Goal: Contribute content: Contribute content

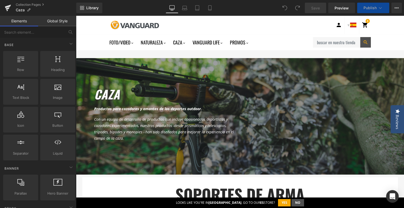
scroll to position [26, 0]
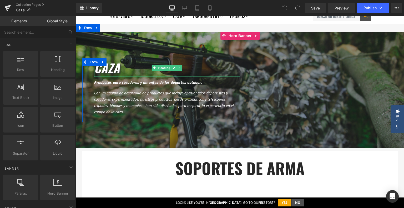
click at [105, 70] on icon "caza" at bounding box center [107, 68] width 26 height 18
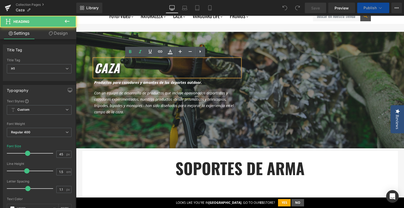
click at [94, 72] on icon "caza" at bounding box center [107, 68] width 26 height 18
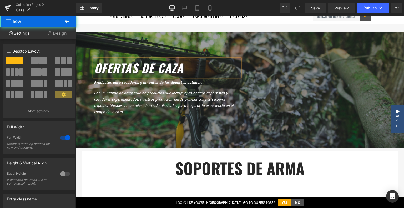
click at [227, 26] on div "ofertas de caza Heading Productos para cazadores y amantes de los deportes outd…" at bounding box center [240, 87] width 328 height 127
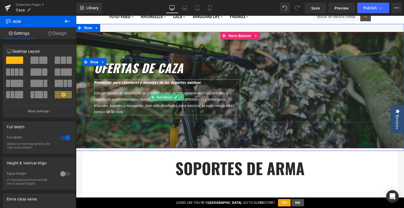
click at [143, 82] on icon "Productos para cazadores y amantes de los deportes outdoor." at bounding box center [148, 82] width 108 height 5
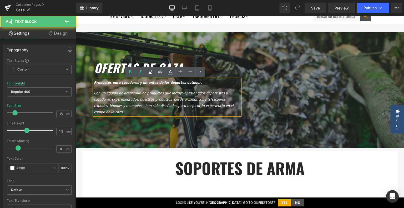
click at [150, 83] on icon "Productos para cazadores y amantes de los deportes outdoor." at bounding box center [148, 82] width 108 height 5
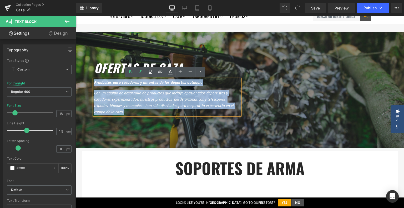
drag, startPoint x: 132, startPoint y: 113, endPoint x: 93, endPoint y: 83, distance: 49.7
click at [94, 83] on div "Productos para cazadores y amantes de los deportes outdoor. Co n un equipo de d…" at bounding box center [167, 97] width 146 height 36
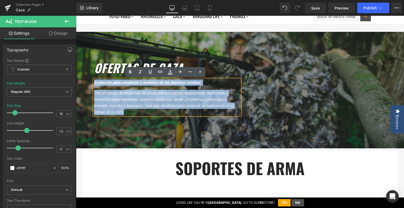
copy div "Productos para cazadores y amantes de los deportes outdoor. Co n un equipo de d…"
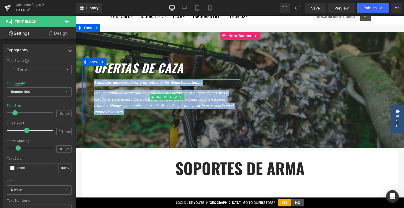
click at [148, 104] on icon "n un equipo de desarrollo de productos que incluye apasionados deportistas y ca…" at bounding box center [164, 102] width 140 height 24
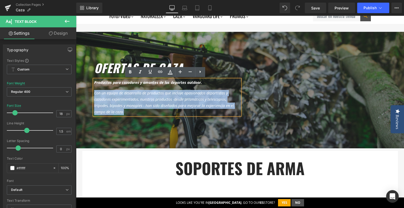
drag, startPoint x: 124, startPoint y: 111, endPoint x: 92, endPoint y: 92, distance: 37.3
click at [94, 92] on p "Co n un equipo de desarrollo de productos que incluye apasionados deportistas y…" at bounding box center [167, 102] width 146 height 25
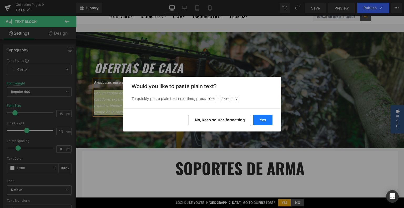
click at [262, 124] on button "Yes" at bounding box center [262, 120] width 19 height 11
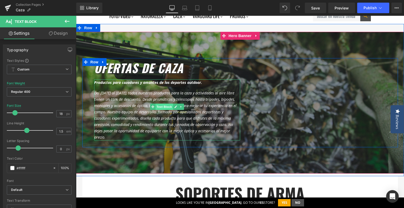
click at [162, 107] on span "Text Block" at bounding box center [163, 107] width 17 height 6
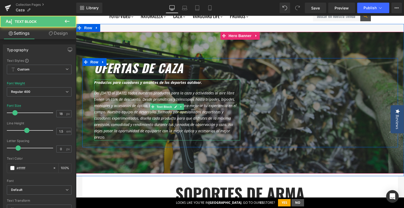
click at [149, 101] on icon "Del 15 al 30 de septiembre, todos nuestros productos para la caza y actividades…" at bounding box center [165, 114] width 142 height 49
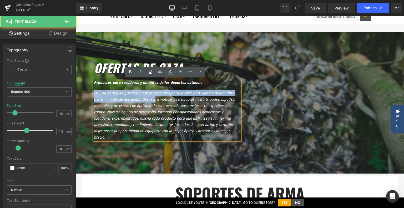
drag, startPoint x: 149, startPoint y: 101, endPoint x: 85, endPoint y: 86, distance: 65.9
click at [85, 86] on div "ofertas de caza Heading Productos para cazadores y amantes de los deportes outd…" at bounding box center [240, 102] width 316 height 89
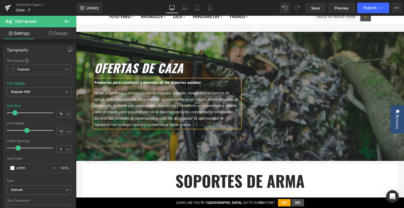
click at [288, 107] on div "ofertas de caza Heading Productos para cazadores y amantes de los deportes outd…" at bounding box center [240, 96] width 316 height 77
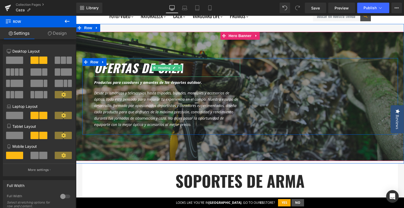
click at [120, 68] on icon "ofertas de caza" at bounding box center [138, 68] width 89 height 18
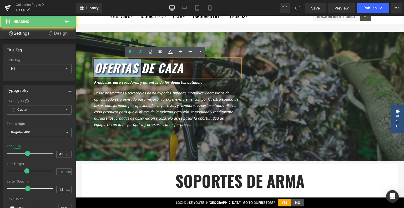
click at [120, 68] on icon "ofertas de caza" at bounding box center [138, 68] width 89 height 18
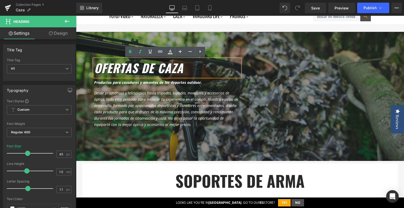
click at [162, 71] on icon "ofertas de caza" at bounding box center [138, 68] width 89 height 18
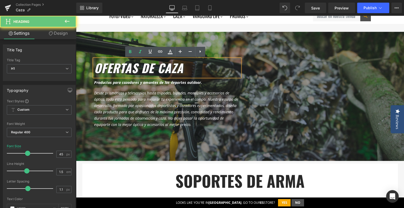
click at [161, 71] on icon "ofertas de caza" at bounding box center [138, 68] width 89 height 18
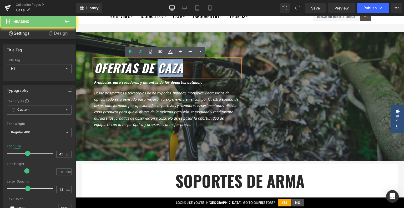
click at [161, 71] on icon "ofertas de caza" at bounding box center [138, 68] width 89 height 18
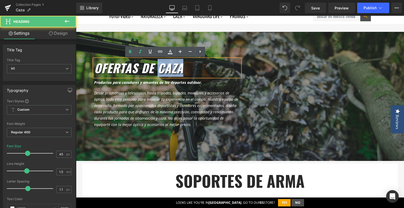
click at [161, 71] on icon "ofertas de caza" at bounding box center [138, 68] width 89 height 18
click at [149, 71] on icon "ofertas de caza" at bounding box center [138, 68] width 89 height 18
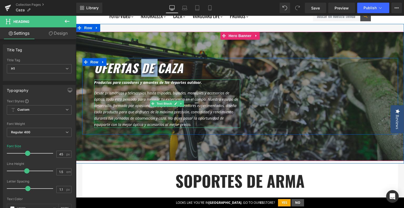
click at [116, 83] on icon "Productos para cazadores y amantes de los deportes outdoor." at bounding box center [148, 82] width 108 height 5
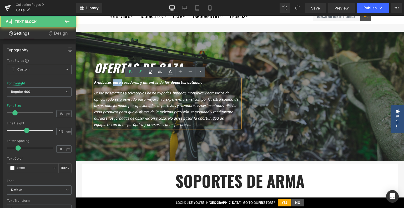
click at [116, 83] on icon "Productos para cazadores y amantes de los deportes outdoor." at bounding box center [148, 82] width 108 height 5
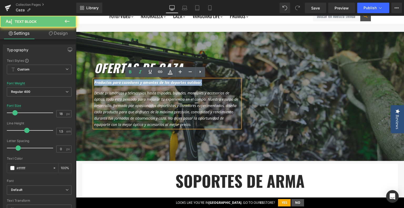
click at [116, 83] on icon "Productos para cazadores y amantes de los deportes outdoor." at bounding box center [148, 82] width 108 height 5
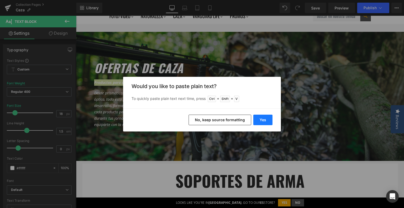
click at [261, 118] on button "Yes" at bounding box center [262, 120] width 19 height 11
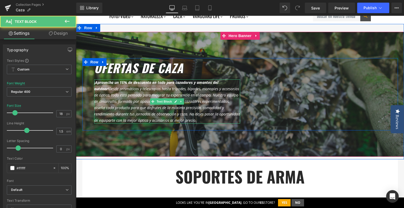
click at [178, 80] on b "¡Aprovecha un 15% de descuento en todo para cazadores y amantes del outdoor!" at bounding box center [156, 85] width 124 height 11
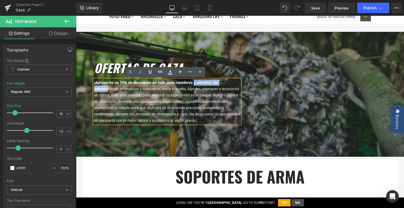
drag, startPoint x: 191, startPoint y: 83, endPoint x: 106, endPoint y: 92, distance: 85.7
click at [106, 92] on p "¡Aprovecha un 15% de descuento en todo para cazadores y amantes del outdoor! De…" at bounding box center [167, 101] width 146 height 44
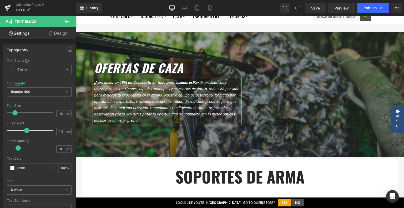
click at [193, 84] on icon "¡Aprovecha un 15% de descuento en todo para cazadores! Desde prismáticos y tele…" at bounding box center [166, 101] width 145 height 43
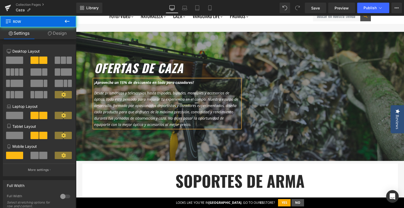
click at [305, 121] on div "ofertas de caza Heading ¡Aprovecha un 15% de descuento en todo para cazadores! …" at bounding box center [240, 96] width 316 height 77
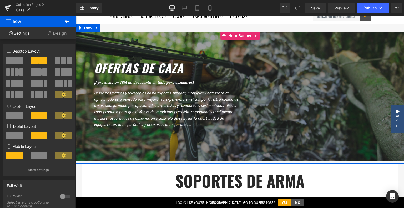
scroll to position [0, 0]
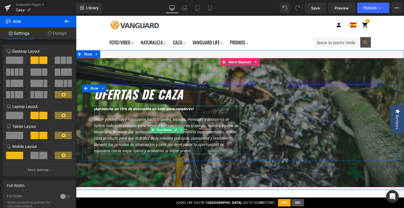
click at [182, 108] on b "¡Aprovecha un 15% de descuento en todo para cazadores!" at bounding box center [144, 108] width 100 height 5
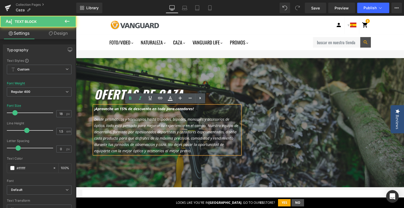
click at [182, 109] on b "¡Aprovecha un 15% de descuento en todo para cazadores!" at bounding box center [144, 108] width 100 height 5
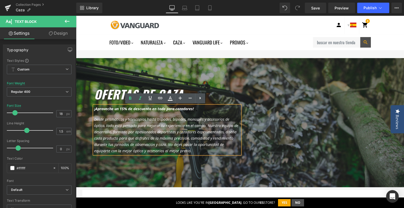
click at [184, 110] on b "¡Aprovecha un 15% de descuento en todo para cazadores!" at bounding box center [144, 108] width 100 height 5
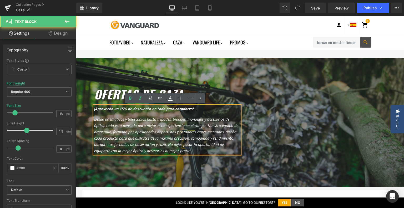
click at [186, 109] on b "¡Aprovecha un 15% de descuento en todo para cazadores!" at bounding box center [144, 108] width 100 height 5
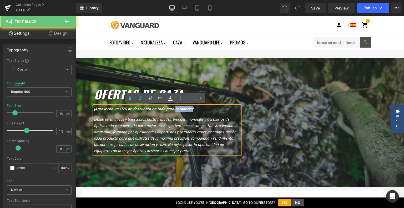
click at [186, 109] on b "¡Aprovecha un 15% de descuento en todo para cazadores!" at bounding box center [144, 108] width 100 height 5
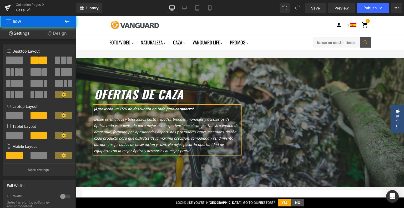
click at [340, 138] on div "ofertas de caza Heading ¡Aprovecha un 15% de descuento en todo para cazadores! …" at bounding box center [240, 122] width 316 height 77
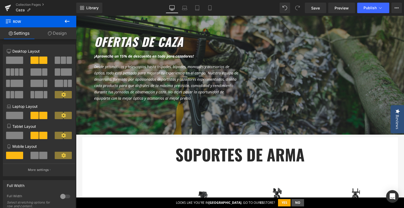
scroll to position [79, 0]
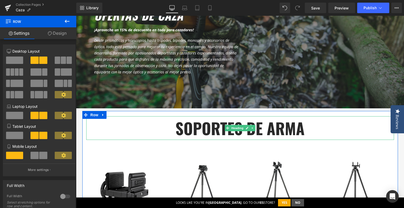
click at [278, 126] on h1 "soportes de arma" at bounding box center [240, 128] width 308 height 24
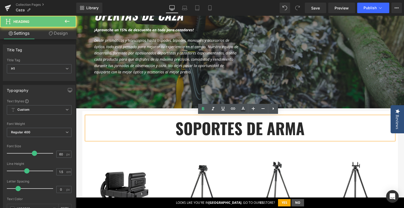
click at [290, 128] on h1 "soportes de arma" at bounding box center [240, 128] width 308 height 24
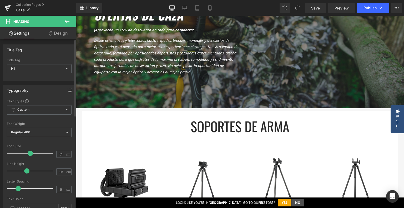
type input "50"
drag, startPoint x: 33, startPoint y: 152, endPoint x: 29, endPoint y: 152, distance: 4.5
click at [29, 152] on span at bounding box center [29, 153] width 5 height 5
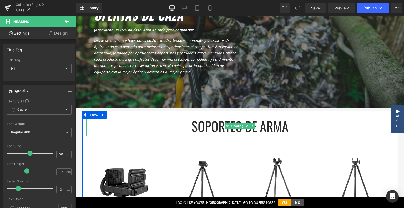
click at [200, 126] on h1 "soportes de arma" at bounding box center [240, 126] width 308 height 20
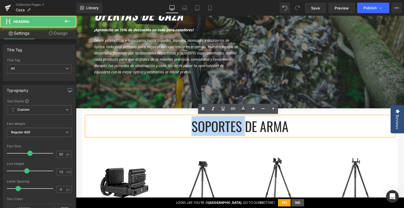
click at [200, 126] on h1 "soportes de arma" at bounding box center [240, 126] width 308 height 20
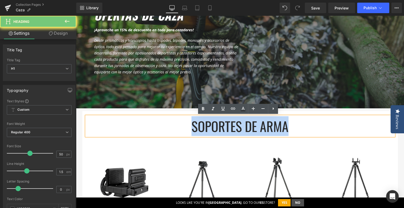
click at [200, 126] on h1 "soportes de arma" at bounding box center [240, 126] width 308 height 20
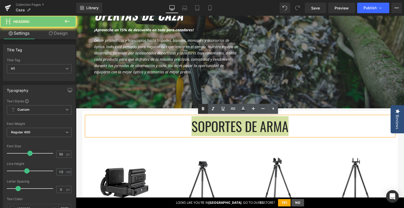
click at [203, 110] on icon at bounding box center [203, 109] width 6 height 6
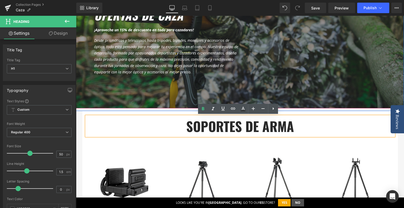
click at [342, 91] on div at bounding box center [240, 43] width 328 height 129
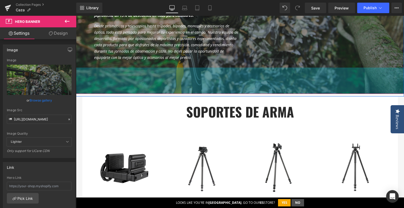
scroll to position [131, 0]
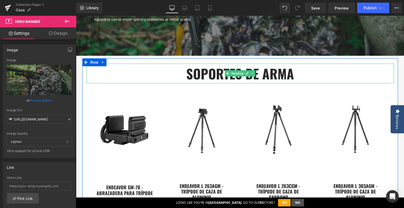
click at [191, 76] on strong "soportes de arma" at bounding box center [240, 73] width 108 height 19
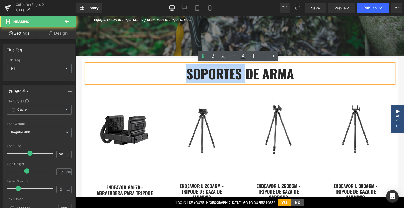
click at [191, 76] on strong "soportes de arma" at bounding box center [240, 73] width 108 height 19
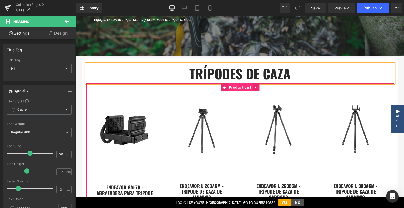
click at [242, 87] on span "Product List" at bounding box center [239, 87] width 25 height 8
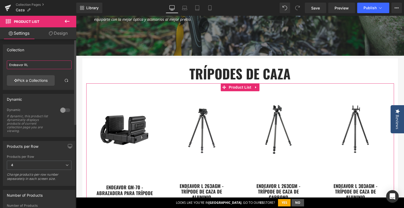
click at [38, 64] on input "Endeavor RL" at bounding box center [39, 64] width 65 height 9
click at [39, 81] on link "Pick a Collections" at bounding box center [31, 80] width 48 height 11
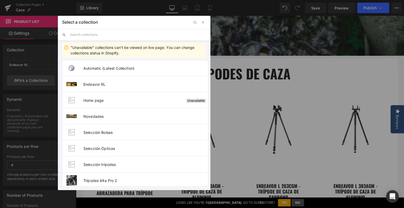
click at [94, 38] on input "text" at bounding box center [138, 35] width 136 height 12
click at [92, 34] on input "text" at bounding box center [138, 35] width 136 height 12
click at [87, 86] on span "Endeavor RL" at bounding box center [145, 84] width 125 height 4
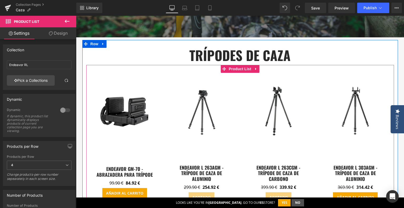
scroll to position [158, 0]
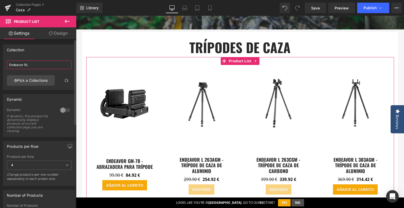
click at [49, 68] on input "Endeavor RL" at bounding box center [39, 64] width 65 height 9
click at [28, 78] on link "Pick a Collections" at bounding box center [31, 80] width 48 height 11
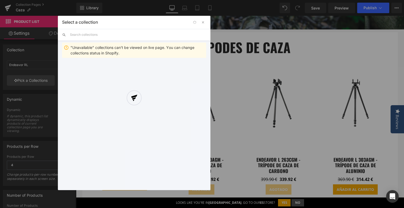
click at [120, 34] on input "text" at bounding box center [138, 35] width 136 height 12
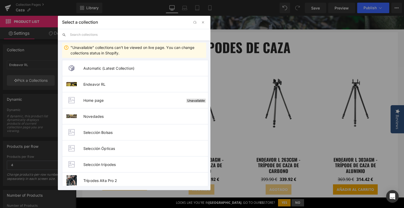
click at [115, 37] on input "text" at bounding box center [138, 35] width 136 height 12
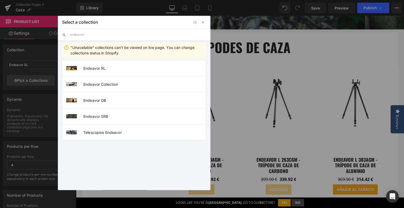
type input "endeavor l"
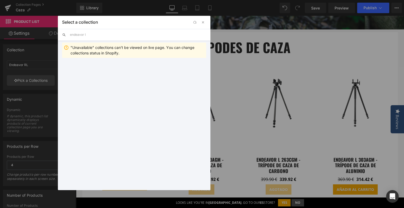
drag, startPoint x: 62, startPoint y: 36, endPoint x: 51, endPoint y: 33, distance: 11.6
click at [51, 33] on div "Select a collection Back to Library Insert endeavor l "Unavailable" collections…" at bounding box center [202, 104] width 404 height 208
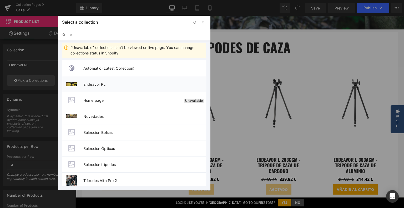
type input "e"
click at [104, 83] on span "Endeavor RL" at bounding box center [144, 84] width 123 height 4
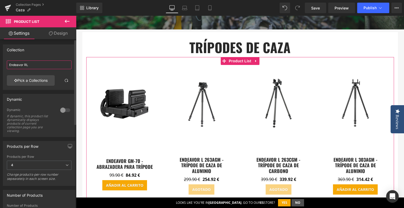
click at [43, 66] on input "Endeavor RL" at bounding box center [39, 64] width 65 height 9
click at [39, 81] on link "Pick a Collections" at bounding box center [31, 80] width 48 height 11
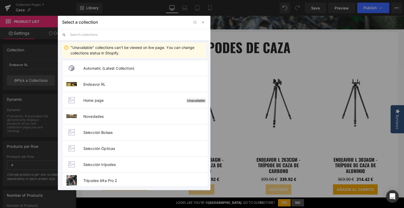
click at [114, 36] on input "text" at bounding box center [138, 35] width 136 height 12
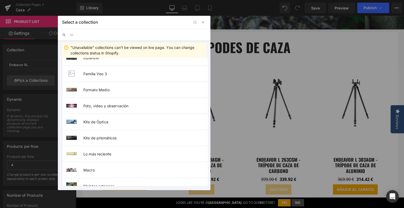
scroll to position [0, 0]
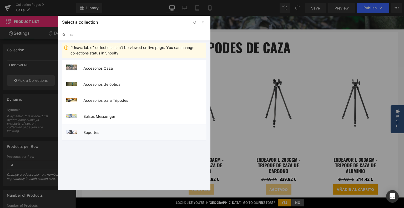
type input "so"
click at [136, 132] on span "Soportes" at bounding box center [144, 132] width 123 height 4
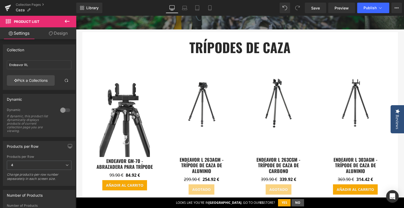
type input "Soportes"
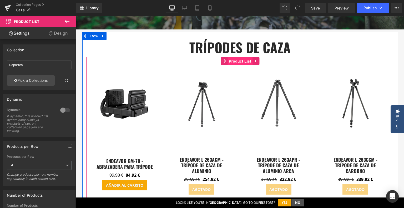
click at [247, 61] on span "Product List" at bounding box center [239, 61] width 25 height 8
click at [242, 63] on span "Product List" at bounding box center [239, 61] width 25 height 8
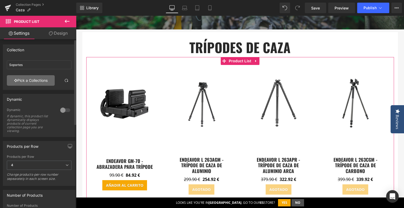
click at [37, 84] on link "Pick a Collections" at bounding box center [31, 80] width 48 height 11
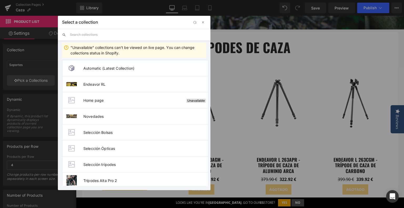
click at [103, 36] on input "text" at bounding box center [138, 35] width 136 height 12
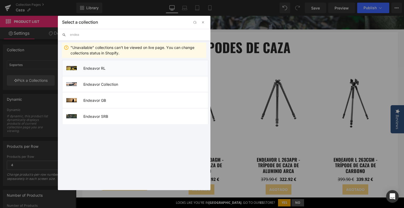
type input "endea"
click at [105, 71] on li "Endeavor RL" at bounding box center [135, 68] width 146 height 16
type input "Endeavor RL"
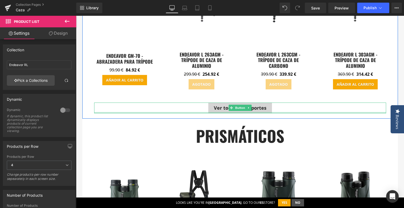
scroll to position [184, 0]
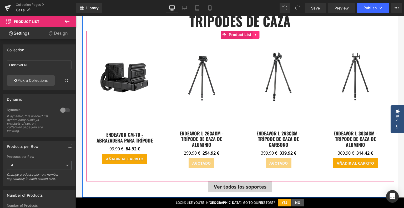
click at [256, 36] on icon at bounding box center [256, 35] width 4 height 4
click at [252, 36] on icon at bounding box center [253, 35] width 4 height 4
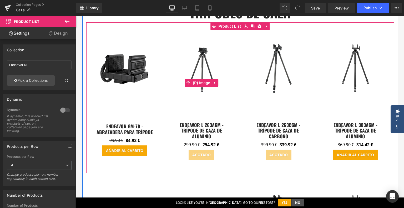
scroll to position [87, 0]
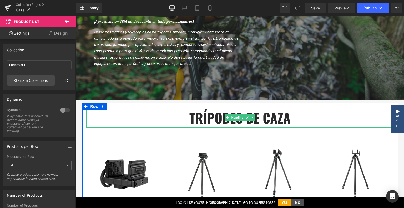
click at [194, 121] on strong "trípodes de caza" at bounding box center [239, 117] width 101 height 19
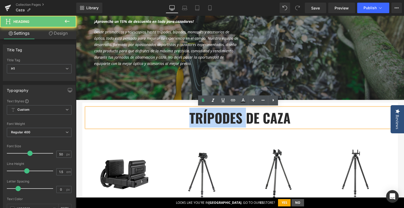
click at [194, 121] on strong "trípodes de caza" at bounding box center [239, 117] width 101 height 19
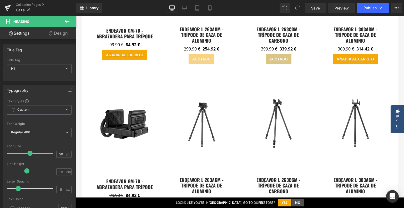
scroll to position [324, 0]
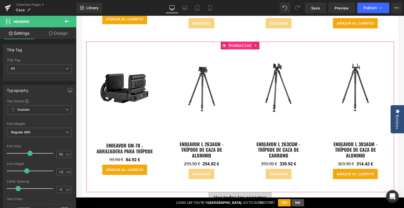
click at [236, 42] on span "Product List" at bounding box center [239, 46] width 25 height 8
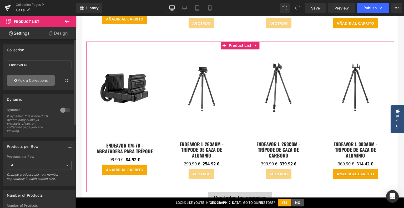
click at [32, 80] on link "Pick a Collections" at bounding box center [31, 80] width 48 height 11
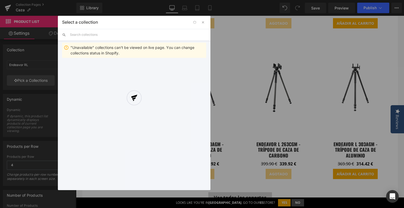
click at [129, 34] on input "text" at bounding box center [138, 35] width 136 height 12
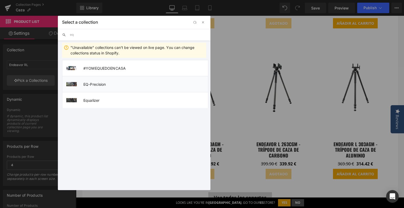
type input "eq"
drag, startPoint x: 122, startPoint y: 88, endPoint x: 119, endPoint y: 100, distance: 13.1
click at [119, 100] on ul "Automatic (Latest Collection) Endeavor RL Home page Unavailable Novedades Selec…" at bounding box center [135, 83] width 155 height 50
click at [119, 100] on span "Equalizer" at bounding box center [145, 100] width 125 height 4
type input "Equalizer"
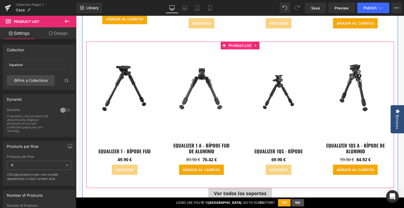
drag, startPoint x: 242, startPoint y: 42, endPoint x: 239, endPoint y: 43, distance: 3.2
click at [242, 42] on span "Product List" at bounding box center [239, 46] width 25 height 8
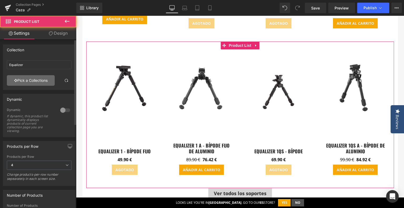
click at [27, 82] on link "Pick a Collections" at bounding box center [31, 80] width 48 height 11
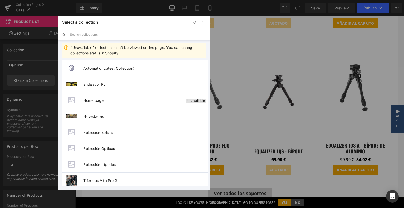
click at [122, 33] on div "Select a collection Back to Library Insert "Unavailable" collections can't be v…" at bounding box center [134, 103] width 153 height 174
click at [120, 36] on input "text" at bounding box center [138, 35] width 136 height 12
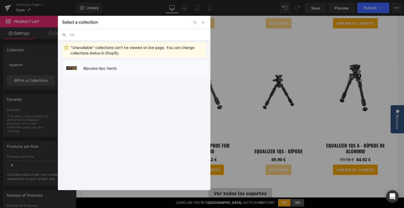
type input "bíp"
click at [100, 67] on span "Bípodes tipo Harris" at bounding box center [145, 68] width 125 height 4
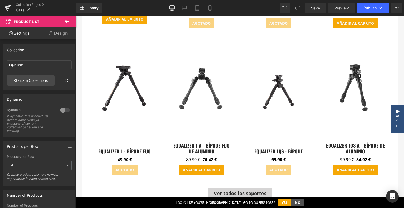
type input "Bípodes tipo Harris"
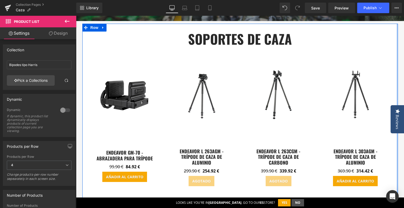
scroll to position [140, 0]
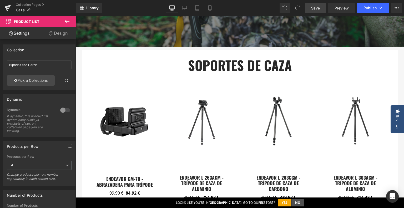
drag, startPoint x: 316, startPoint y: 6, endPoint x: 249, endPoint y: 8, distance: 67.3
click at [316, 6] on span "Save" at bounding box center [315, 8] width 9 height 6
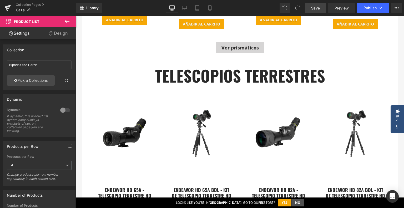
scroll to position [797, 0]
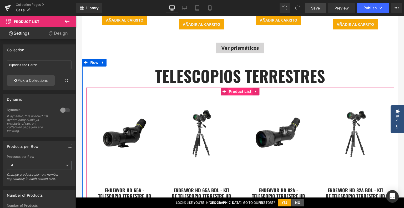
click at [232, 88] on span "Product List" at bounding box center [239, 92] width 25 height 8
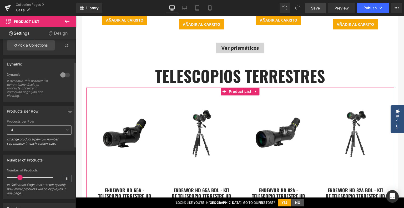
scroll to position [62, 0]
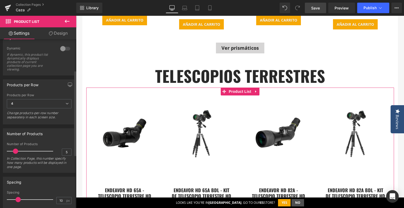
type input "4"
drag, startPoint x: 18, startPoint y: 150, endPoint x: 12, endPoint y: 152, distance: 6.1
click at [12, 152] on span at bounding box center [13, 151] width 5 height 5
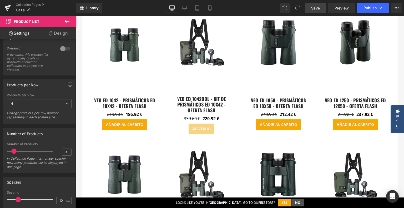
scroll to position [482, 0]
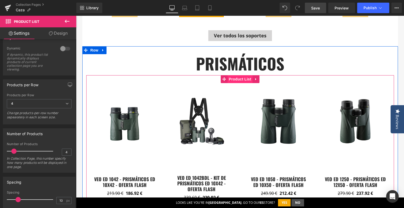
click at [238, 75] on span "Product List" at bounding box center [239, 79] width 25 height 8
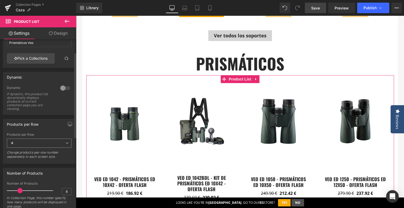
scroll to position [26, 0]
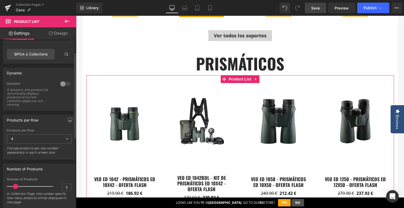
type input "4"
drag, startPoint x: 18, startPoint y: 187, endPoint x: 12, endPoint y: 189, distance: 6.1
click at [12, 189] on div at bounding box center [31, 186] width 44 height 11
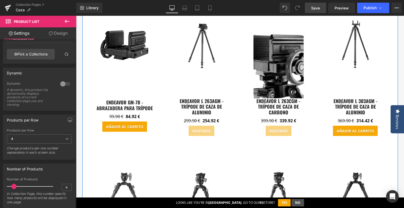
scroll to position [219, 0]
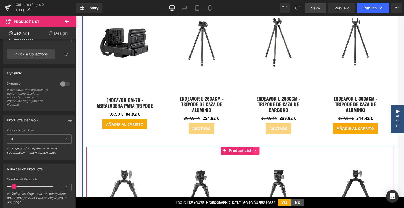
click at [254, 149] on icon at bounding box center [256, 151] width 4 height 4
click at [257, 149] on icon at bounding box center [259, 151] width 4 height 4
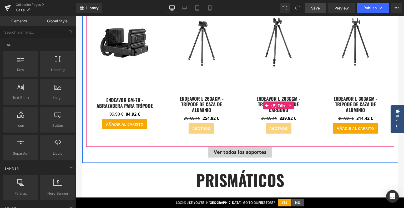
scroll to position [166, 0]
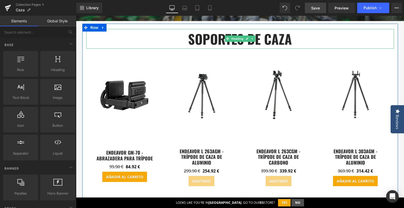
click at [202, 40] on strong "soportes de caza" at bounding box center [240, 38] width 104 height 19
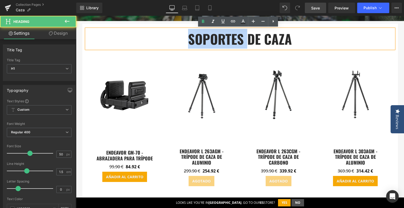
click at [202, 40] on strong "soportes de caza" at bounding box center [240, 38] width 104 height 19
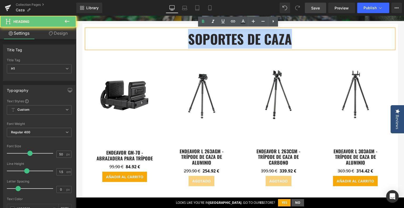
click at [202, 40] on strong "soportes de caza" at bounding box center [240, 38] width 104 height 19
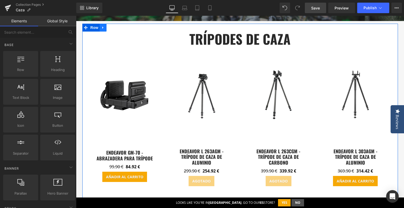
click at [101, 28] on icon at bounding box center [103, 28] width 4 height 4
click at [107, 31] on link at bounding box center [110, 28] width 7 height 8
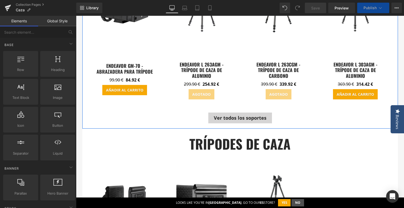
scroll to position [340, 0]
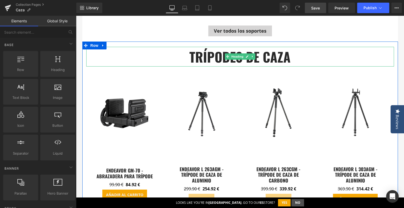
click at [194, 50] on strong "trípodes de caza" at bounding box center [239, 56] width 101 height 19
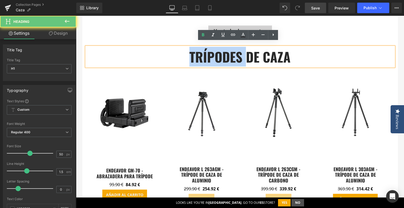
click at [194, 50] on strong "trípodes de caza" at bounding box center [239, 56] width 101 height 19
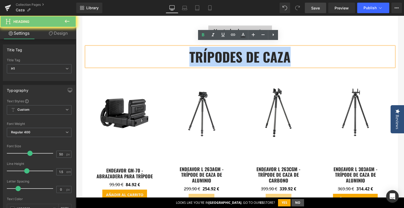
click at [194, 50] on strong "trípodes de caza" at bounding box center [239, 56] width 101 height 19
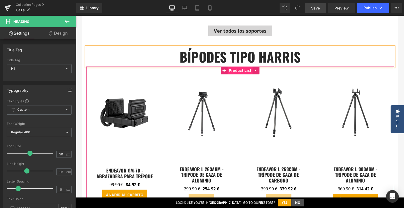
click at [236, 67] on span "Product List" at bounding box center [239, 71] width 25 height 8
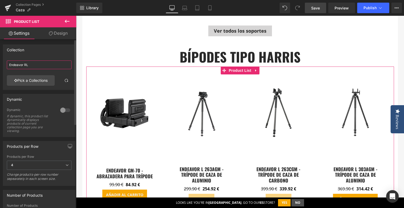
click at [44, 68] on input "Endeavor RL" at bounding box center [39, 64] width 65 height 9
click at [37, 78] on link "Pick a Collections" at bounding box center [31, 80] width 48 height 11
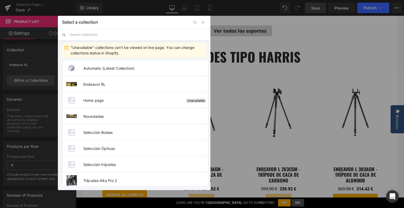
click at [95, 34] on input "text" at bounding box center [138, 35] width 136 height 12
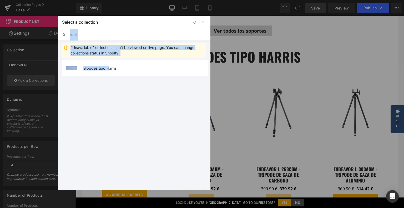
drag, startPoint x: 110, startPoint y: 70, endPoint x: 121, endPoint y: 36, distance: 36.0
click at [121, 36] on div "harri "Unavailable" collections can't be viewed on live page. You can change co…" at bounding box center [134, 109] width 153 height 161
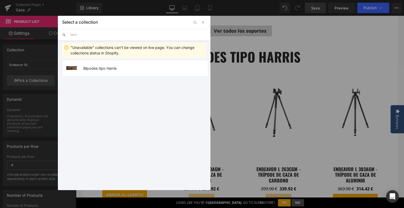
click at [121, 36] on input "harri" at bounding box center [138, 35] width 136 height 12
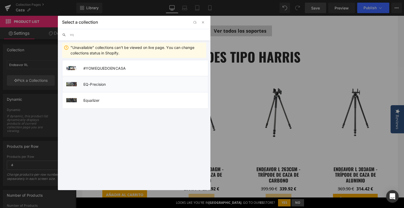
type input "eq"
click at [105, 84] on span "EQ-Precision" at bounding box center [145, 84] width 125 height 4
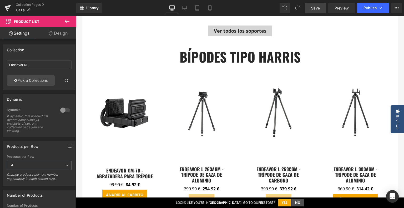
type input "EQ-Precision"
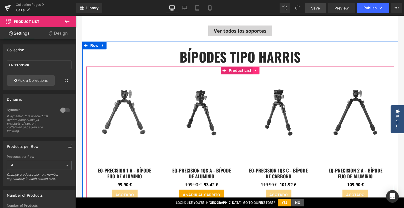
click at [254, 68] on icon at bounding box center [256, 70] width 4 height 4
click at [251, 69] on icon at bounding box center [253, 71] width 4 height 4
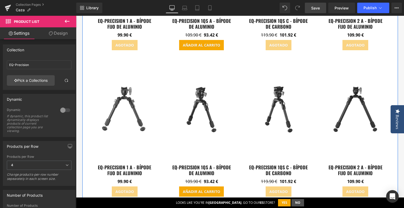
scroll to position [485, 0]
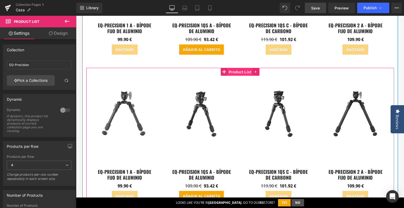
click at [242, 68] on span "Product List" at bounding box center [239, 72] width 25 height 8
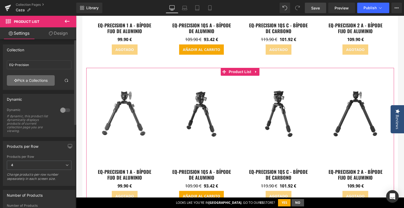
click at [28, 77] on link "Pick a Collections" at bounding box center [31, 80] width 48 height 11
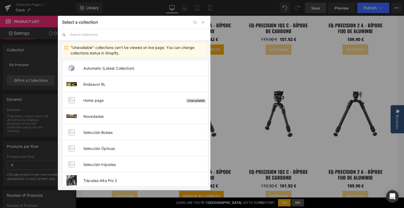
click at [98, 35] on input "text" at bounding box center [138, 35] width 136 height 12
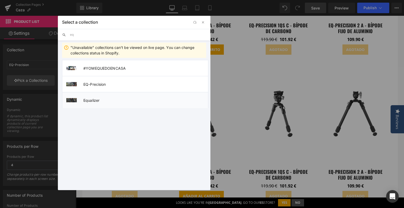
type input "eq"
click at [97, 99] on span "Equalizer" at bounding box center [145, 100] width 125 height 4
type input "Equalizer"
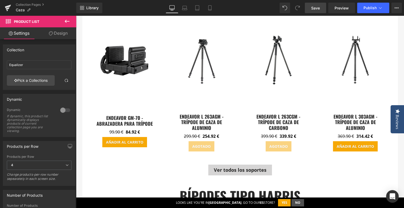
scroll to position [170, 0]
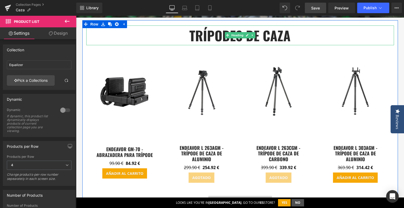
click at [194, 35] on strong "trípodes de caza" at bounding box center [239, 35] width 101 height 19
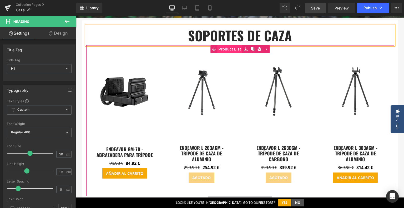
click at [234, 49] on span "Product List" at bounding box center [229, 49] width 25 height 8
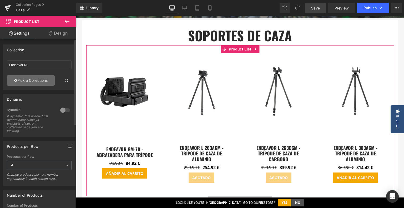
click at [35, 83] on link "Pick a Collections" at bounding box center [31, 80] width 48 height 11
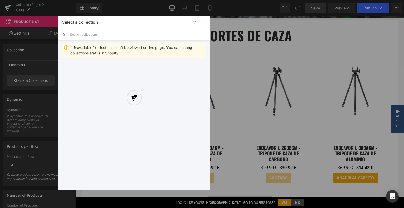
click at [124, 29] on input "text" at bounding box center [138, 35] width 136 height 12
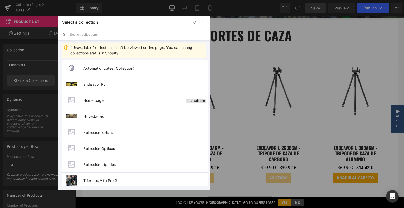
click at [120, 36] on input "text" at bounding box center [138, 35] width 136 height 12
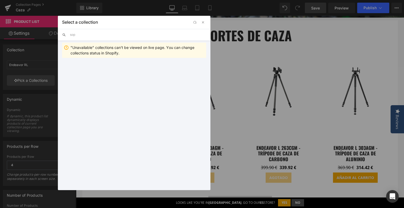
click at [120, 36] on input "sop" at bounding box center [138, 35] width 136 height 12
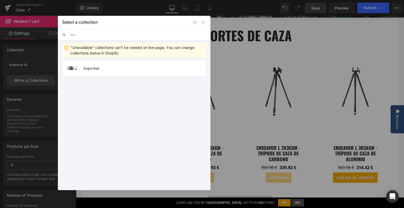
click at [120, 36] on input "sop" at bounding box center [138, 35] width 136 height 12
type input "sop"
click at [101, 69] on span "Soportes" at bounding box center [144, 68] width 123 height 4
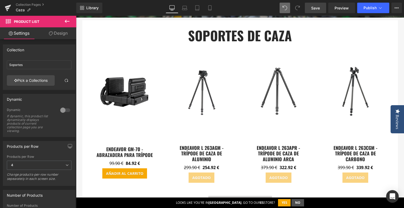
type input "Endeavor RL"
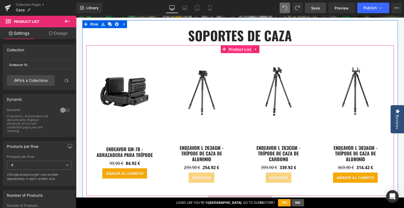
click at [241, 50] on span "Product List" at bounding box center [239, 49] width 25 height 8
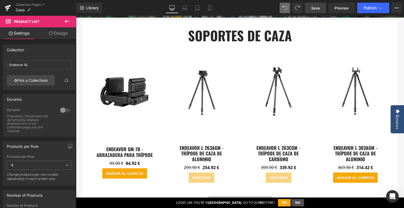
click at [315, 8] on span "Save" at bounding box center [315, 8] width 9 height 6
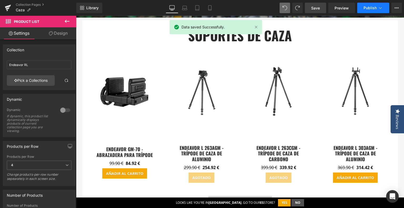
click at [369, 8] on span "Publish" at bounding box center [369, 8] width 13 height 4
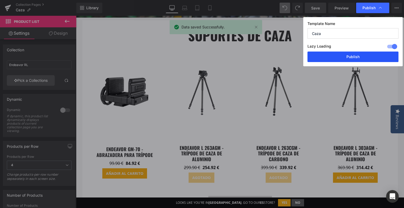
click at [367, 57] on button "Publish" at bounding box center [352, 57] width 91 height 11
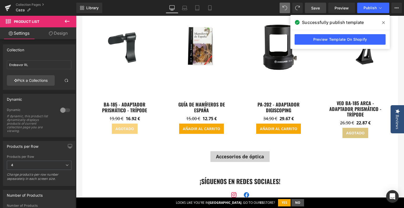
scroll to position [1248, 0]
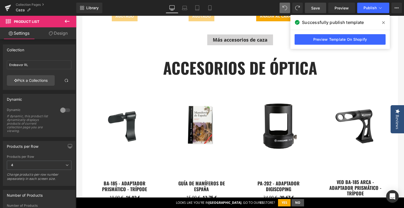
click at [317, 5] on span "Save" at bounding box center [315, 8] width 9 height 6
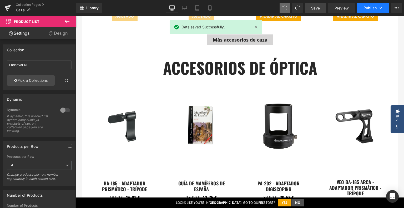
click at [366, 8] on span "Publish" at bounding box center [369, 8] width 13 height 4
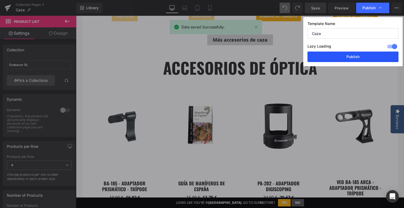
click at [354, 60] on button "Publish" at bounding box center [352, 57] width 91 height 11
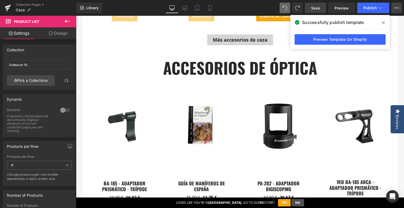
click at [397, 8] on icon at bounding box center [396, 8] width 4 height 4
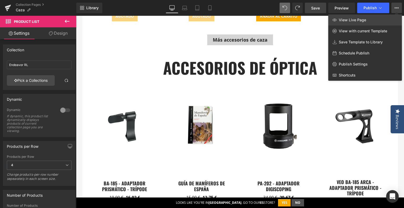
click at [376, 18] on link "View Live Page" at bounding box center [365, 19] width 74 height 11
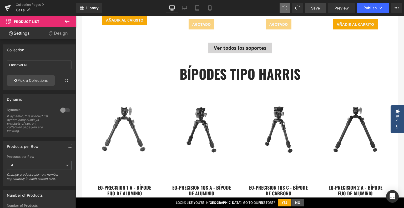
scroll to position [327, 0]
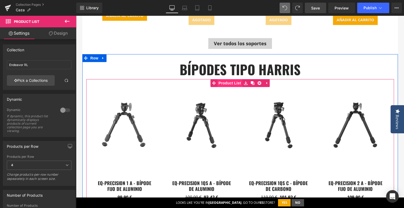
click at [234, 79] on span "Product List" at bounding box center [229, 83] width 25 height 8
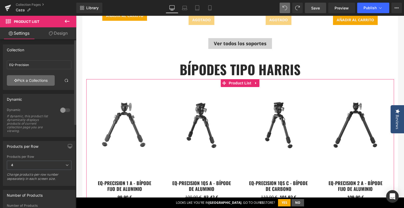
click at [29, 79] on link "Pick a Collections" at bounding box center [31, 80] width 48 height 11
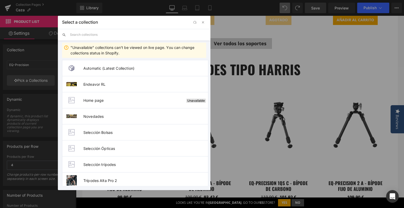
click at [112, 37] on input "text" at bounding box center [138, 35] width 136 height 12
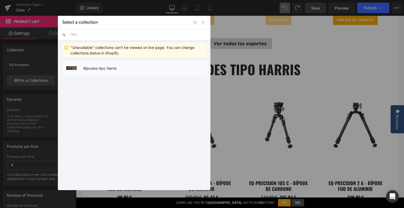
type input "TIPO"
click at [110, 70] on li "Bípodes tipo Harris" at bounding box center [135, 68] width 146 height 16
type input "Bípodes tipo Harris"
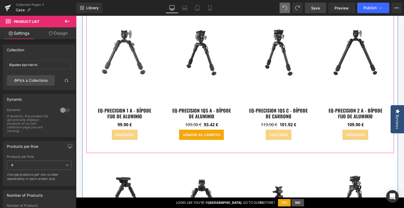
scroll to position [406, 0]
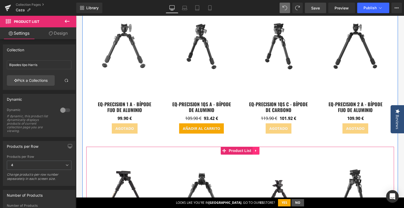
click at [255, 149] on icon at bounding box center [255, 150] width 1 height 2
click at [257, 149] on icon at bounding box center [259, 151] width 4 height 4
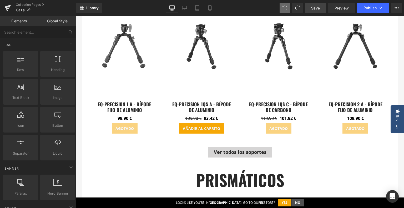
click at [243, 150] on span "Button" at bounding box center [240, 152] width 12 height 6
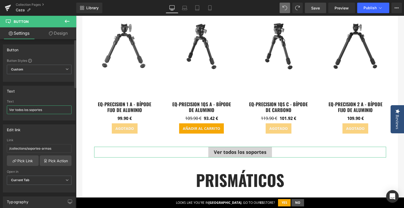
click at [40, 111] on input "Ver todos los soportes" at bounding box center [39, 109] width 65 height 9
type input "Ver todos los BÍPODES"
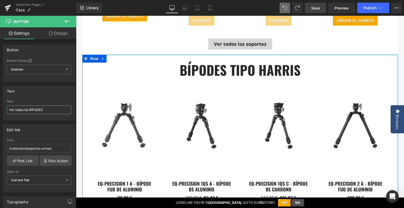
scroll to position [301, 0]
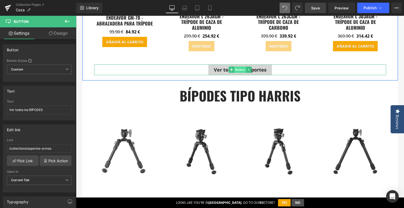
click at [238, 67] on span "Button" at bounding box center [240, 70] width 12 height 6
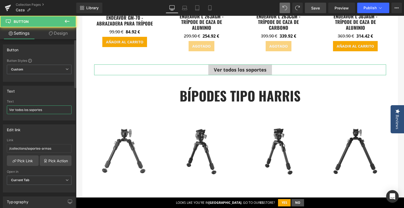
click at [44, 112] on input "Ver todos los soportes" at bounding box center [39, 109] width 65 height 9
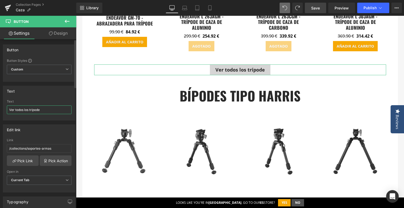
type input "Ver todos los trípodes"
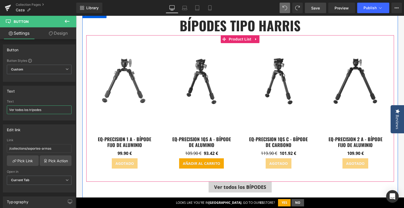
scroll to position [406, 0]
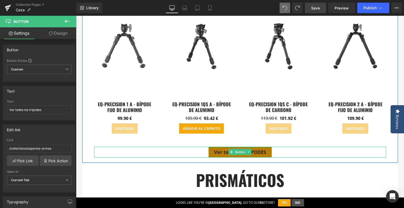
click at [236, 149] on span "Button" at bounding box center [240, 152] width 12 height 6
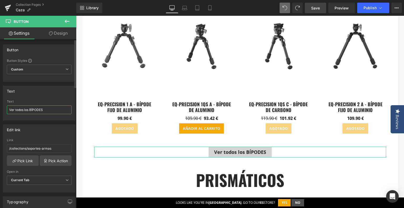
click at [34, 108] on input "Ver todos los BÍPODES" at bounding box center [39, 109] width 65 height 9
type input "Ver todos los bípodes"
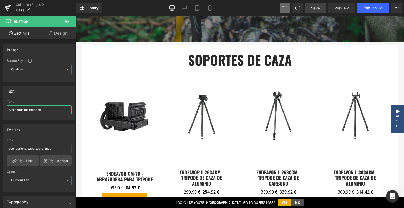
scroll to position [143, 0]
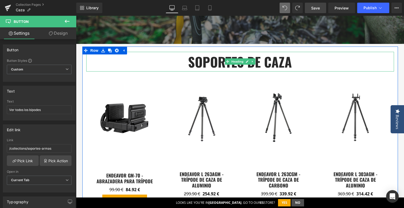
click at [203, 63] on strong "soportes de caza" at bounding box center [240, 61] width 104 height 19
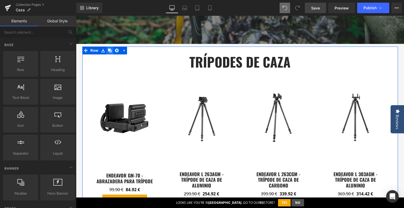
click at [108, 51] on icon at bounding box center [110, 50] width 4 height 4
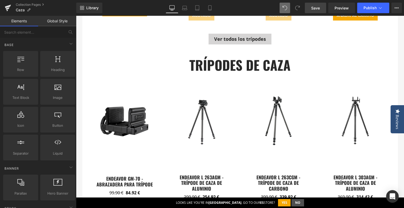
scroll to position [287, 0]
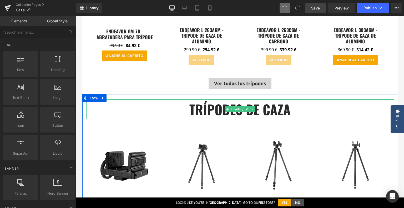
click at [205, 104] on strong "trípodes de caza" at bounding box center [239, 108] width 101 height 19
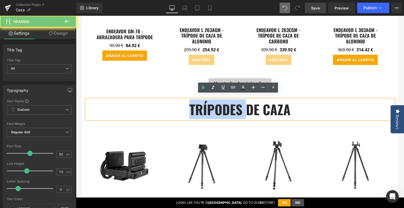
click at [205, 104] on strong "trípodes de caza" at bounding box center [239, 108] width 101 height 19
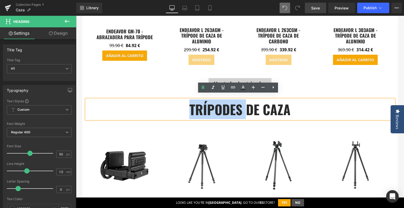
click at [205, 104] on strong "trípodes de caza" at bounding box center [239, 108] width 101 height 19
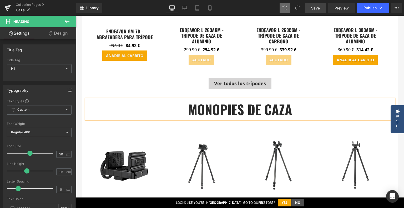
click at [180, 111] on h1 "monopies de caza" at bounding box center [240, 109] width 308 height 20
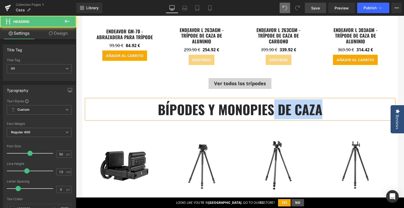
drag, startPoint x: 272, startPoint y: 108, endPoint x: 320, endPoint y: 107, distance: 47.6
click at [320, 107] on strong "bípodes y monopies de caza" at bounding box center [240, 108] width 165 height 19
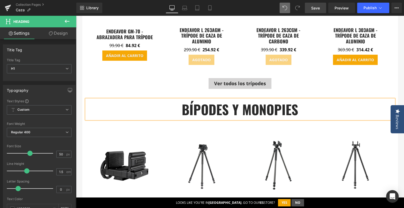
click at [264, 108] on strong "bípodes y monopies" at bounding box center [240, 108] width 116 height 19
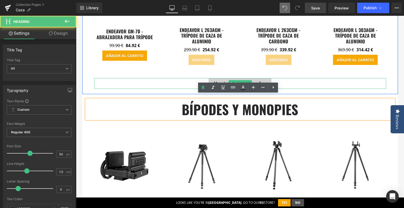
click at [305, 81] on div "Ver todos los trípodes" at bounding box center [240, 83] width 292 height 11
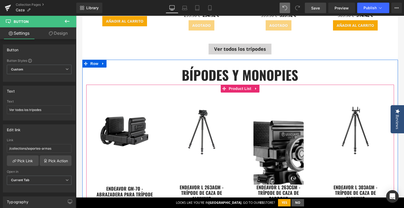
scroll to position [340, 0]
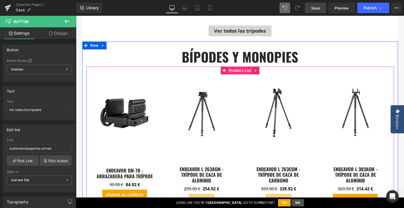
click at [230, 67] on span "Product List" at bounding box center [239, 71] width 25 height 8
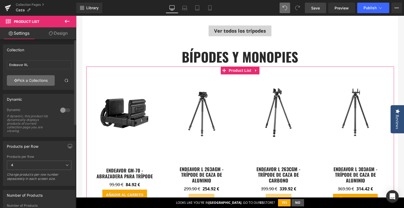
click at [21, 83] on link "Pick a Collections" at bounding box center [31, 80] width 48 height 11
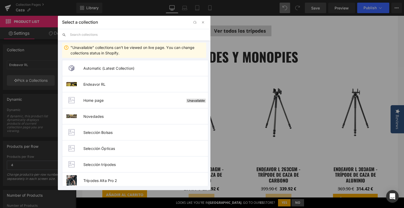
click at [90, 36] on input "text" at bounding box center [138, 35] width 136 height 12
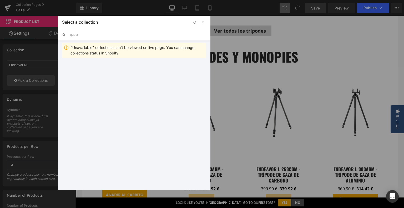
click at [91, 36] on input "quest" at bounding box center [138, 35] width 136 height 12
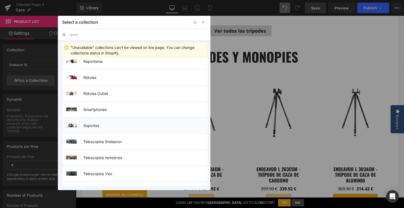
scroll to position [0, 0]
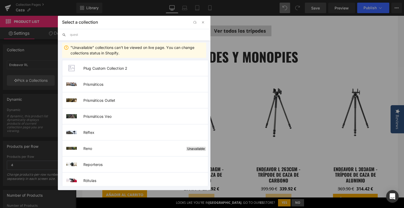
click at [101, 37] on input "quest" at bounding box center [138, 35] width 136 height 12
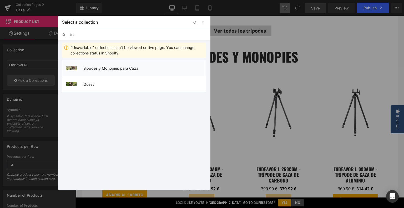
type input "bip"
click at [117, 69] on span "Bípodes y Monopies para Caza" at bounding box center [144, 68] width 123 height 4
type input "Bípodes y Monopies para Caza"
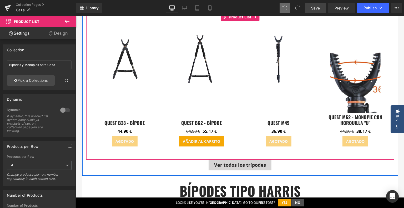
scroll to position [393, 0]
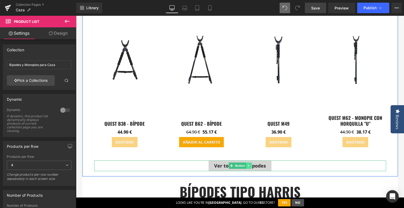
click at [246, 163] on link at bounding box center [249, 166] width 6 height 6
click at [231, 163] on link "Button" at bounding box center [228, 166] width 17 height 6
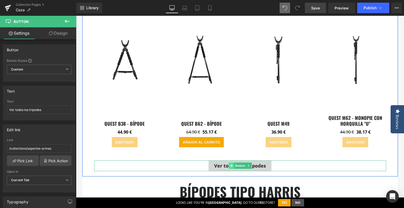
click at [229, 163] on span at bounding box center [232, 166] width 6 height 6
click at [234, 163] on span "Button" at bounding box center [240, 166] width 12 height 6
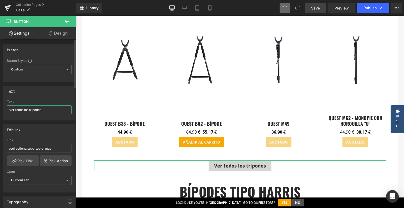
drag, startPoint x: 48, startPoint y: 110, endPoint x: 15, endPoint y: 106, distance: 33.3
click at [15, 106] on input "Ver todos los trípodes" at bounding box center [39, 109] width 65 height 9
type input "Ver más bípodes y monopies"
click at [45, 100] on div "Text" at bounding box center [39, 102] width 65 height 4
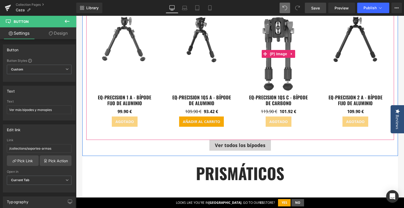
scroll to position [629, 0]
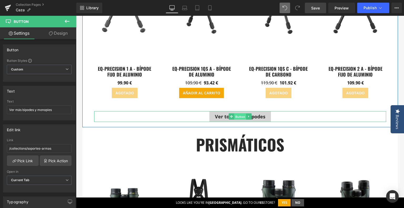
click at [241, 114] on span "Button" at bounding box center [240, 117] width 12 height 6
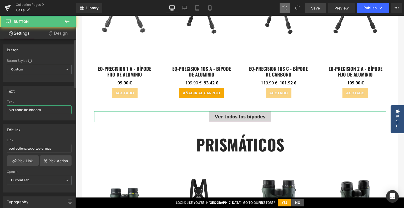
click at [54, 110] on input "Ver todos los bípodes" at bounding box center [39, 109] width 65 height 9
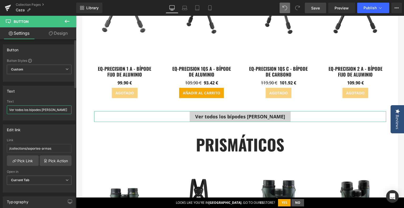
type input "Ver todos los bípodes [PERSON_NAME]"
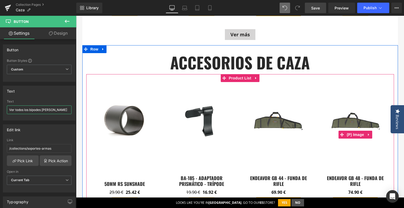
scroll to position [1129, 0]
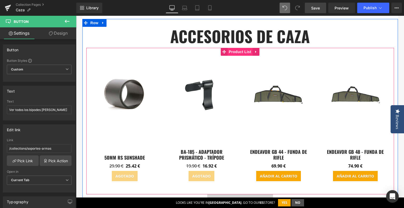
click at [239, 48] on span "Product List" at bounding box center [239, 52] width 25 height 8
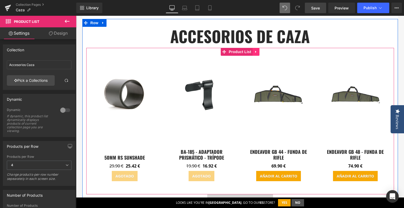
click at [256, 48] on link at bounding box center [255, 52] width 7 height 8
click at [257, 50] on icon at bounding box center [259, 52] width 4 height 4
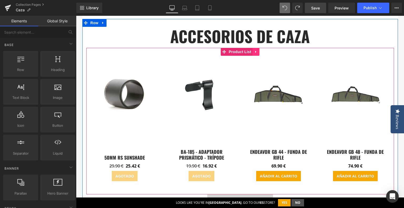
click at [256, 48] on link at bounding box center [255, 52] width 7 height 8
click at [251, 50] on icon at bounding box center [253, 52] width 4 height 4
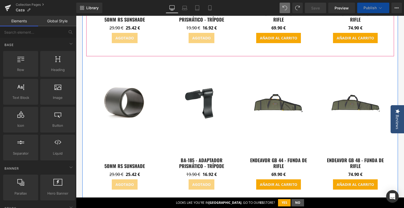
scroll to position [1281, 0]
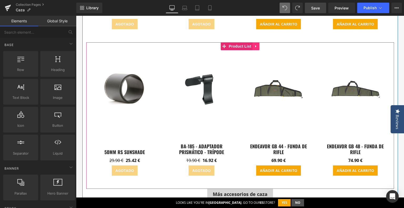
click at [254, 44] on icon at bounding box center [256, 46] width 4 height 4
click at [253, 42] on link at bounding box center [252, 46] width 7 height 8
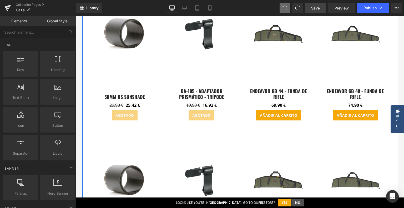
scroll to position [1093, 0]
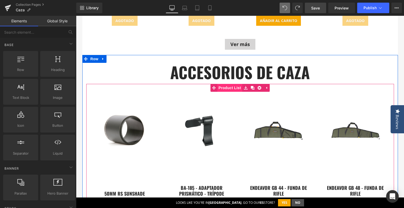
click at [235, 84] on span "Product List" at bounding box center [229, 88] width 25 height 8
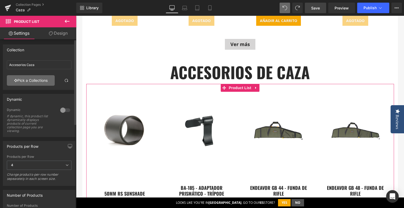
click at [29, 83] on link "Pick a Collections" at bounding box center [31, 80] width 48 height 11
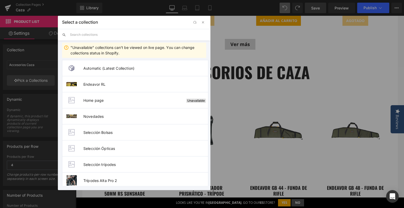
click at [137, 35] on input "text" at bounding box center [138, 35] width 136 height 12
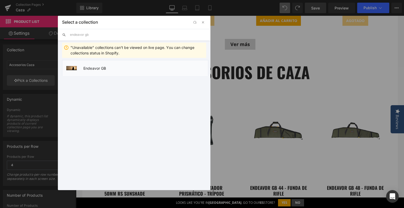
type input "endeavor gb"
click at [126, 66] on span "Endeavor GB" at bounding box center [145, 68] width 125 height 4
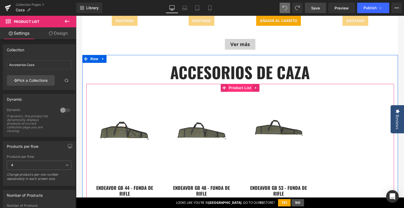
click at [239, 84] on span "Product List" at bounding box center [239, 88] width 25 height 8
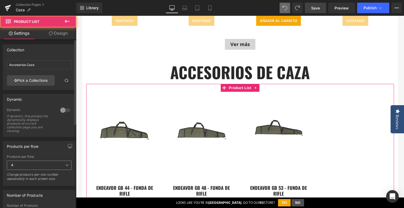
click at [39, 162] on span "4" at bounding box center [39, 165] width 65 height 9
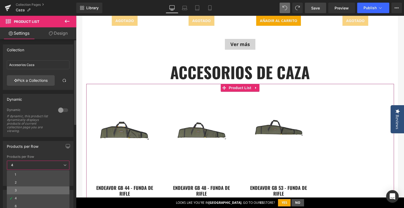
click at [22, 189] on li "3" at bounding box center [38, 190] width 63 height 8
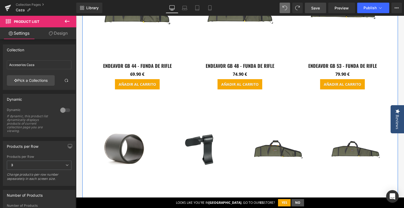
scroll to position [1224, 0]
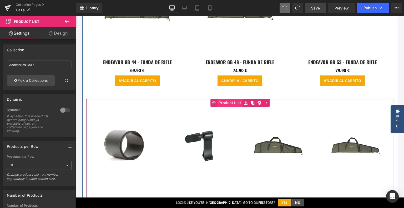
click at [234, 99] on span "Product List" at bounding box center [229, 103] width 25 height 8
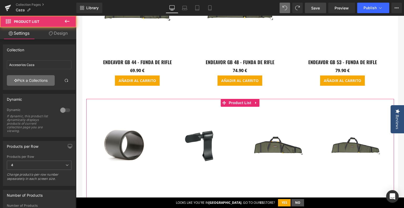
click at [33, 80] on link "Pick a Collections" at bounding box center [31, 80] width 48 height 11
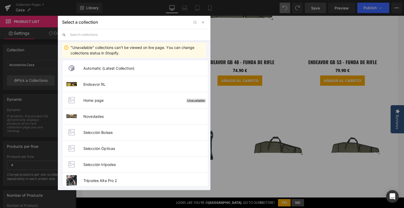
click at [129, 35] on input "text" at bounding box center [138, 35] width 136 height 12
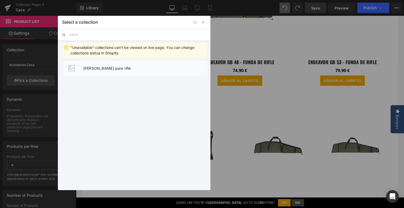
type input "corre"
click at [118, 69] on span "[PERSON_NAME] para rifle" at bounding box center [145, 68] width 125 height 4
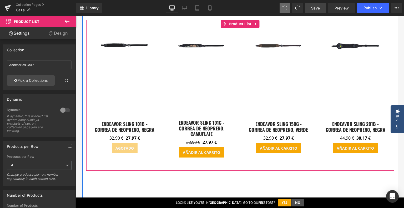
scroll to position [1251, 0]
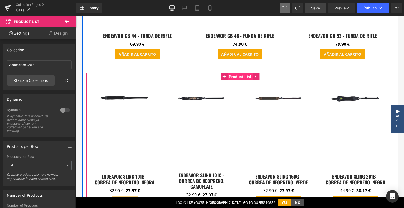
click at [241, 73] on span "Product List" at bounding box center [239, 77] width 25 height 8
click at [122, 129] on span "(P) Image" at bounding box center [125, 133] width 20 height 8
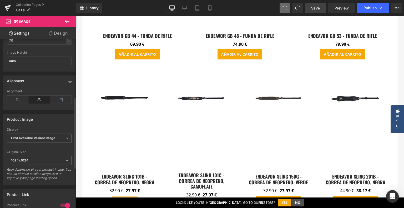
scroll to position [158, 0]
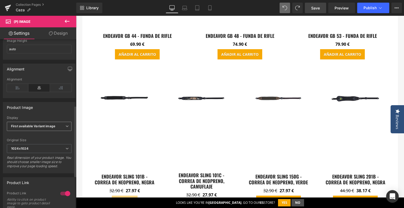
click at [44, 127] on b "First available Variant image" at bounding box center [33, 126] width 44 height 4
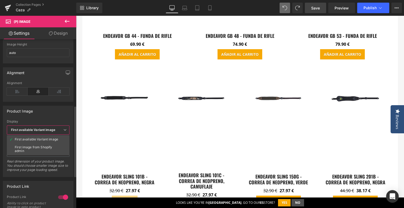
click at [46, 129] on b "First available Variant image" at bounding box center [33, 130] width 44 height 4
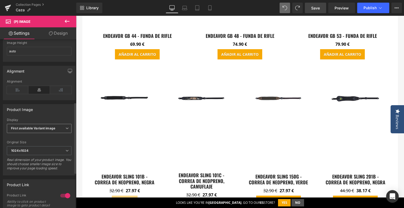
scroll to position [129, 0]
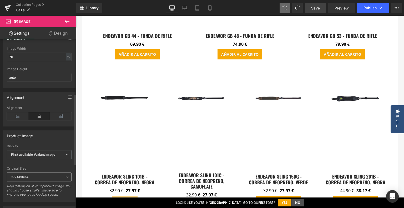
click at [45, 181] on span "1024x1024" at bounding box center [39, 177] width 65 height 9
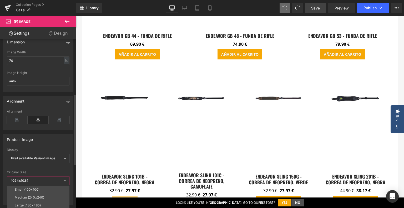
click at [45, 181] on span "1024x1024" at bounding box center [38, 180] width 63 height 9
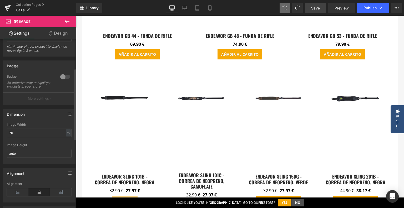
scroll to position [50, 0]
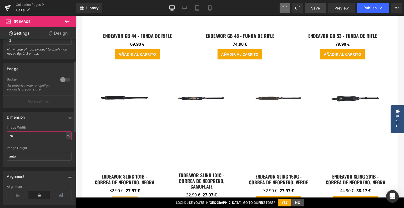
click at [38, 137] on input "70" at bounding box center [39, 135] width 65 height 9
type input "auto"
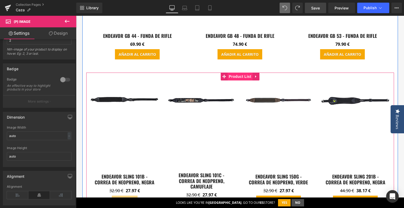
click at [243, 73] on span "Product List" at bounding box center [239, 77] width 25 height 8
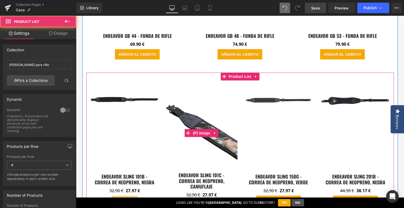
click at [202, 100] on img at bounding box center [202, 133] width 72 height 79
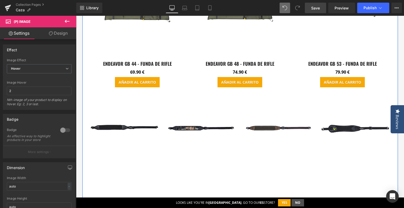
scroll to position [1224, 0]
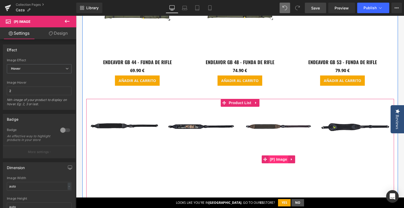
click at [282, 155] on span "(P) Image" at bounding box center [278, 159] width 20 height 8
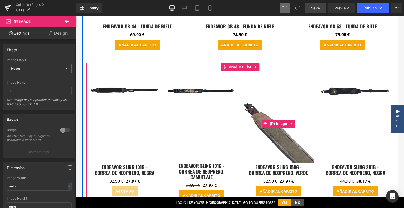
scroll to position [1277, 0]
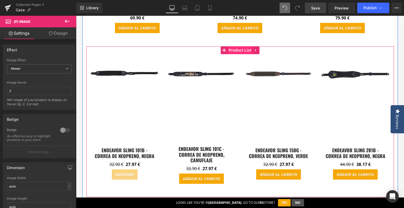
click at [234, 47] on span "Product List" at bounding box center [239, 50] width 25 height 8
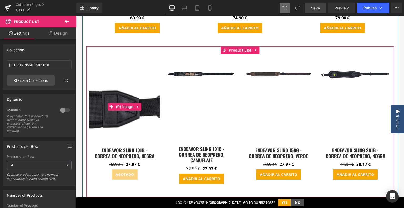
click at [121, 85] on img at bounding box center [125, 106] width 72 height 79
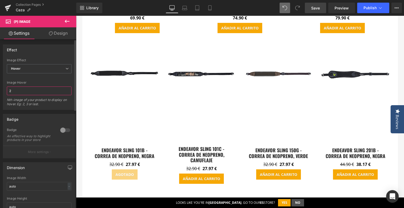
click at [28, 94] on input "2" at bounding box center [39, 91] width 65 height 9
type input "1"
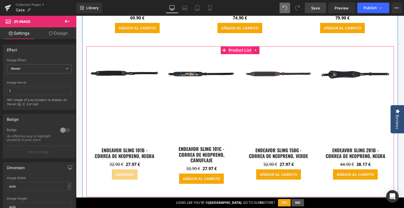
click at [244, 46] on span "Product List" at bounding box center [239, 50] width 25 height 8
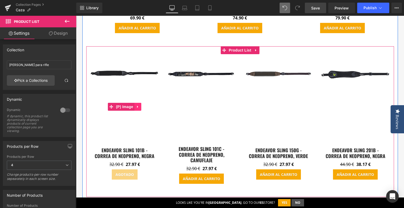
click at [137, 106] on icon at bounding box center [137, 107] width 1 height 2
click at [109, 103] on link "(P) Image" at bounding box center [121, 107] width 27 height 8
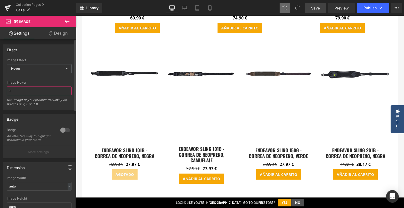
click at [34, 92] on input "1" at bounding box center [39, 91] width 65 height 9
click at [13, 91] on input "1" at bounding box center [39, 91] width 65 height 9
type input "2"
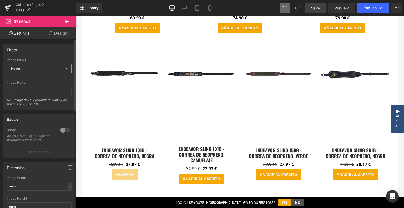
click at [28, 74] on div "Hover Default Zoom Hover" at bounding box center [39, 70] width 65 height 12
click at [30, 71] on span "Hover" at bounding box center [39, 68] width 65 height 9
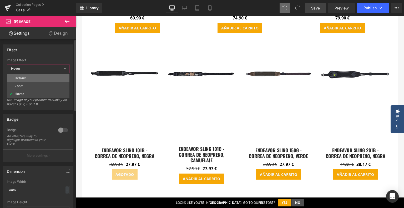
click at [29, 77] on li "Default" at bounding box center [38, 78] width 63 height 8
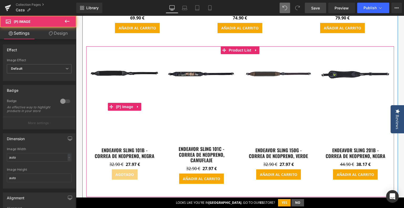
click at [113, 71] on img at bounding box center [125, 73] width 72 height 13
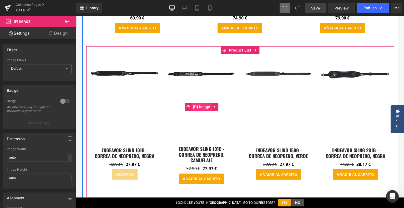
click at [200, 103] on span "(P) Image" at bounding box center [201, 107] width 20 height 8
click at [125, 103] on span "(P) Image" at bounding box center [125, 107] width 20 height 8
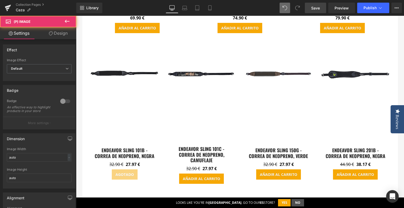
click at [57, 29] on link "Design" at bounding box center [58, 33] width 38 height 12
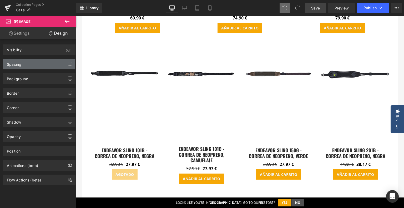
click at [24, 67] on div "Spacing" at bounding box center [39, 64] width 72 height 10
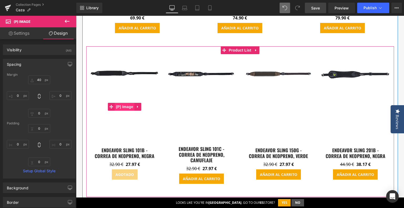
click at [123, 103] on span "(P) Image" at bounding box center [125, 107] width 20 height 8
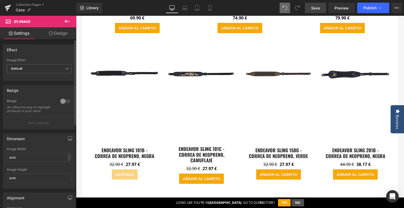
click at [59, 99] on div at bounding box center [65, 101] width 13 height 8
click at [60, 101] on div at bounding box center [65, 101] width 13 height 8
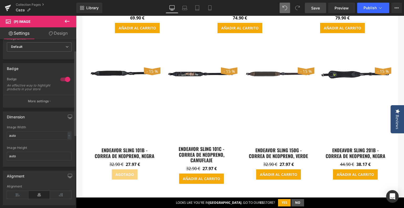
scroll to position [26, 0]
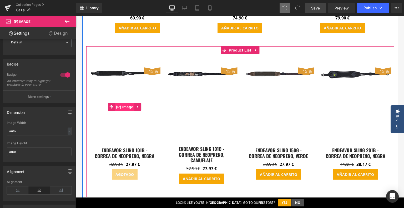
click at [120, 104] on span "(P) Image" at bounding box center [125, 107] width 20 height 8
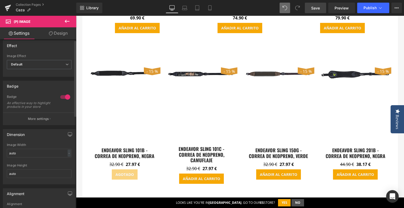
scroll to position [0, 0]
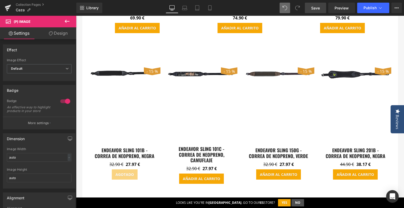
click at [59, 32] on link "Design" at bounding box center [58, 33] width 38 height 12
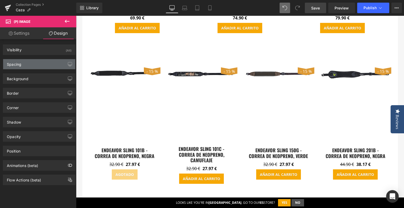
click at [35, 66] on div "Spacing" at bounding box center [39, 64] width 72 height 10
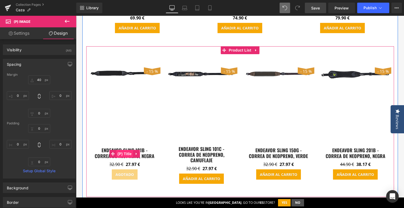
click at [122, 150] on span "(P) Title" at bounding box center [124, 154] width 17 height 8
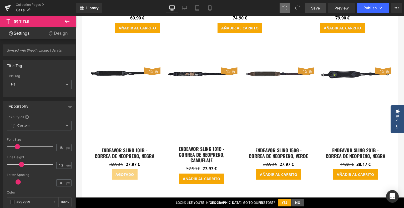
click at [58, 34] on link "Design" at bounding box center [58, 33] width 38 height 12
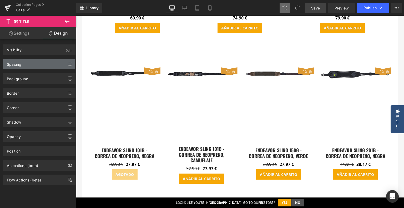
click at [30, 66] on div "Spacing" at bounding box center [39, 64] width 72 height 10
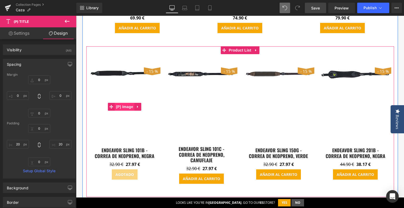
click at [124, 105] on span "(P) Image" at bounding box center [125, 107] width 20 height 8
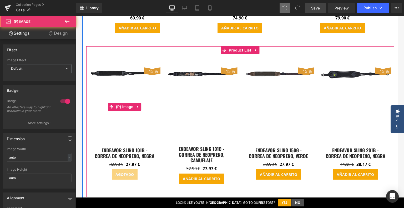
click at [123, 70] on img at bounding box center [125, 73] width 72 height 13
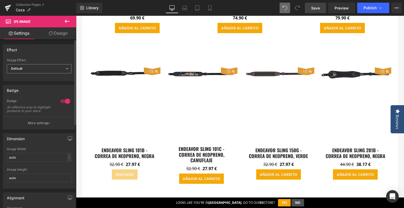
click at [49, 68] on span "Default" at bounding box center [39, 68] width 65 height 9
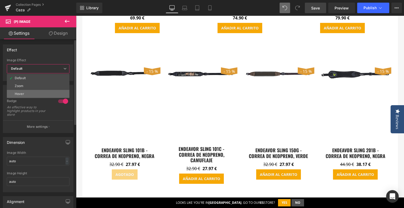
click at [47, 90] on li "Hover" at bounding box center [38, 94] width 63 height 8
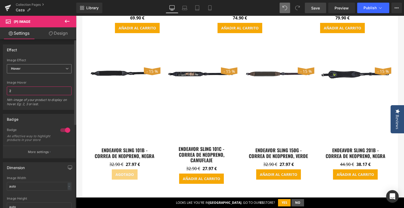
click at [47, 90] on input "2" at bounding box center [39, 91] width 65 height 9
click at [47, 69] on span "Hover" at bounding box center [39, 68] width 65 height 9
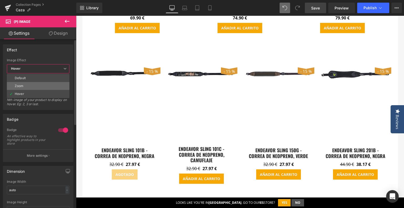
click at [42, 85] on li "Zoom" at bounding box center [38, 86] width 63 height 8
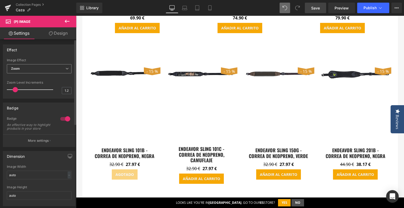
click at [24, 67] on span "Zoom" at bounding box center [39, 68] width 65 height 9
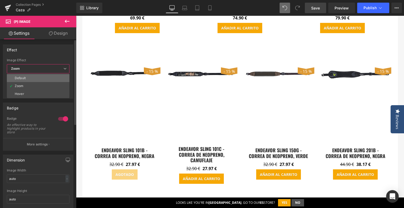
click at [25, 78] on div "Default" at bounding box center [20, 78] width 11 height 4
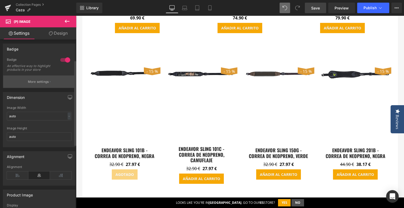
scroll to position [53, 0]
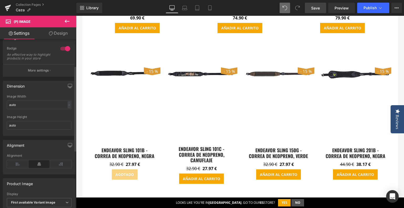
click at [65, 47] on div at bounding box center [65, 48] width 13 height 8
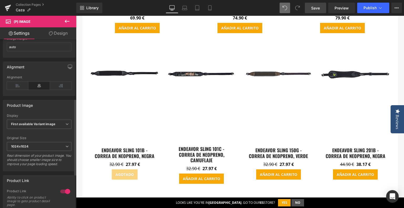
scroll to position [131, 0]
click at [21, 88] on icon at bounding box center [18, 85] width 22 height 8
click at [38, 88] on icon at bounding box center [39, 85] width 22 height 8
click at [45, 125] on b "First available Variant image" at bounding box center [33, 123] width 44 height 4
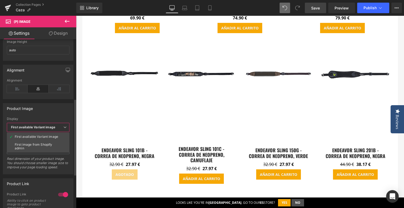
click at [45, 127] on b "First available Variant image" at bounding box center [33, 127] width 44 height 4
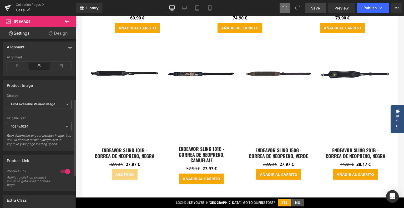
scroll to position [127, 0]
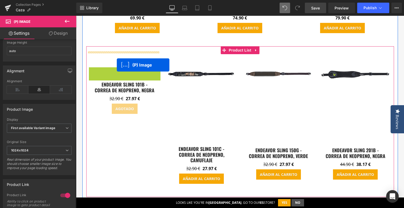
drag, startPoint x: 110, startPoint y: 103, endPoint x: 117, endPoint y: 65, distance: 39.0
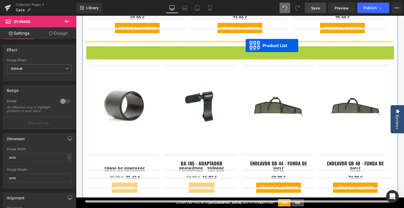
drag, startPoint x: 240, startPoint y: 44, endPoint x: 246, endPoint y: 45, distance: 6.2
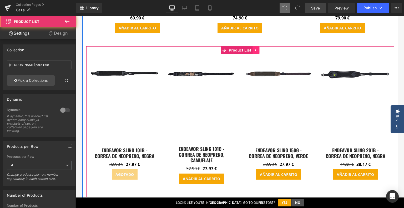
click at [252, 46] on link at bounding box center [255, 50] width 7 height 8
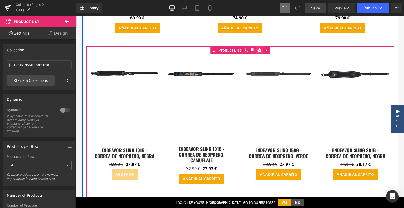
click at [258, 48] on icon at bounding box center [259, 50] width 4 height 4
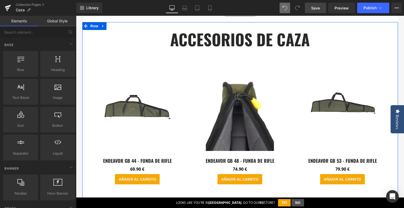
scroll to position [1093, 0]
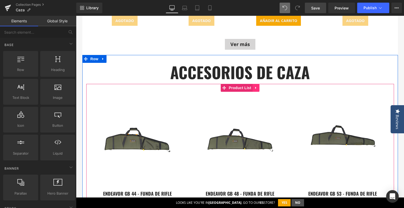
click at [255, 87] on icon at bounding box center [255, 88] width 1 height 2
click at [251, 86] on icon at bounding box center [253, 88] width 4 height 4
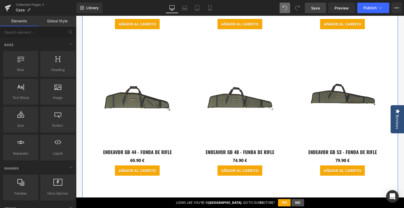
scroll to position [1281, 0]
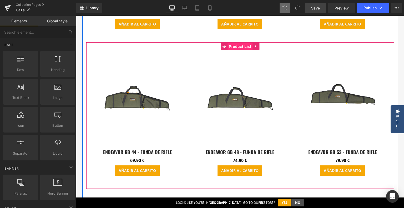
click at [242, 43] on span "Product List" at bounding box center [239, 47] width 25 height 8
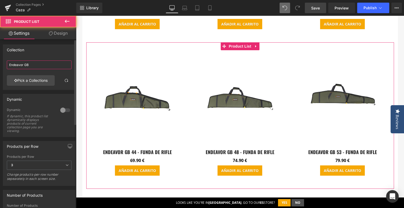
click at [46, 67] on input "Endeavor GB" at bounding box center [39, 64] width 65 height 9
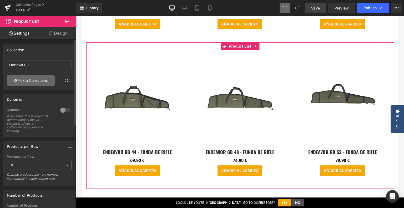
click at [35, 83] on link "Pick a Collections" at bounding box center [31, 80] width 48 height 11
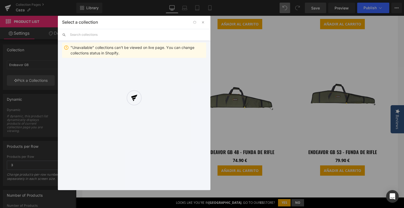
click at [108, 36] on div at bounding box center [134, 103] width 153 height 174
click at [110, 35] on div at bounding box center [134, 103] width 153 height 174
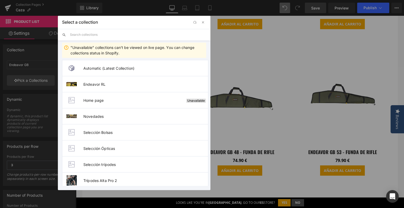
click at [107, 37] on input "text" at bounding box center [138, 35] width 136 height 12
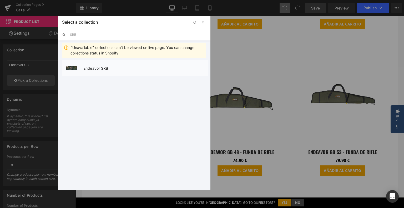
type input "SRB"
click at [105, 68] on span "Endeavor SRB" at bounding box center [145, 68] width 125 height 4
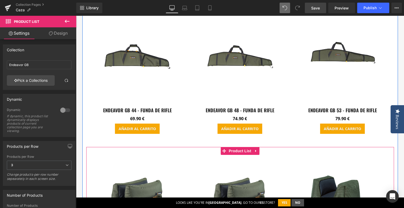
scroll to position [1176, 0]
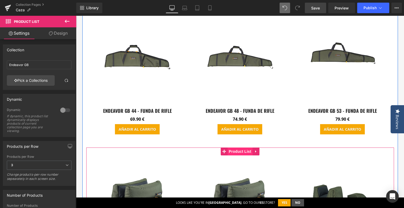
click at [237, 148] on span "Product List" at bounding box center [239, 152] width 25 height 8
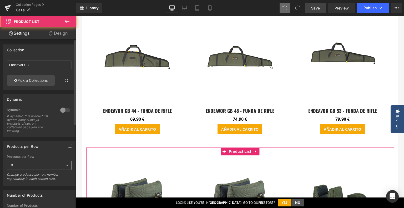
click at [54, 163] on span "3" at bounding box center [39, 165] width 65 height 9
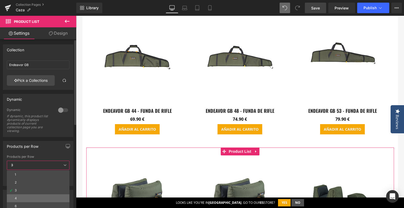
click at [19, 197] on li "4" at bounding box center [38, 198] width 63 height 8
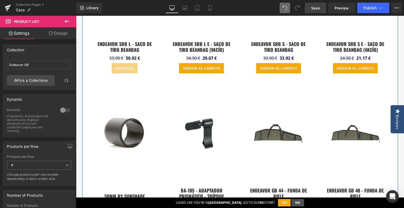
scroll to position [1412, 0]
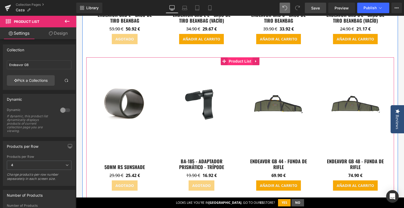
click at [232, 57] on span "Product List" at bounding box center [239, 61] width 25 height 8
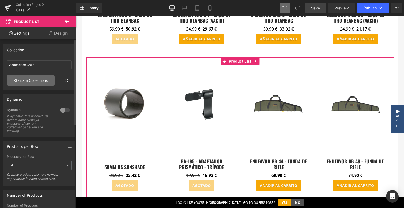
click at [27, 77] on link "Pick a Collections" at bounding box center [31, 80] width 48 height 11
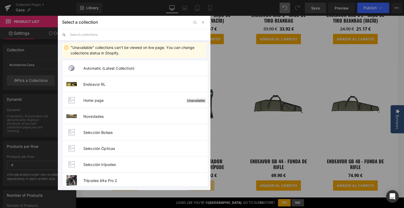
click at [91, 34] on input "text" at bounding box center [138, 35] width 136 height 12
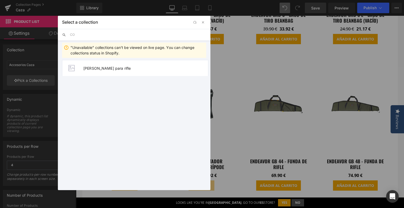
type input "C"
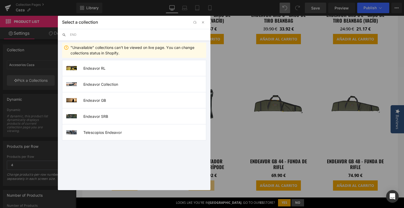
click at [99, 34] on input "END" at bounding box center [138, 35] width 136 height 12
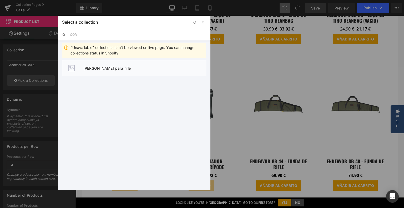
type input "COR"
click at [100, 73] on li "[PERSON_NAME] para rifle" at bounding box center [134, 68] width 144 height 16
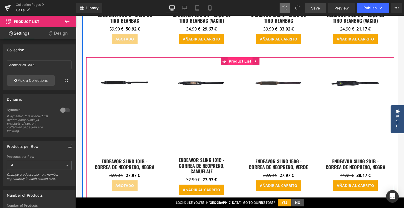
click at [237, 59] on span "Product List" at bounding box center [239, 61] width 25 height 8
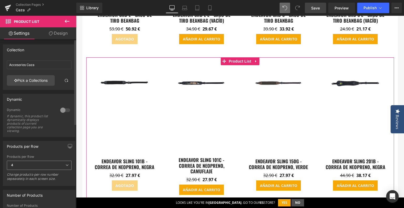
click at [39, 165] on span "4" at bounding box center [39, 165] width 65 height 9
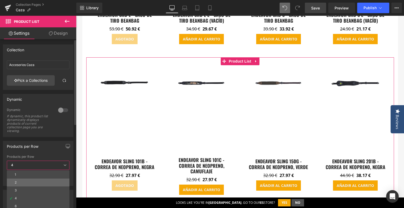
drag, startPoint x: 32, startPoint y: 188, endPoint x: 34, endPoint y: 182, distance: 6.3
click at [34, 182] on ul "1 2 3 4 6" at bounding box center [38, 190] width 63 height 40
click at [34, 182] on li "2" at bounding box center [38, 183] width 63 height 8
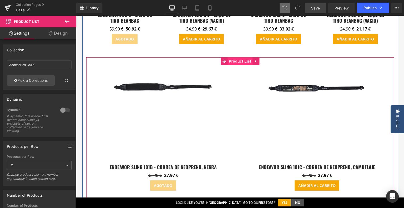
click at [246, 57] on span "Product List" at bounding box center [239, 61] width 25 height 8
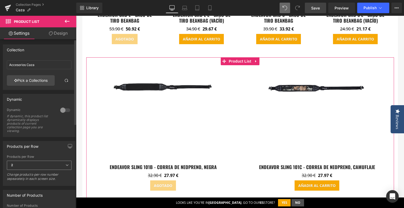
click at [24, 165] on span "2" at bounding box center [39, 165] width 65 height 9
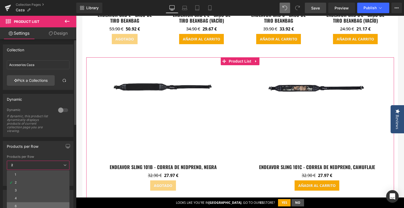
click at [29, 203] on li "6" at bounding box center [38, 206] width 63 height 8
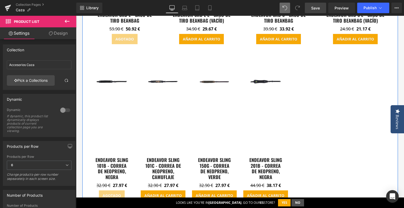
click at [240, 58] on span "Product List" at bounding box center [240, 61] width 20 height 6
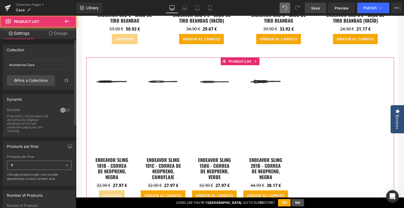
click at [13, 165] on b "6" at bounding box center [12, 165] width 2 height 4
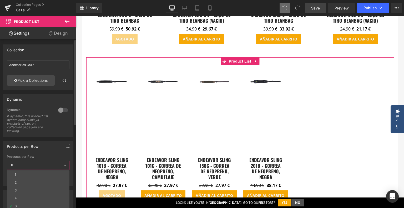
click at [29, 177] on li "1" at bounding box center [38, 175] width 63 height 8
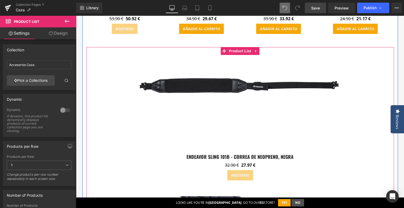
scroll to position [1386, 0]
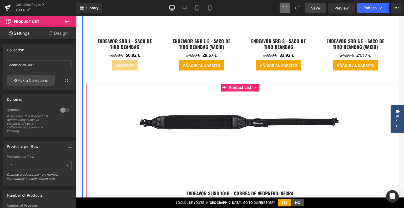
click at [241, 84] on span "Product List" at bounding box center [239, 88] width 25 height 8
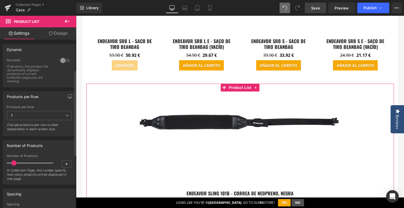
scroll to position [79, 0]
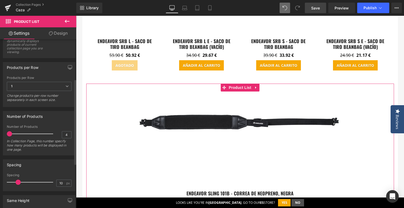
drag, startPoint x: 14, startPoint y: 135, endPoint x: 10, endPoint y: 135, distance: 4.0
click at [10, 135] on div at bounding box center [31, 134] width 44 height 11
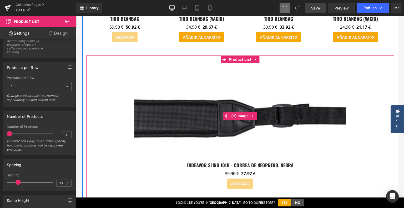
scroll to position [1412, 0]
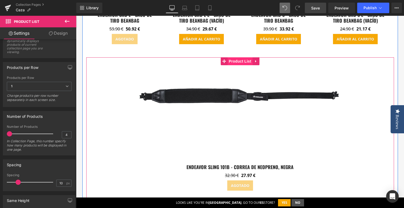
click at [240, 58] on span "Product List" at bounding box center [239, 61] width 25 height 8
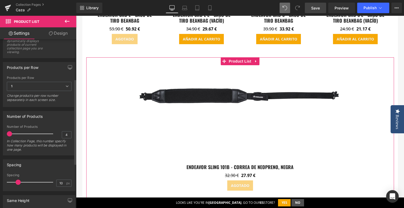
click at [11, 133] on span at bounding box center [9, 133] width 5 height 5
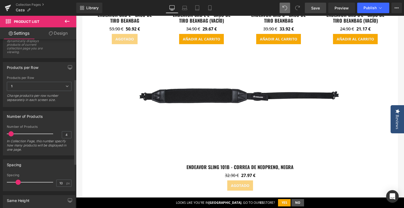
click at [11, 136] on div at bounding box center [31, 134] width 44 height 11
drag, startPoint x: 15, startPoint y: 85, endPoint x: 16, endPoint y: 102, distance: 17.1
click at [15, 85] on span "1" at bounding box center [39, 86] width 65 height 9
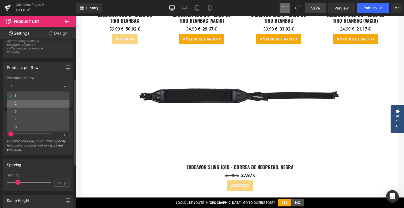
click at [17, 106] on li "2" at bounding box center [38, 104] width 63 height 8
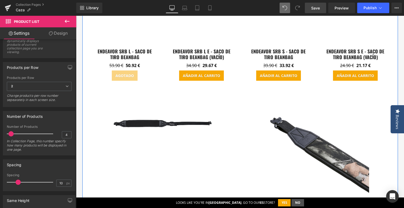
scroll to position [1386, 0]
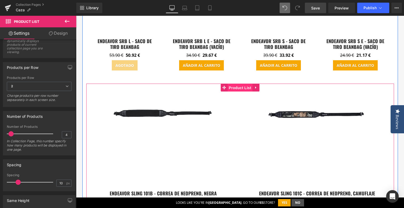
click at [244, 85] on span "Product List" at bounding box center [239, 88] width 25 height 8
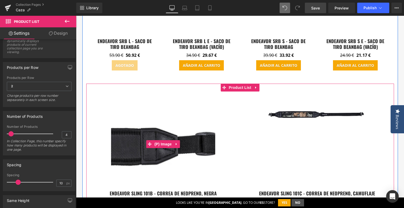
click at [159, 112] on img at bounding box center [163, 144] width 104 height 79
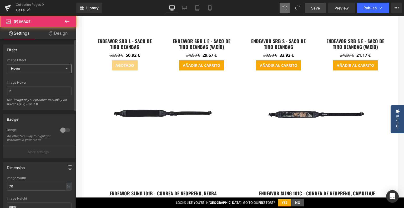
click at [27, 71] on span "Hover" at bounding box center [39, 68] width 65 height 9
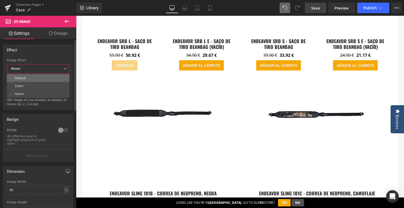
drag, startPoint x: 26, startPoint y: 82, endPoint x: 27, endPoint y: 78, distance: 4.0
click at [27, 78] on ul "Default Zoom Hover" at bounding box center [38, 86] width 63 height 24
click at [27, 78] on li "Default" at bounding box center [38, 78] width 63 height 8
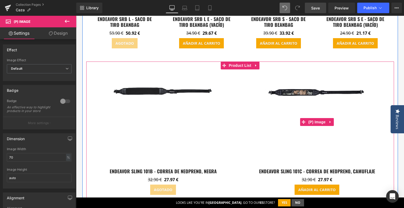
scroll to position [1412, 0]
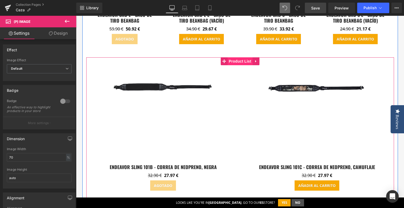
click at [236, 57] on span "Product List" at bounding box center [239, 61] width 25 height 8
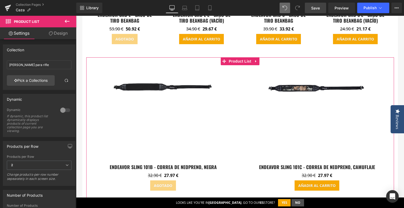
click at [64, 36] on link "Design" at bounding box center [58, 33] width 38 height 12
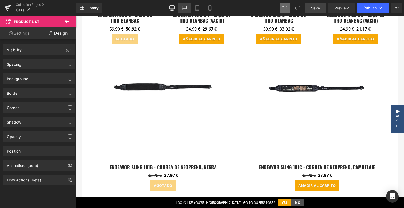
click at [181, 10] on link "Laptop" at bounding box center [184, 8] width 13 height 11
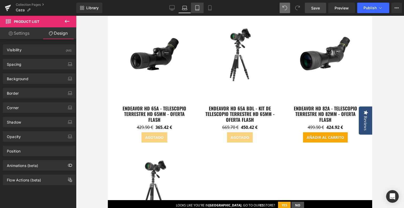
scroll to position [2069, 0]
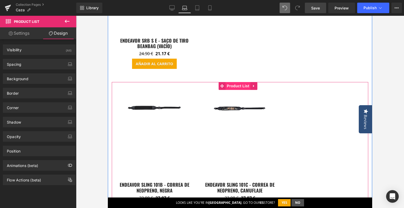
click at [244, 85] on span "Product List" at bounding box center [237, 86] width 25 height 8
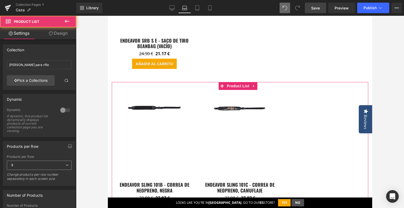
click at [34, 162] on span "3" at bounding box center [39, 165] width 65 height 9
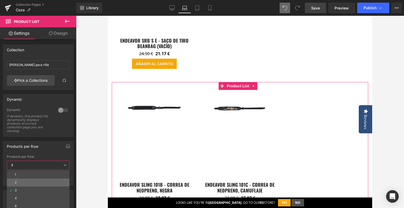
click at [24, 182] on li "2" at bounding box center [38, 183] width 63 height 8
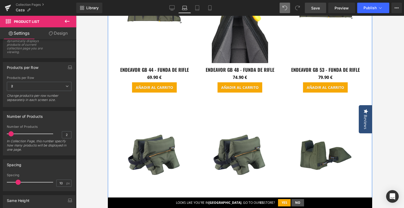
scroll to position [1780, 0]
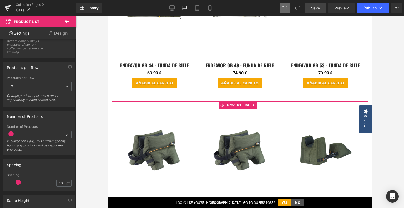
click at [238, 106] on span "Product List" at bounding box center [237, 105] width 25 height 8
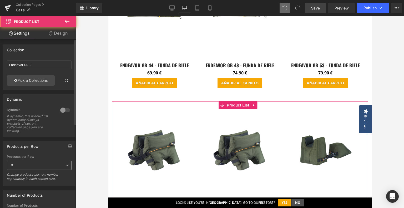
click at [30, 166] on span "3" at bounding box center [39, 165] width 65 height 9
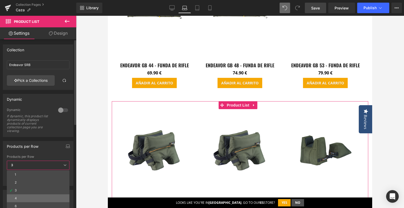
click at [21, 194] on li "4" at bounding box center [38, 198] width 63 height 8
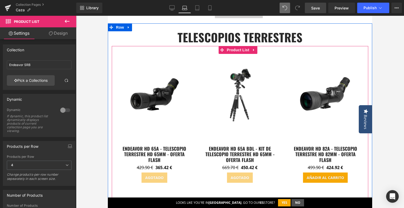
scroll to position [1359, 0]
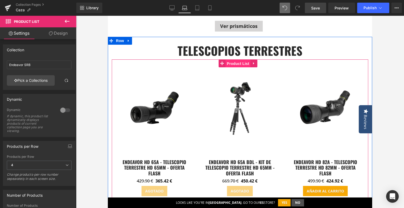
click at [242, 62] on span "Product List" at bounding box center [237, 64] width 25 height 8
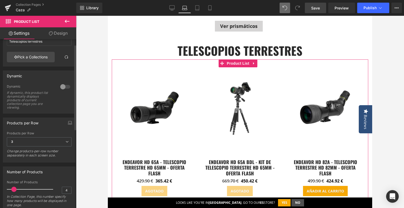
scroll to position [26, 0]
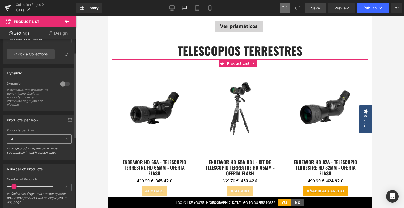
click at [36, 142] on span "3" at bounding box center [39, 138] width 65 height 9
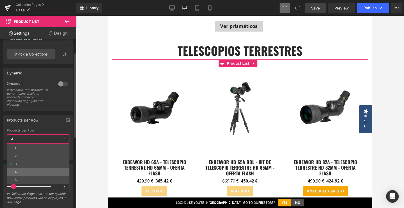
click at [29, 169] on li "4" at bounding box center [38, 172] width 63 height 8
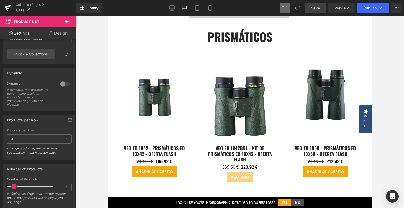
scroll to position [1043, 0]
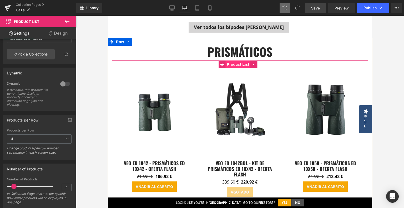
click at [242, 67] on span "Product List" at bounding box center [237, 64] width 25 height 8
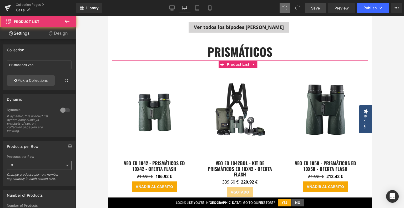
drag, startPoint x: 21, startPoint y: 166, endPoint x: 21, endPoint y: 171, distance: 4.7
click at [21, 166] on span "3" at bounding box center [39, 165] width 65 height 9
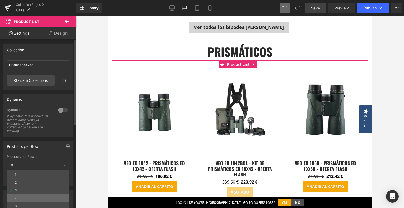
click at [21, 198] on li "4" at bounding box center [38, 198] width 63 height 8
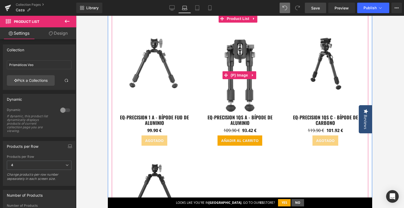
scroll to position [754, 0]
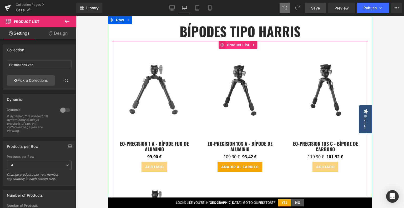
click at [241, 43] on span "Product List" at bounding box center [237, 45] width 25 height 8
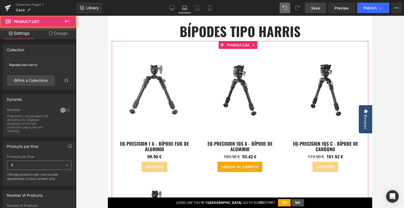
click at [26, 168] on span "3" at bounding box center [39, 165] width 65 height 9
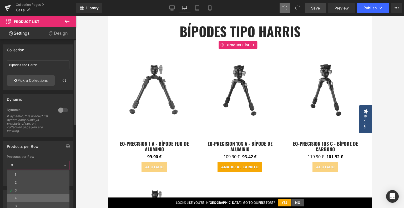
click at [19, 197] on li "4" at bounding box center [38, 198] width 63 height 8
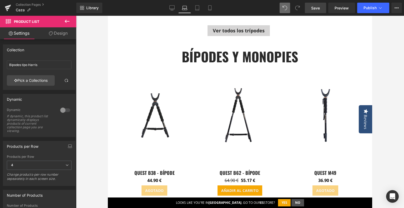
scroll to position [386, 0]
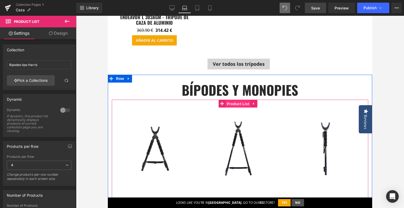
click at [237, 105] on span "Product List" at bounding box center [237, 104] width 25 height 8
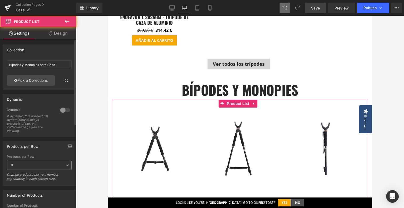
click at [19, 166] on span "3" at bounding box center [39, 165] width 65 height 9
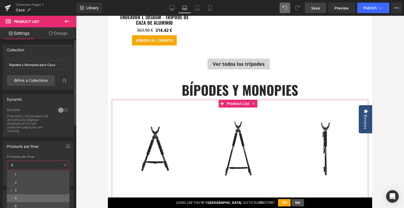
click at [20, 198] on li "4" at bounding box center [38, 198] width 63 height 8
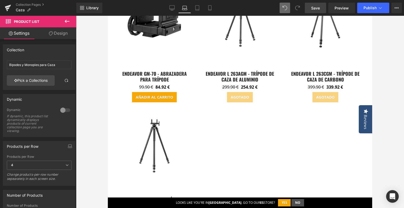
scroll to position [97, 0]
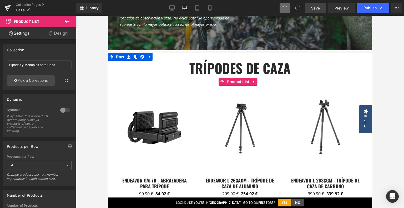
drag, startPoint x: 242, startPoint y: 84, endPoint x: 219, endPoint y: 95, distance: 25.9
click at [242, 84] on span "Product List" at bounding box center [237, 82] width 25 height 8
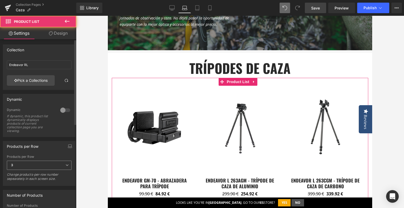
click at [36, 166] on span "3" at bounding box center [39, 165] width 65 height 9
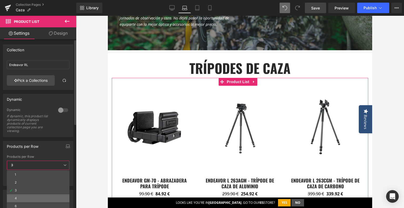
click at [21, 197] on li "4" at bounding box center [38, 198] width 63 height 8
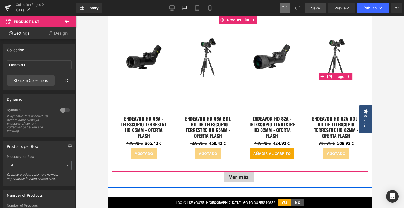
scroll to position [1043, 0]
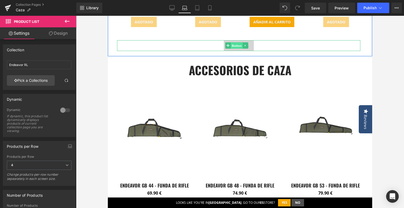
click at [241, 44] on span "Button" at bounding box center [237, 46] width 12 height 6
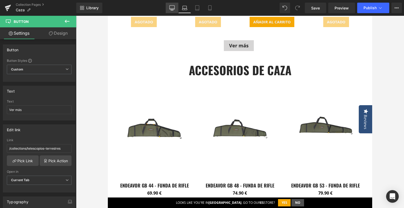
click at [170, 7] on icon at bounding box center [171, 7] width 5 height 5
type input "100"
type input "0"
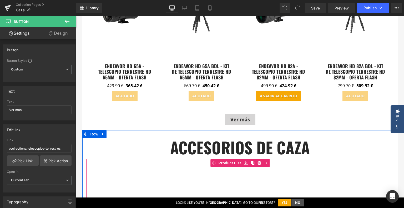
scroll to position [1008, 0]
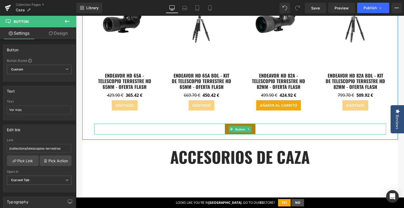
click at [238, 126] on span "Button" at bounding box center [240, 129] width 12 height 6
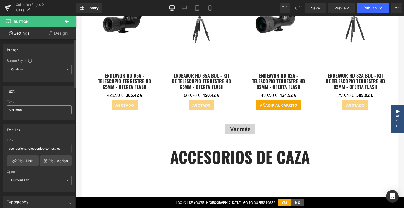
click at [28, 109] on input "Ver más" at bounding box center [39, 109] width 65 height 9
type input "Ver más Telescopios"
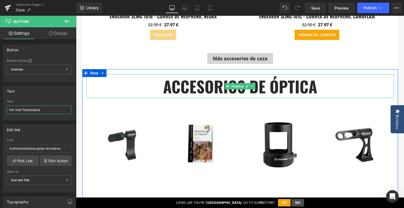
scroll to position [1587, 0]
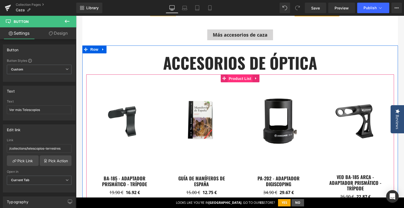
click at [233, 75] on span "Product List" at bounding box center [239, 79] width 25 height 8
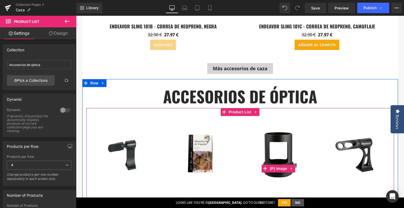
scroll to position [1508, 0]
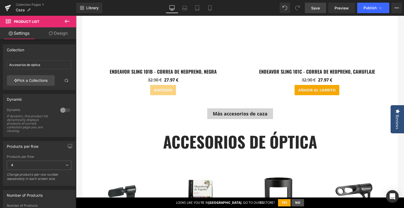
drag, startPoint x: 318, startPoint y: 9, endPoint x: 254, endPoint y: 71, distance: 89.1
click at [318, 9] on span "Save" at bounding box center [315, 8] width 9 height 6
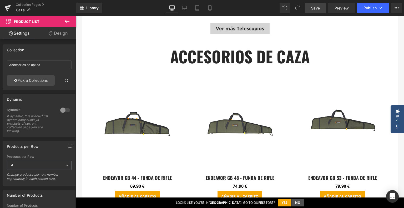
scroll to position [1087, 0]
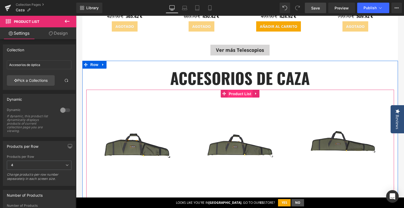
click at [232, 90] on span "Product List" at bounding box center [239, 94] width 25 height 8
click at [238, 90] on span "Product List" at bounding box center [239, 94] width 25 height 8
click at [255, 93] on icon at bounding box center [255, 94] width 1 height 2
click at [251, 92] on icon at bounding box center [253, 94] width 4 height 4
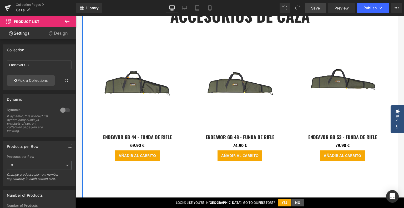
scroll to position [1071, 0]
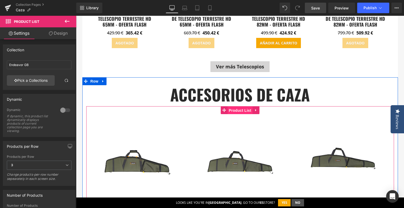
click at [233, 107] on span "Product List" at bounding box center [239, 111] width 25 height 8
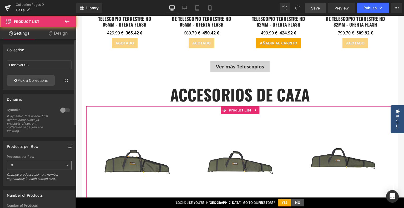
click at [29, 168] on span "3" at bounding box center [39, 165] width 65 height 9
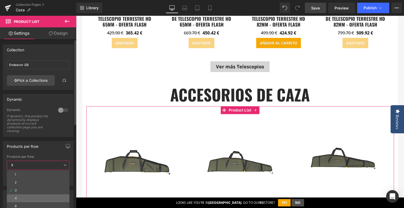
click at [18, 197] on li "4" at bounding box center [38, 198] width 63 height 8
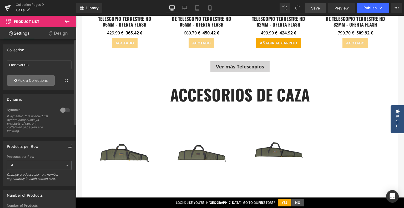
click at [19, 81] on link "Pick a Collections" at bounding box center [31, 80] width 48 height 11
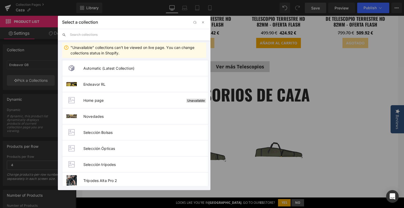
drag, startPoint x: 129, startPoint y: 29, endPoint x: 122, endPoint y: 36, distance: 8.9
click at [129, 29] on input "text" at bounding box center [138, 35] width 136 height 12
click at [121, 36] on input "text" at bounding box center [138, 35] width 136 height 12
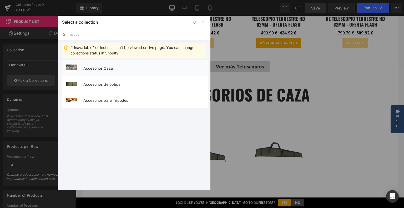
type input "acces"
click at [118, 70] on li "Accesorios Caza" at bounding box center [135, 68] width 146 height 16
type input "Accesorios Caza"
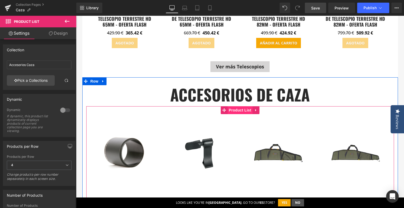
click at [238, 106] on span "Product List" at bounding box center [239, 110] width 25 height 8
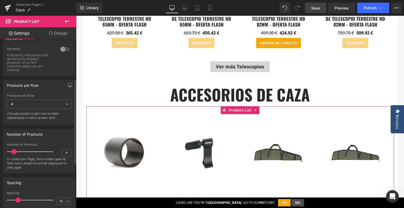
scroll to position [79, 0]
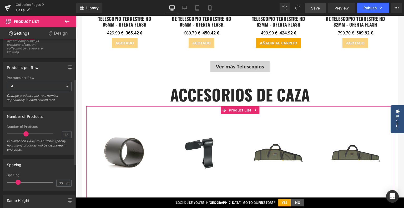
drag, startPoint x: 12, startPoint y: 134, endPoint x: 24, endPoint y: 136, distance: 11.8
click at [24, 136] on div at bounding box center [31, 134] width 44 height 11
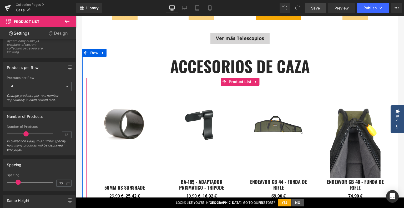
scroll to position [1097, 0]
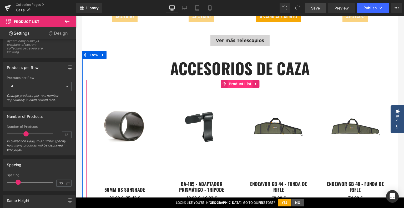
click at [245, 80] on span "Product List" at bounding box center [239, 84] width 25 height 8
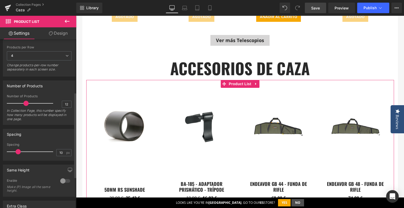
scroll to position [105, 0]
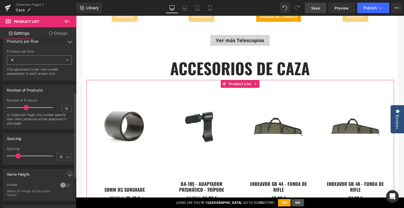
click at [34, 66] on div "4 1 2 3 4 6" at bounding box center [39, 61] width 65 height 12
click at [35, 62] on span "4" at bounding box center [39, 59] width 65 height 9
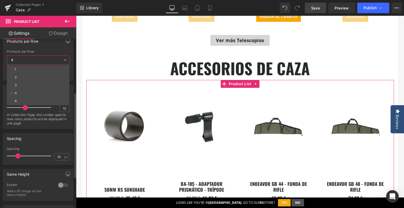
drag, startPoint x: 27, startPoint y: 75, endPoint x: 37, endPoint y: 79, distance: 11.0
click at [27, 75] on li "2" at bounding box center [38, 77] width 63 height 8
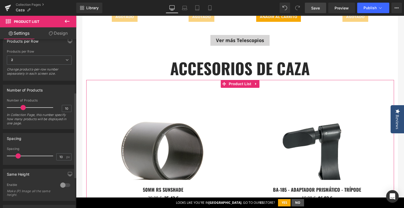
type input "9"
drag, startPoint x: 24, startPoint y: 107, endPoint x: 19, endPoint y: 108, distance: 4.9
click at [19, 108] on span at bounding box center [21, 107] width 5 height 5
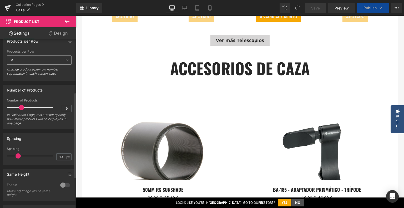
click at [27, 62] on span "2" at bounding box center [39, 59] width 65 height 9
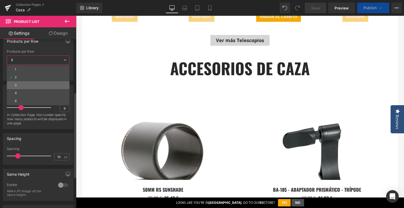
click at [23, 88] on li "3" at bounding box center [38, 85] width 63 height 8
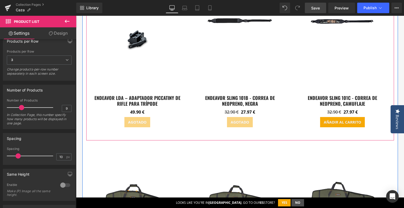
scroll to position [1465, 0]
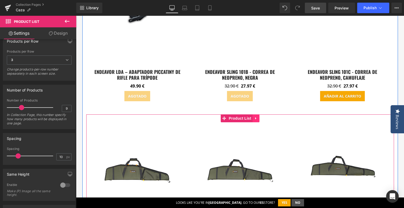
click at [254, 116] on icon at bounding box center [256, 118] width 4 height 4
click at [257, 116] on icon at bounding box center [259, 118] width 4 height 4
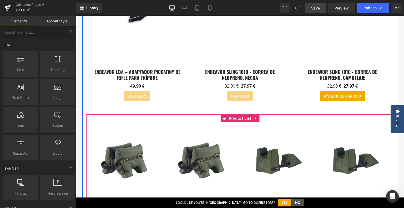
click at [256, 114] on link at bounding box center [255, 118] width 7 height 8
click at [257, 116] on icon at bounding box center [259, 118] width 4 height 4
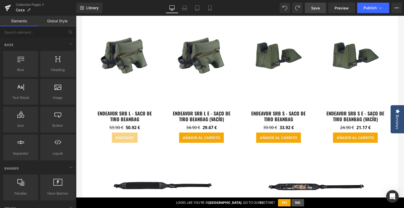
scroll to position [1597, 0]
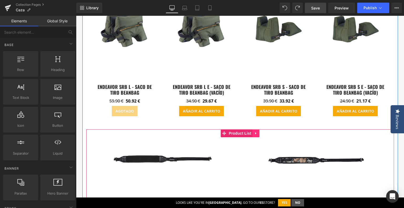
click at [255, 131] on icon at bounding box center [256, 133] width 4 height 4
click at [257, 131] on icon at bounding box center [259, 133] width 4 height 4
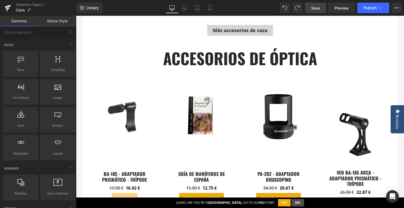
scroll to position [1807, 0]
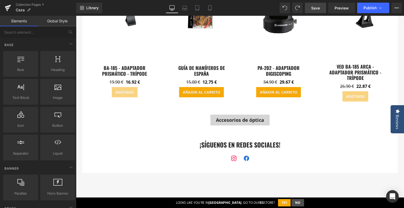
click at [318, 6] on span "Save" at bounding box center [315, 8] width 9 height 6
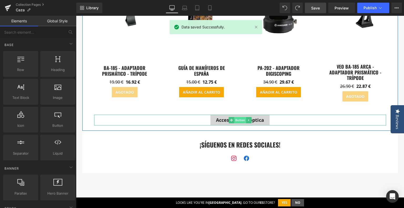
click at [239, 117] on span "Button" at bounding box center [240, 120] width 12 height 6
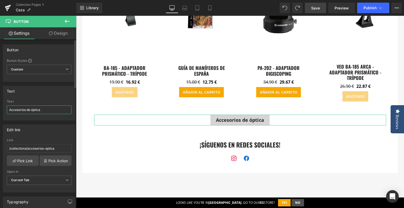
click at [9, 109] on input "Accesorios de óptica" at bounding box center [39, 109] width 65 height 9
click at [24, 109] on input "Ver más Accesorios de óptica" at bounding box center [39, 109] width 65 height 9
type input "Ver más accesorios de óptica"
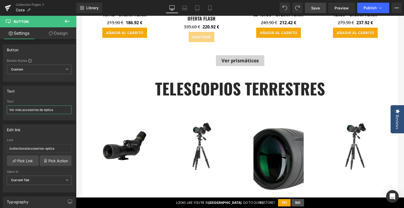
scroll to position [939, 0]
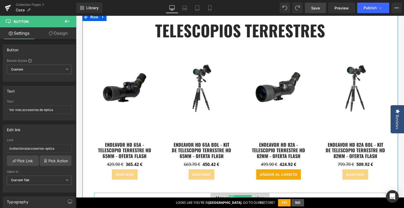
click at [230, 197] on icon at bounding box center [231, 198] width 3 height 3
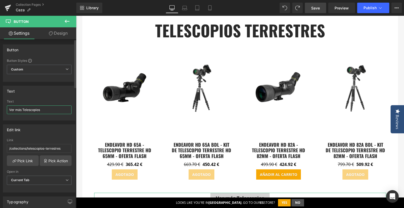
click at [23, 111] on input "Ver más Telescopios" at bounding box center [39, 109] width 65 height 9
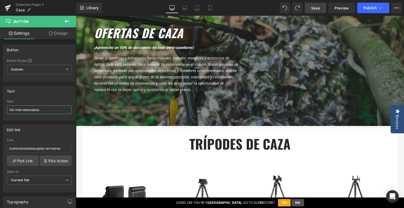
scroll to position [0, 0]
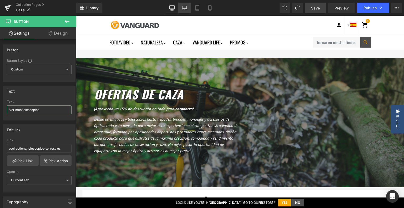
type input "Ver más telescopios"
click at [183, 4] on link "Laptop" at bounding box center [184, 8] width 13 height 11
type input "100"
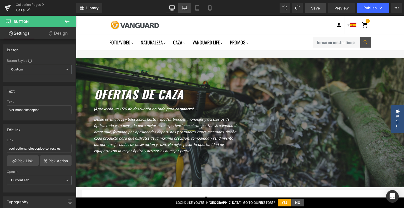
type input "0"
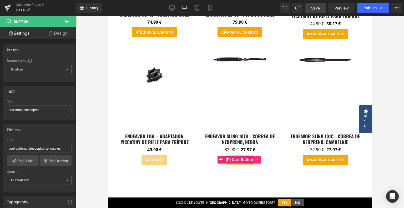
scroll to position [1367, 0]
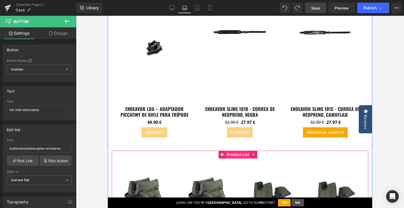
click at [236, 157] on span "Product List" at bounding box center [237, 155] width 25 height 8
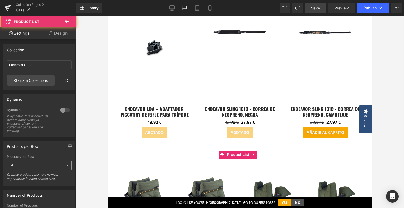
click at [16, 166] on span "4" at bounding box center [39, 165] width 65 height 9
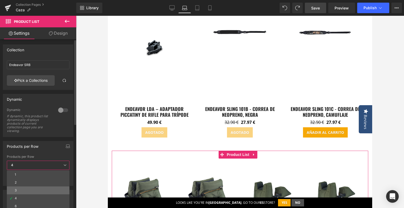
click at [23, 190] on li "3" at bounding box center [38, 190] width 63 height 8
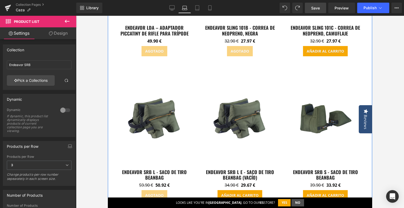
scroll to position [1446, 0]
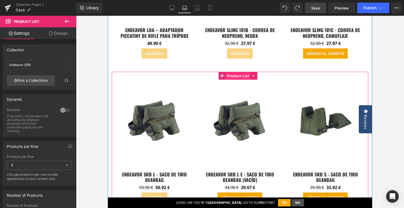
click at [240, 72] on span "Product List" at bounding box center [237, 76] width 25 height 8
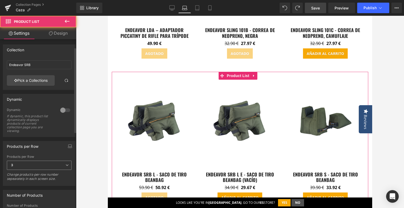
scroll to position [53, 0]
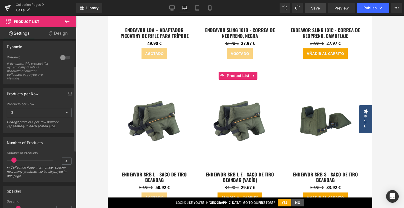
type input "3"
click at [12, 160] on span at bounding box center [12, 160] width 5 height 5
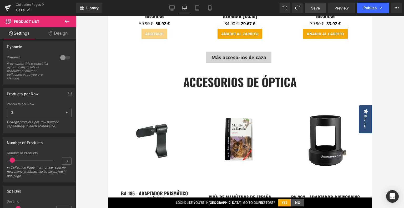
scroll to position [1683, 0]
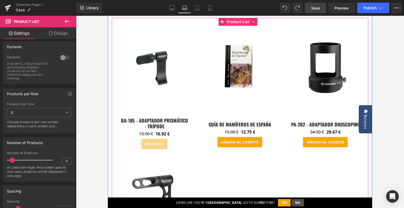
click at [239, 22] on span "Product List" at bounding box center [237, 22] width 25 height 8
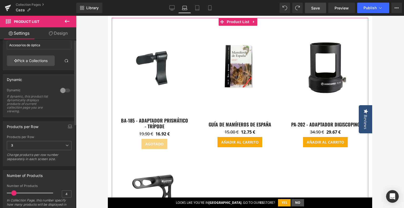
scroll to position [53, 0]
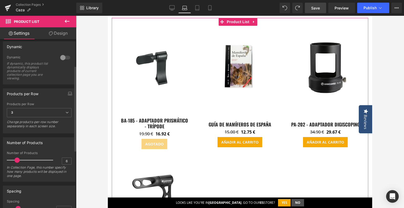
drag, startPoint x: 16, startPoint y: 160, endPoint x: 19, endPoint y: 159, distance: 3.5
click at [19, 159] on span at bounding box center [16, 160] width 5 height 5
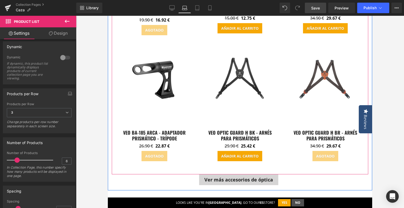
scroll to position [1841, 0]
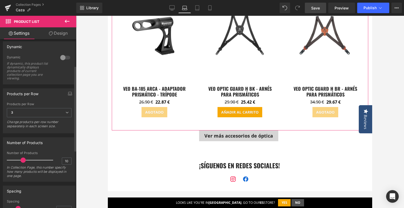
type input "9"
drag, startPoint x: 17, startPoint y: 160, endPoint x: 21, endPoint y: 163, distance: 5.1
click at [21, 163] on div at bounding box center [31, 160] width 44 height 11
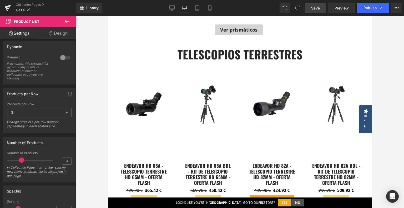
scroll to position [815, 0]
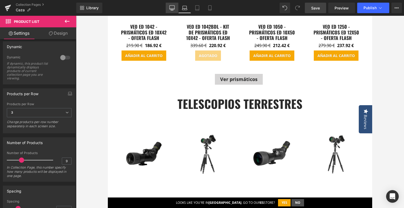
click at [173, 7] on icon at bounding box center [171, 7] width 5 height 5
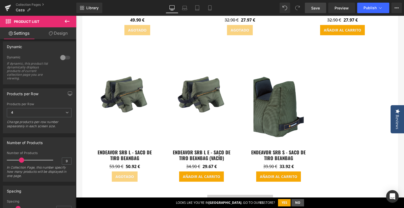
scroll to position [1538, 0]
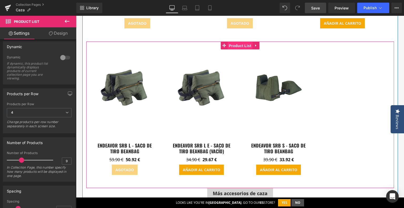
click at [234, 42] on span "Product List" at bounding box center [239, 46] width 25 height 8
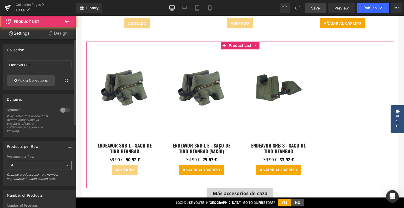
click at [16, 168] on span "4" at bounding box center [39, 165] width 65 height 9
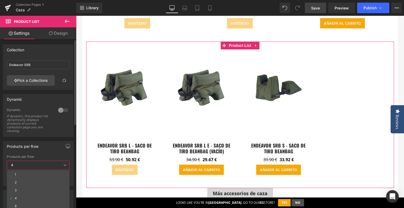
click at [52, 149] on div "Products per Row" at bounding box center [38, 146] width 70 height 10
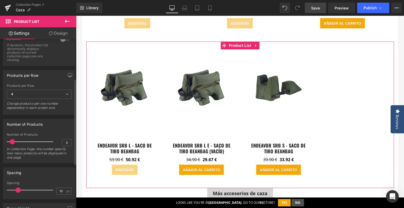
scroll to position [79, 0]
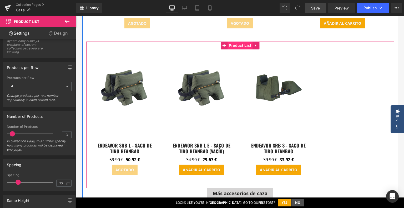
click at [234, 42] on span "Product List" at bounding box center [239, 46] width 25 height 8
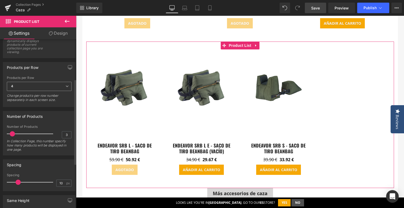
drag, startPoint x: 21, startPoint y: 88, endPoint x: 20, endPoint y: 99, distance: 11.8
click at [21, 88] on span "4" at bounding box center [39, 86] width 65 height 9
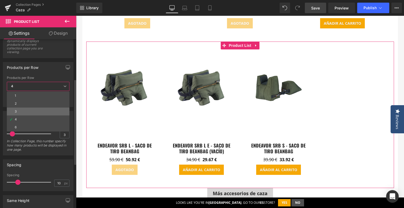
click at [20, 113] on li "3" at bounding box center [38, 112] width 63 height 8
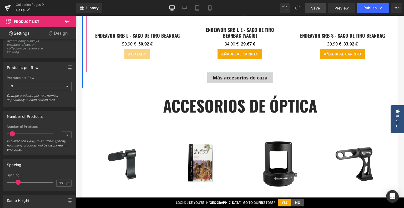
scroll to position [1696, 0]
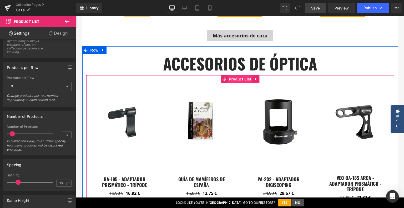
click at [236, 75] on span "Product List" at bounding box center [239, 79] width 25 height 8
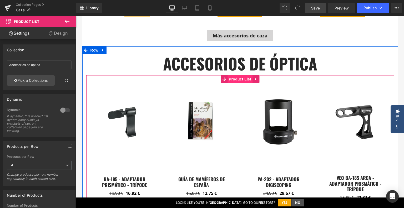
click at [242, 75] on span "Product List" at bounding box center [239, 79] width 25 height 8
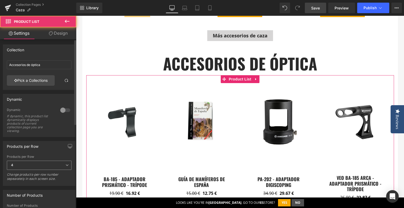
click at [31, 164] on span "4" at bounding box center [39, 165] width 65 height 9
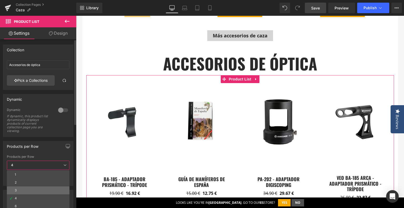
click at [27, 192] on li "3" at bounding box center [38, 190] width 63 height 8
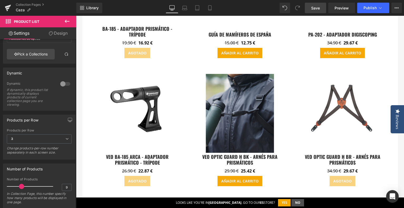
scroll to position [1801, 0]
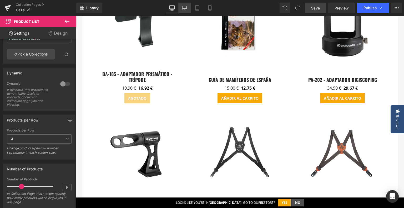
click at [188, 7] on link "Laptop" at bounding box center [184, 8] width 13 height 11
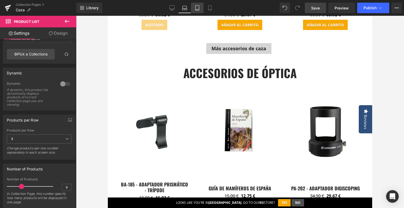
click at [200, 8] on link "Tablet" at bounding box center [197, 8] width 13 height 11
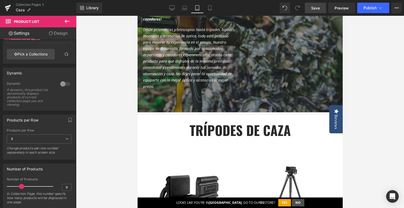
scroll to position [0, 0]
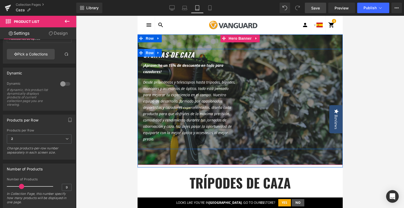
click at [150, 53] on span "Row" at bounding box center [149, 53] width 11 height 8
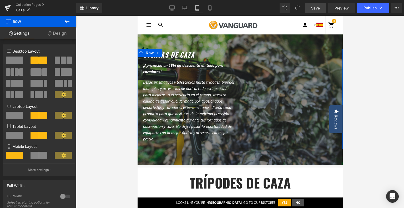
click at [56, 36] on link "Design" at bounding box center [57, 33] width 38 height 12
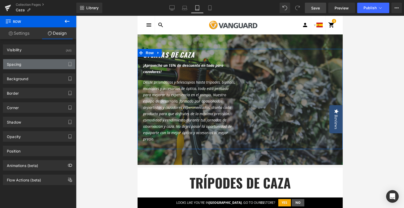
click at [24, 66] on div "Spacing" at bounding box center [39, 64] width 72 height 10
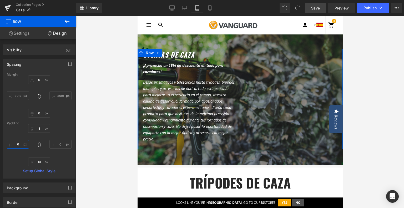
click at [20, 146] on input "6" at bounding box center [18, 144] width 22 height 9
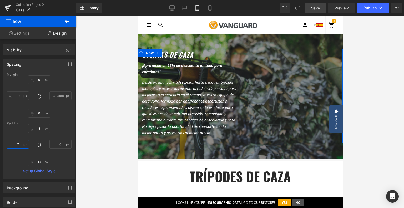
type input "20"
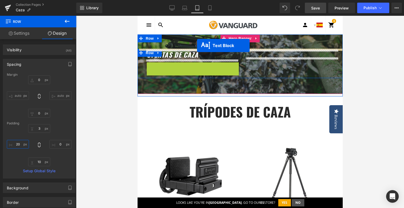
drag, startPoint x: 176, startPoint y: 103, endPoint x: 197, endPoint y: 45, distance: 61.5
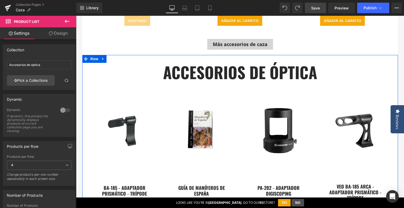
scroll to position [1665, 0]
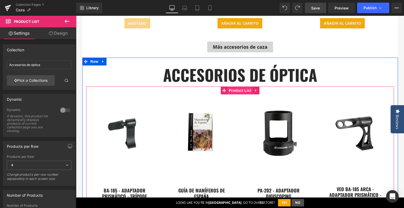
click at [232, 87] on span "Product List" at bounding box center [239, 91] width 25 height 8
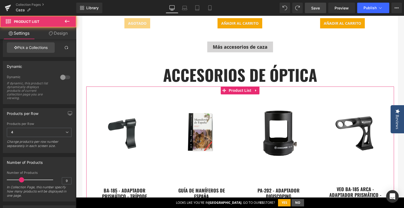
scroll to position [53, 0]
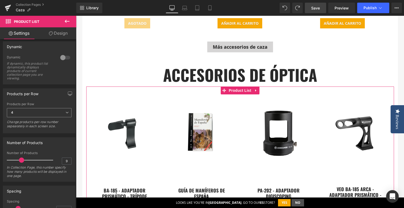
click at [37, 115] on span "4" at bounding box center [39, 112] width 65 height 9
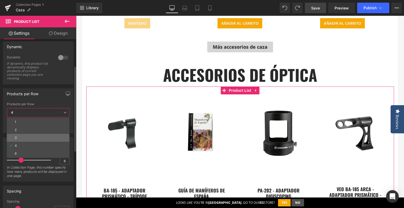
click at [29, 137] on li "3" at bounding box center [38, 138] width 63 height 8
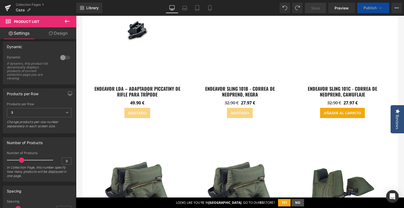
scroll to position [1429, 0]
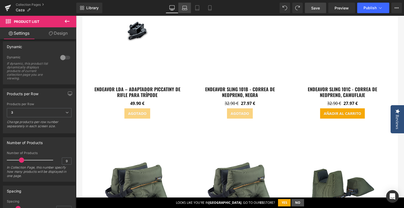
click at [189, 10] on link "Laptop" at bounding box center [184, 8] width 13 height 11
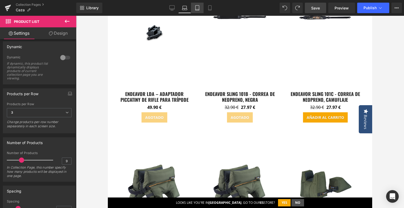
click at [196, 9] on icon at bounding box center [197, 8] width 4 height 5
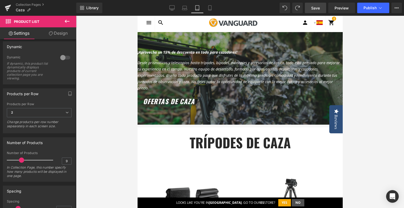
scroll to position [0, 0]
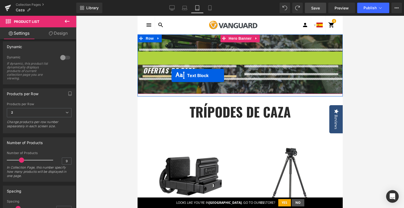
drag, startPoint x: 224, startPoint y: 69, endPoint x: 171, endPoint y: 75, distance: 53.5
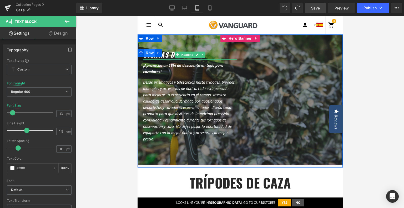
click at [149, 55] on span "Row" at bounding box center [149, 53] width 11 height 8
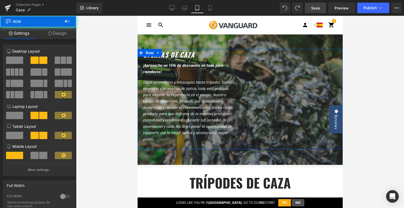
click at [62, 34] on link "Design" at bounding box center [57, 33] width 38 height 12
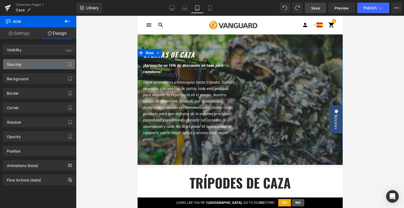
click at [21, 64] on div "Spacing" at bounding box center [14, 62] width 14 height 7
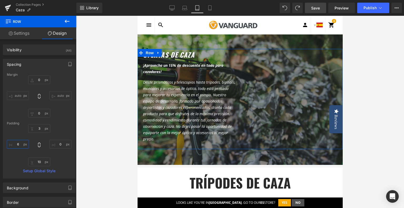
click at [19, 144] on input "6" at bounding box center [18, 144] width 22 height 9
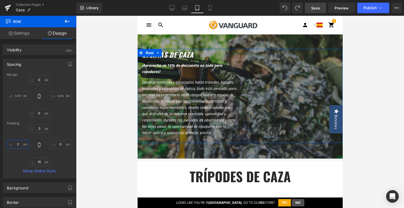
type input "20"
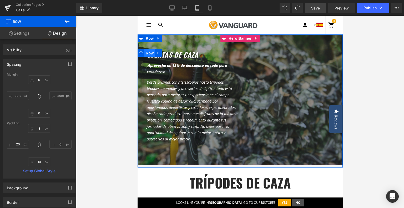
click at [147, 54] on span "Row" at bounding box center [149, 53] width 11 height 8
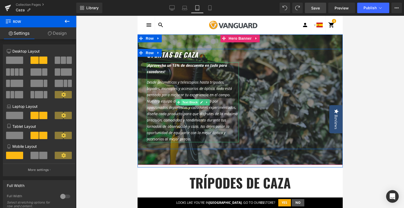
click at [184, 100] on span "Text Block" at bounding box center [189, 102] width 17 height 6
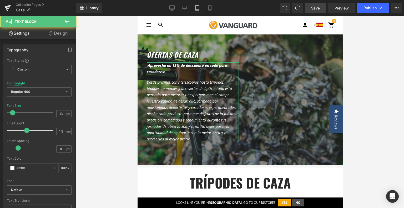
click at [65, 33] on link "Design" at bounding box center [58, 33] width 38 height 12
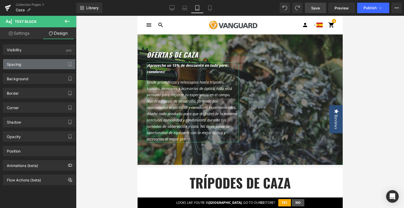
click at [24, 66] on div "Spacing" at bounding box center [39, 64] width 72 height 10
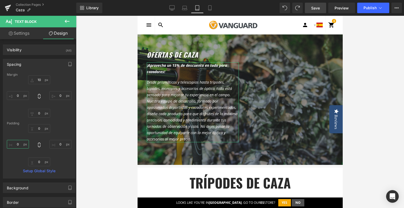
click at [19, 144] on input "0" at bounding box center [18, 144] width 22 height 9
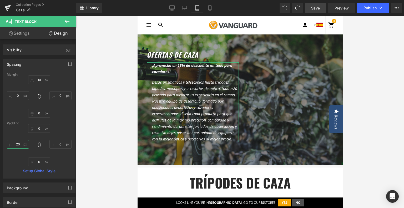
type input "2"
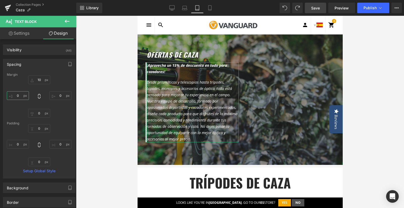
click at [21, 94] on input "0" at bounding box center [18, 95] width 22 height 9
type input "20"
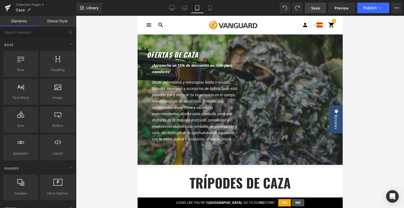
click at [105, 92] on div at bounding box center [240, 112] width 328 height 192
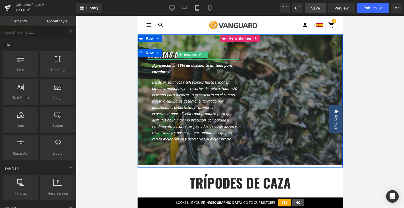
click at [171, 54] on icon "ofertas de caza" at bounding box center [172, 55] width 52 height 10
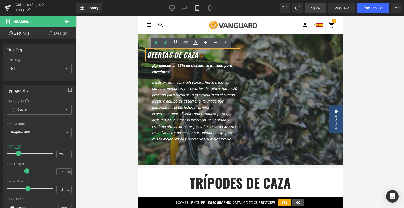
click at [153, 54] on icon "ofertas de caza" at bounding box center [172, 55] width 52 height 10
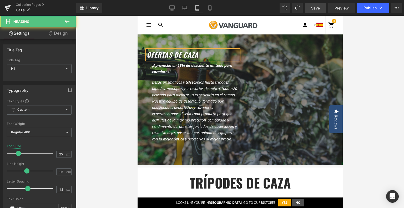
click at [60, 33] on link "Design" at bounding box center [58, 33] width 38 height 12
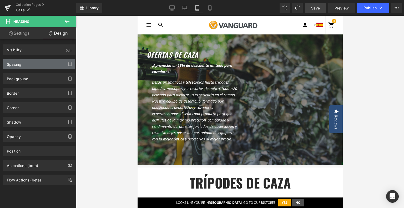
click at [26, 66] on div "Spacing" at bounding box center [39, 64] width 72 height 10
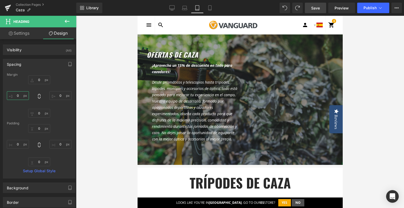
click at [16, 99] on input "0" at bounding box center [18, 95] width 22 height 9
type input "20"
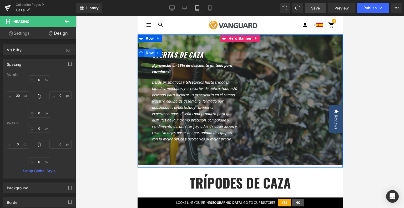
click at [144, 53] on span "Row" at bounding box center [149, 53] width 11 height 8
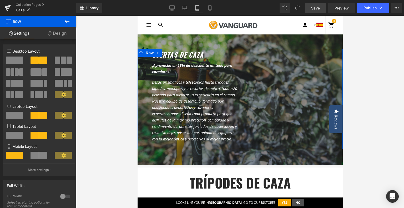
click at [36, 72] on span at bounding box center [36, 71] width 11 height 7
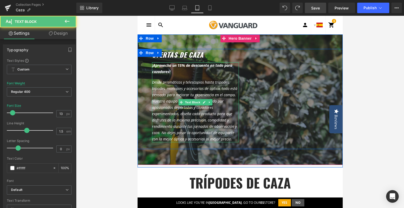
click at [183, 87] on icon "Desde prismáticos y telescopios hasta trípodes, bípodes, monopies y accesorios …" at bounding box center [194, 111] width 85 height 62
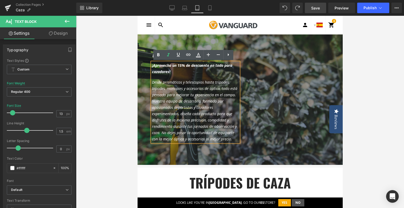
click at [148, 66] on div "ofertas [PERSON_NAME] Heading ¡Aprovecha un 15% de descuento en todo para cazad…" at bounding box center [193, 98] width 100 height 97
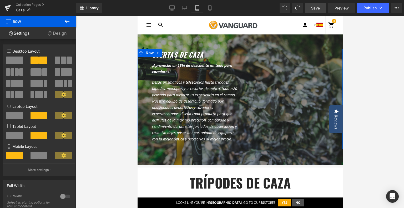
click at [59, 137] on span at bounding box center [59, 135] width 8 height 7
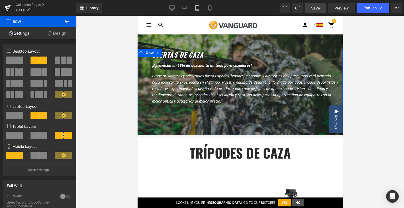
click at [34, 139] on span at bounding box center [35, 135] width 8 height 7
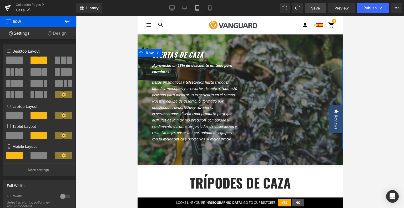
click at [65, 133] on span at bounding box center [68, 135] width 8 height 7
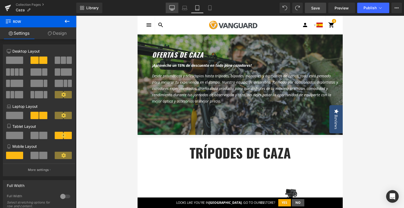
click at [169, 10] on link "Desktop" at bounding box center [172, 8] width 13 height 11
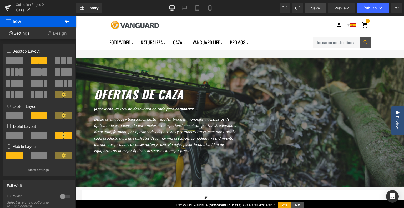
scroll to position [36, 0]
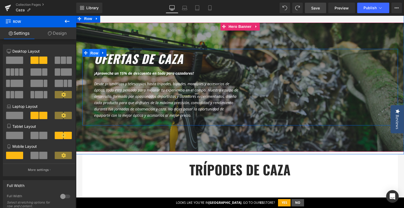
click at [92, 52] on span "Row" at bounding box center [94, 53] width 11 height 8
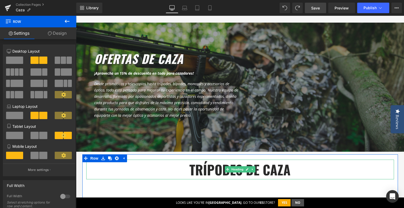
click at [334, 168] on h1 "trípodes de caza" at bounding box center [240, 170] width 308 height 20
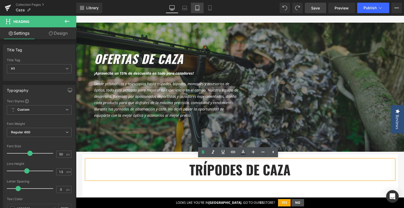
click at [200, 7] on link "Tablet" at bounding box center [197, 8] width 13 height 11
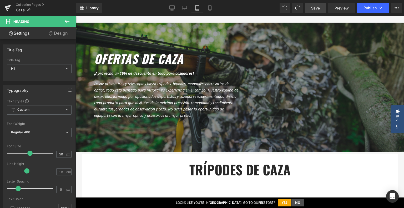
scroll to position [0, 0]
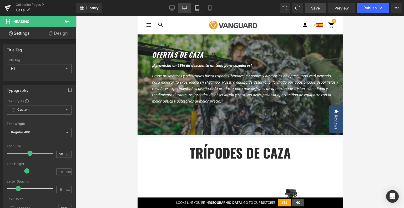
click at [186, 10] on icon at bounding box center [184, 7] width 5 height 5
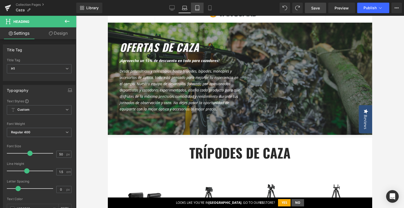
click at [201, 10] on link "Tablet" at bounding box center [197, 8] width 13 height 11
type input "100"
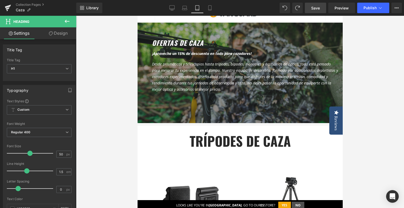
scroll to position [0, 0]
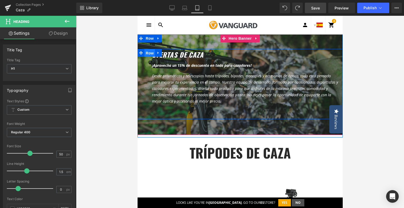
click at [146, 53] on span "Row" at bounding box center [149, 53] width 11 height 8
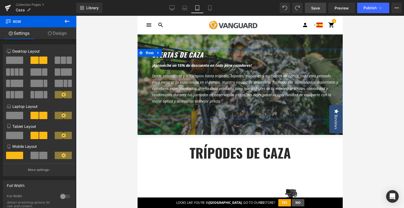
click at [43, 135] on span at bounding box center [43, 135] width 8 height 7
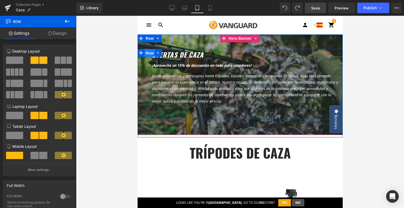
click at [148, 54] on span "Row" at bounding box center [149, 53] width 11 height 8
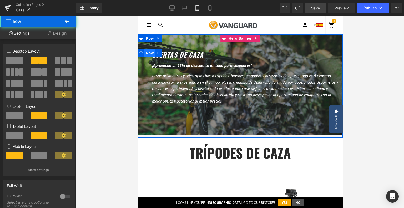
click at [148, 54] on span "Row" at bounding box center [149, 53] width 11 height 8
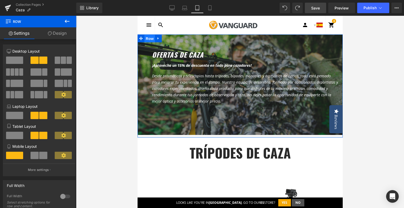
click at [149, 38] on span "Row" at bounding box center [149, 39] width 11 height 8
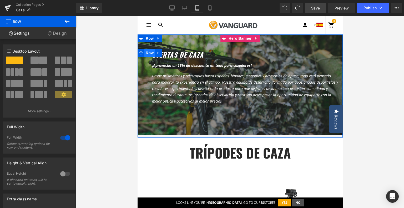
click at [146, 51] on span "Row" at bounding box center [149, 53] width 11 height 8
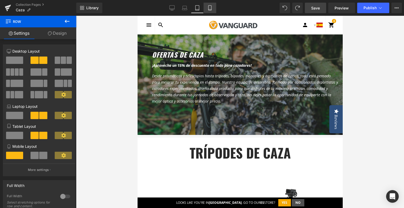
click at [206, 9] on link "Mobile" at bounding box center [210, 8] width 13 height 11
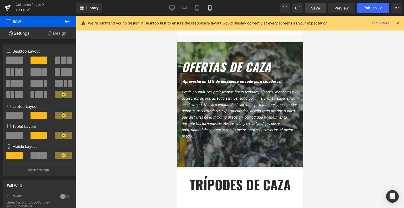
scroll to position [8, 0]
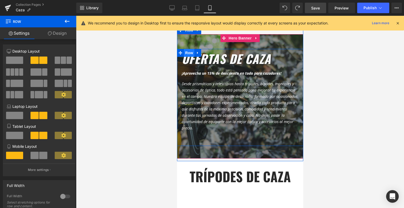
click at [186, 52] on span "Row" at bounding box center [189, 53] width 11 height 8
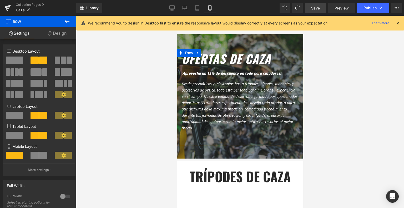
click at [34, 153] on span at bounding box center [35, 155] width 8 height 7
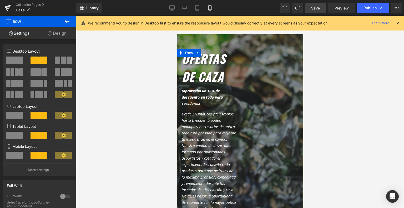
click at [22, 158] on span at bounding box center [14, 155] width 17 height 7
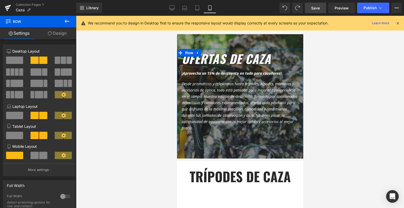
click at [61, 157] on icon at bounding box center [63, 155] width 4 height 4
click at [14, 156] on span at bounding box center [14, 155] width 17 height 7
click at [56, 29] on link "Design" at bounding box center [57, 33] width 38 height 12
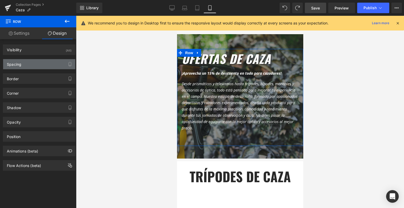
click at [34, 62] on div "Spacing" at bounding box center [39, 64] width 72 height 10
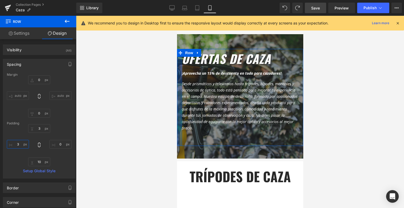
click at [15, 144] on input "3" at bounding box center [18, 144] width 22 height 9
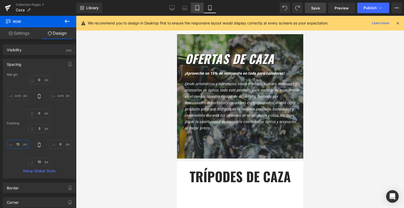
type input "15"
click at [196, 7] on icon at bounding box center [197, 7] width 5 height 5
type input "0"
type input "3"
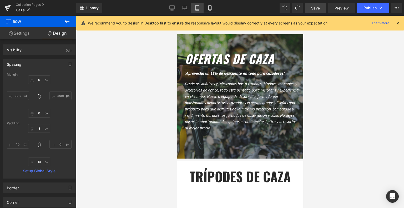
type input "0"
type input "10"
type input "20"
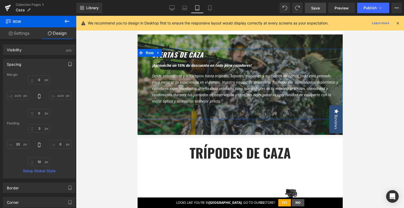
click at [68, 64] on icon "button" at bounding box center [70, 64] width 4 height 4
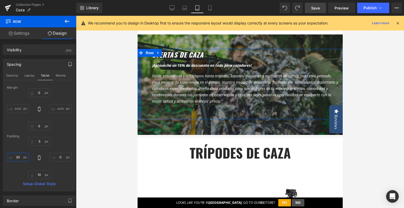
click at [17, 157] on input "20" at bounding box center [18, 157] width 22 height 9
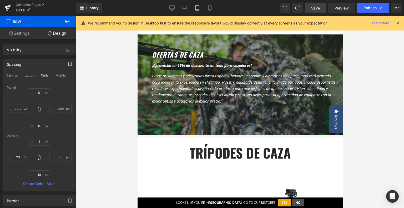
click at [29, 22] on span "Row" at bounding box center [31, 22] width 53 height 12
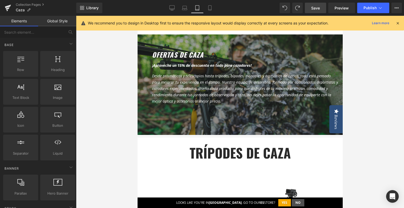
click at [377, 85] on div at bounding box center [240, 112] width 328 height 192
click at [374, 87] on div at bounding box center [240, 112] width 328 height 192
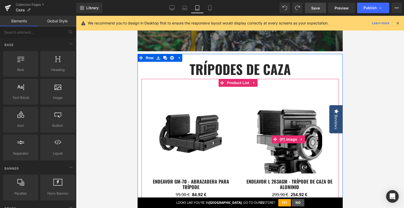
scroll to position [79, 0]
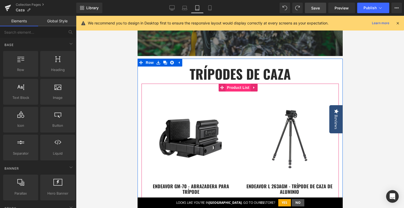
click at [238, 88] on span "Product List" at bounding box center [237, 88] width 25 height 8
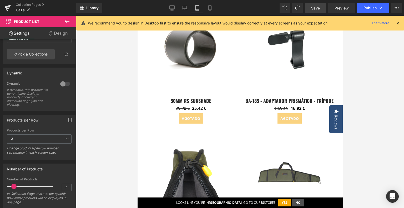
scroll to position [1657, 0]
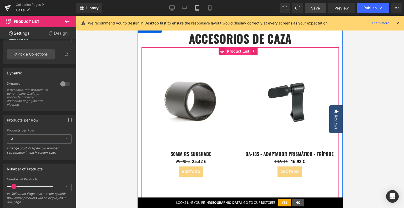
click at [241, 50] on span "Product List" at bounding box center [237, 51] width 25 height 8
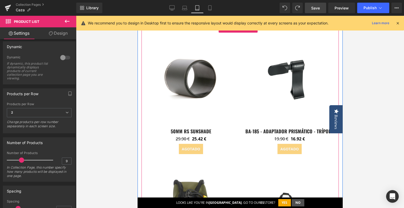
scroll to position [1630, 0]
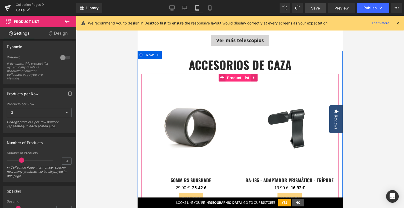
click at [237, 77] on span "Product List" at bounding box center [237, 78] width 25 height 8
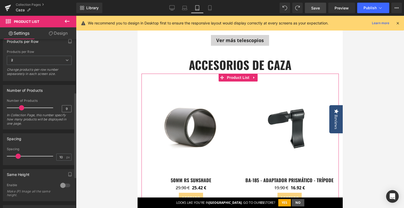
scroll to position [105, 0]
click at [36, 60] on span "2" at bounding box center [39, 59] width 65 height 9
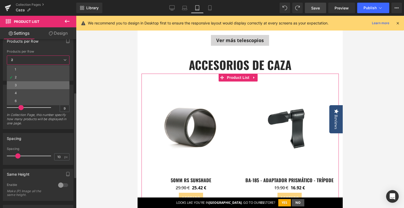
click at [29, 84] on li "3" at bounding box center [38, 85] width 63 height 8
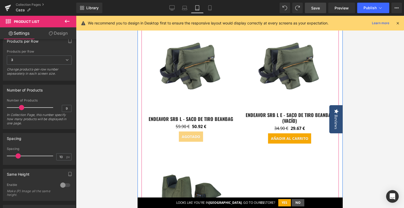
scroll to position [2078, 0]
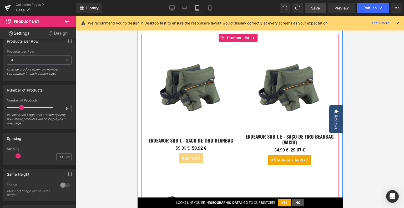
drag, startPoint x: 242, startPoint y: 34, endPoint x: 232, endPoint y: 40, distance: 11.8
click at [242, 34] on span "Product List" at bounding box center [237, 38] width 25 height 8
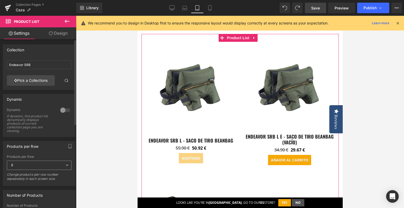
click at [26, 165] on span "2" at bounding box center [39, 165] width 65 height 9
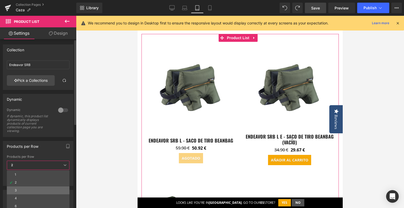
click at [26, 186] on li "3" at bounding box center [38, 190] width 63 height 8
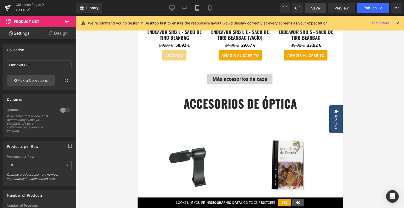
scroll to position [2183, 0]
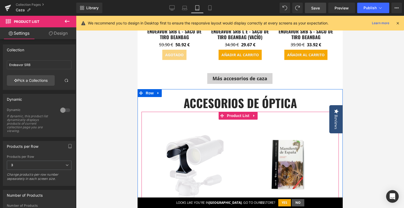
drag, startPoint x: 244, startPoint y: 114, endPoint x: 162, endPoint y: 136, distance: 84.3
click at [242, 114] on span "Product List" at bounding box center [237, 116] width 25 height 8
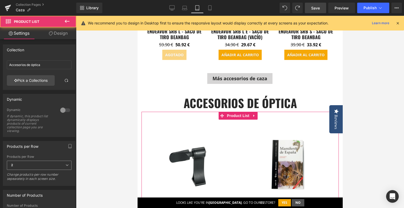
click at [36, 165] on span "2" at bounding box center [39, 165] width 65 height 9
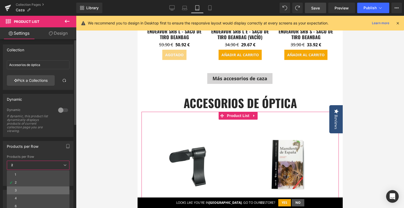
click at [25, 190] on li "3" at bounding box center [38, 190] width 63 height 8
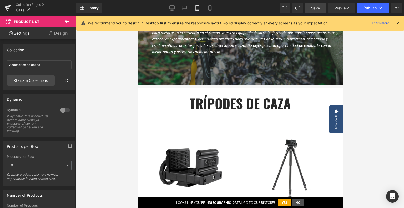
scroll to position [0, 0]
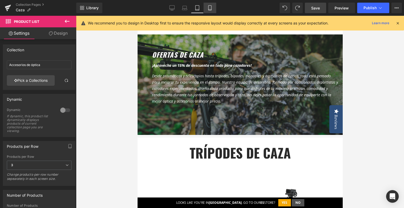
click at [209, 7] on icon at bounding box center [209, 7] width 5 height 5
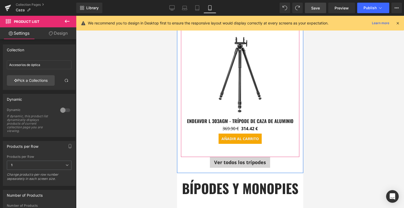
scroll to position [657, 0]
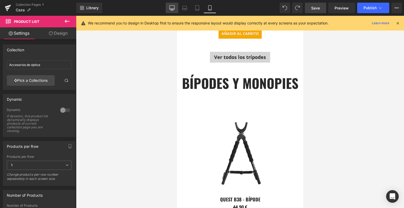
click at [173, 8] on icon at bounding box center [171, 7] width 5 height 5
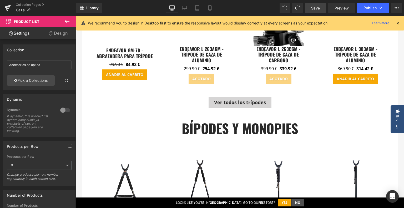
scroll to position [237, 0]
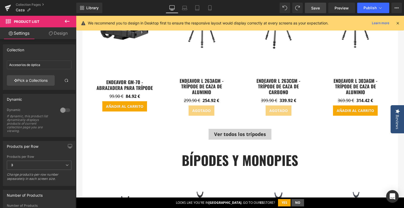
click at [62, 21] on button at bounding box center [67, 22] width 18 height 12
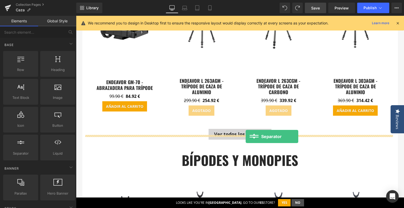
drag, startPoint x: 100, startPoint y: 166, endPoint x: 246, endPoint y: 136, distance: 148.5
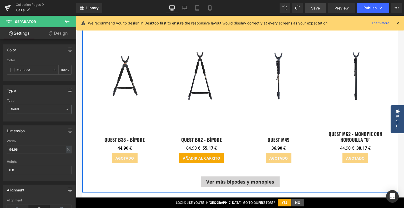
scroll to position [473, 0]
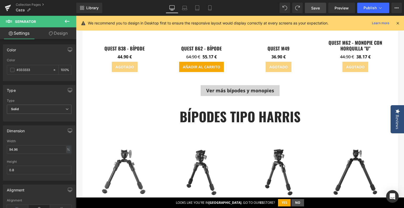
click at [68, 22] on icon at bounding box center [67, 21] width 6 height 6
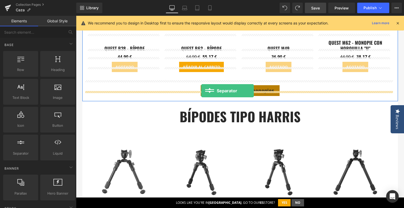
drag, startPoint x: 98, startPoint y: 168, endPoint x: 201, endPoint y: 91, distance: 129.0
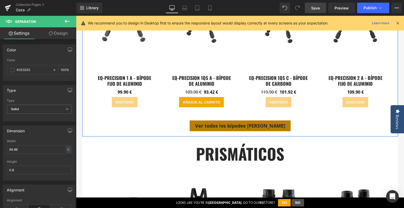
scroll to position [684, 0]
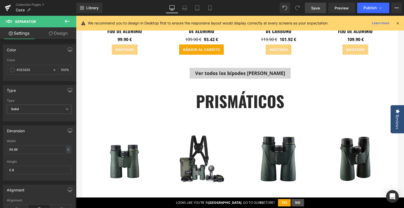
click at [69, 24] on icon at bounding box center [67, 21] width 6 height 6
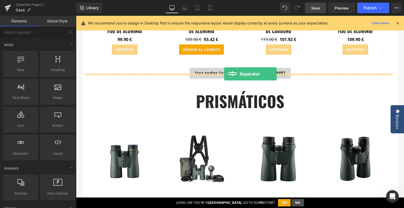
drag, startPoint x: 94, startPoint y: 166, endPoint x: 224, endPoint y: 74, distance: 159.8
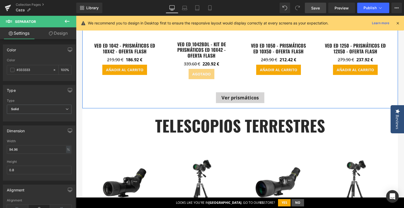
scroll to position [894, 0]
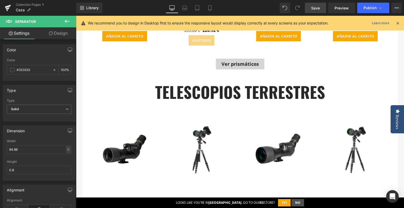
click at [69, 23] on icon at bounding box center [67, 21] width 6 height 6
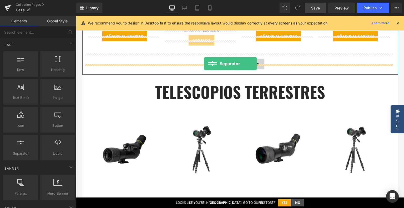
drag, startPoint x: 108, startPoint y: 164, endPoint x: 204, endPoint y: 64, distance: 139.5
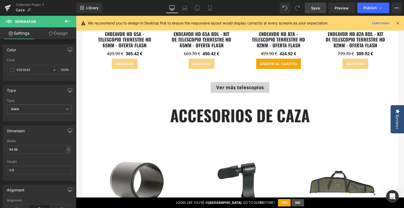
scroll to position [1078, 0]
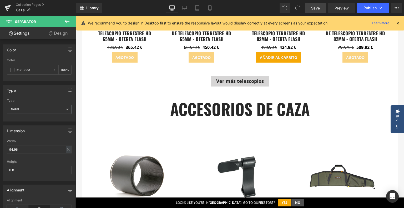
click at [68, 20] on icon at bounding box center [67, 21] width 6 height 6
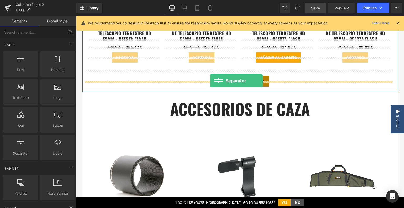
drag, startPoint x: 99, startPoint y: 169, endPoint x: 210, endPoint y: 81, distance: 141.9
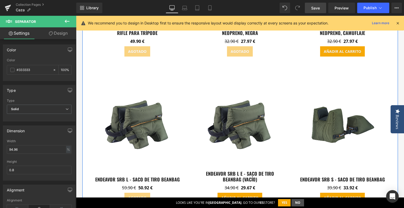
scroll to position [1630, 0]
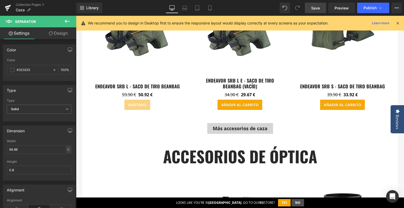
click at [69, 21] on icon at bounding box center [67, 21] width 6 height 6
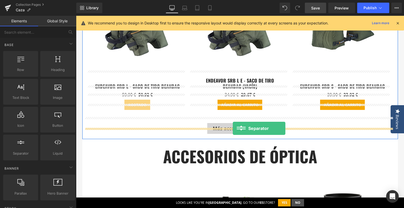
drag, startPoint x: 101, startPoint y: 163, endPoint x: 233, endPoint y: 128, distance: 135.9
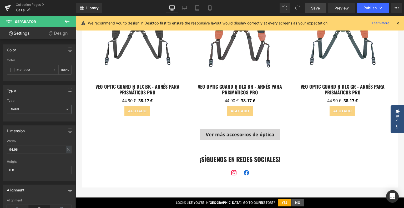
scroll to position [2156, 0]
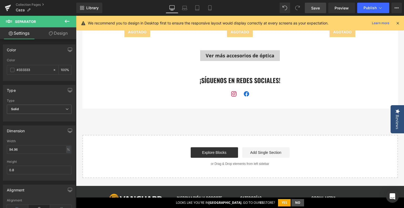
click at [68, 22] on icon at bounding box center [67, 21] width 6 height 6
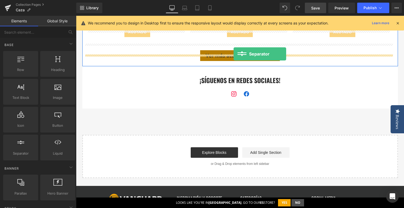
drag, startPoint x: 97, startPoint y: 171, endPoint x: 234, endPoint y: 54, distance: 179.8
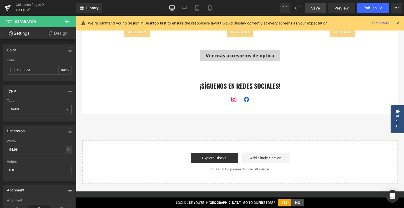
click at [319, 7] on span "Save" at bounding box center [315, 8] width 9 height 6
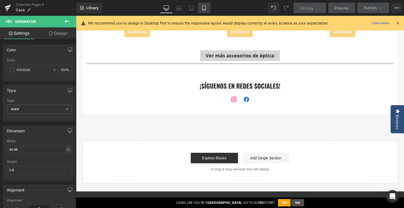
click at [205, 7] on link "Mobile" at bounding box center [204, 8] width 13 height 11
type input "100"
type input "93.54"
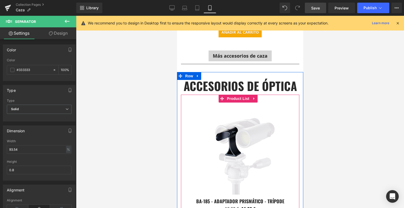
scroll to position [4465, 0]
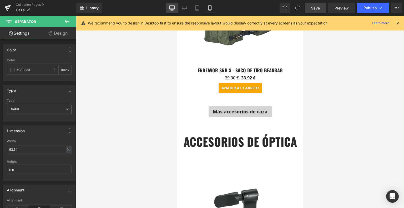
drag, startPoint x: 174, startPoint y: 8, endPoint x: 162, endPoint y: 46, distance: 40.3
click at [174, 8] on icon at bounding box center [171, 7] width 5 height 5
type input "100"
type input "94.96"
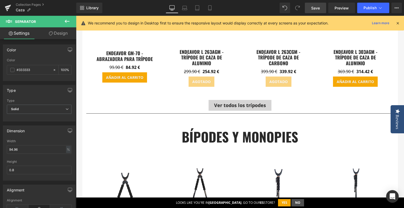
scroll to position [263, 0]
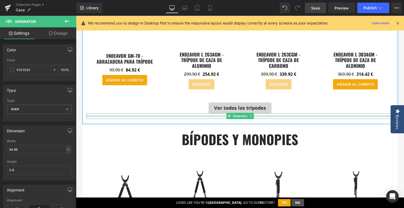
click at [236, 113] on span "Separator" at bounding box center [240, 116] width 16 height 6
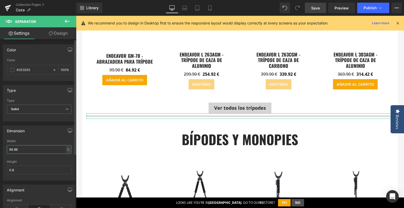
click at [39, 147] on input "94.96" at bounding box center [39, 149] width 65 height 9
type input "5"
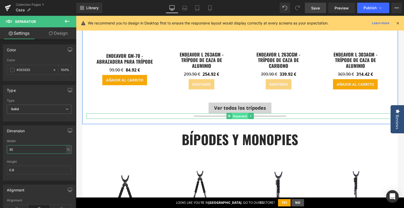
click at [239, 113] on span "Separator" at bounding box center [240, 116] width 16 height 6
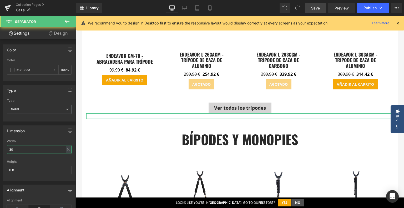
type input "30"
click at [63, 30] on link "Design" at bounding box center [58, 33] width 38 height 12
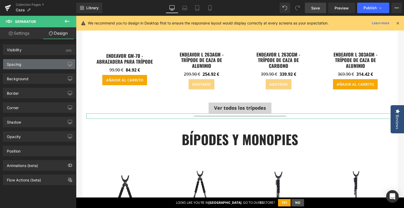
click at [30, 66] on div "Spacing" at bounding box center [39, 64] width 72 height 10
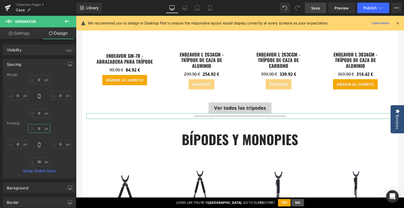
click at [37, 127] on input "0" at bounding box center [39, 128] width 22 height 9
click at [38, 80] on input "0" at bounding box center [39, 79] width 22 height 9
type input "10"
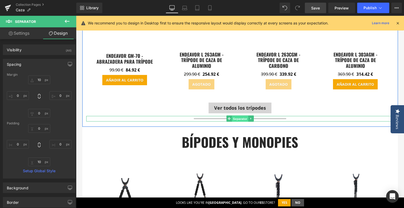
click at [240, 116] on span "Separator" at bounding box center [240, 119] width 16 height 6
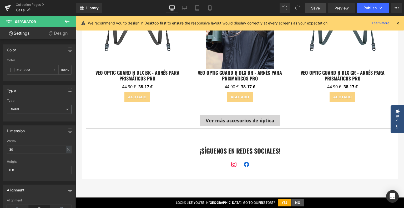
scroll to position [2130, 0]
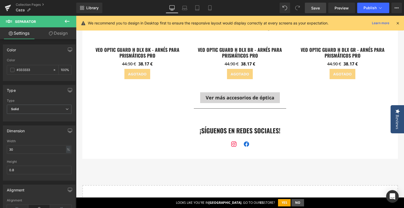
click at [313, 8] on span "Save" at bounding box center [315, 8] width 9 height 6
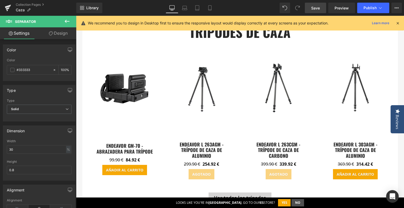
scroll to position [131, 0]
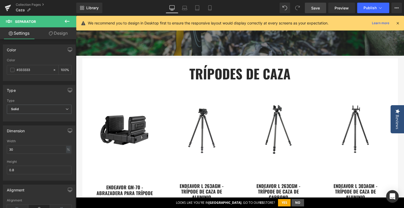
click at [310, 9] on link "Save" at bounding box center [315, 8] width 21 height 11
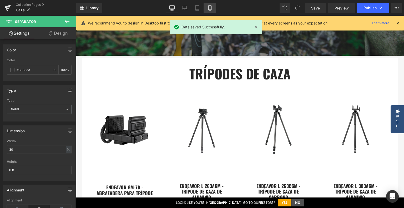
click at [209, 8] on icon at bounding box center [209, 7] width 5 height 5
type input "100"
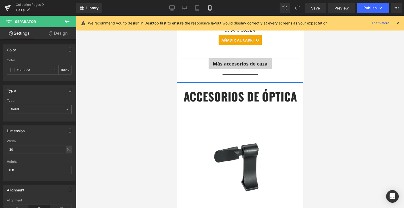
scroll to position [4544, 0]
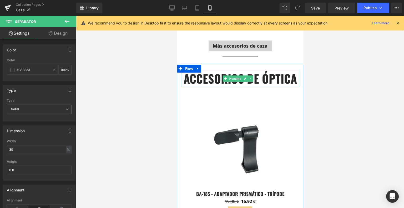
click at [260, 87] on h1 "accesorios de óptica" at bounding box center [240, 78] width 118 height 17
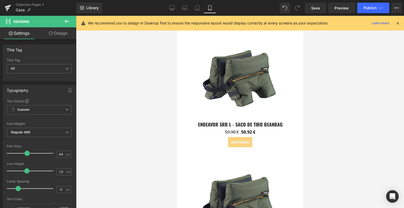
scroll to position [3992, 0]
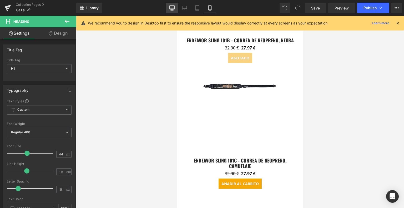
click at [173, 11] on link "Desktop" at bounding box center [172, 8] width 13 height 11
type input "60"
type input "100"
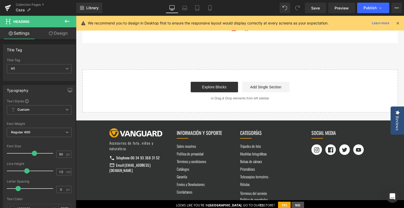
scroll to position [1152, 0]
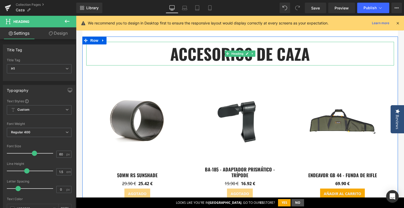
click at [199, 51] on h1 "accesorios de caza" at bounding box center [240, 54] width 308 height 24
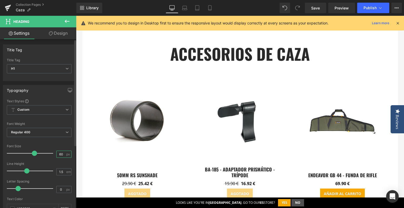
click at [60, 154] on input "60" at bounding box center [61, 154] width 9 height 7
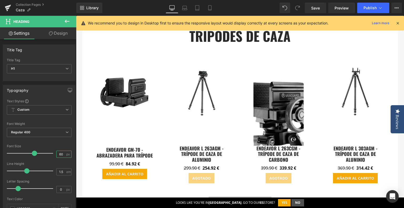
scroll to position [100, 0]
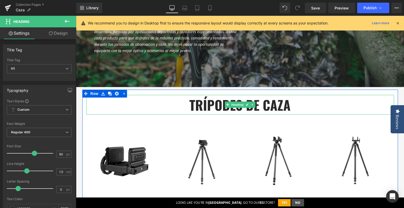
click at [200, 101] on strong "trípodes de caza" at bounding box center [239, 104] width 101 height 19
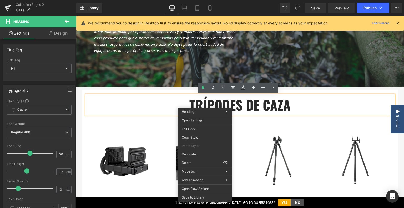
drag, startPoint x: 271, startPoint y: 154, endPoint x: 206, endPoint y: 138, distance: 67.1
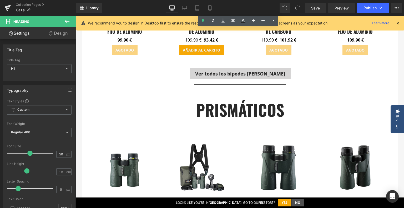
scroll to position [705, 0]
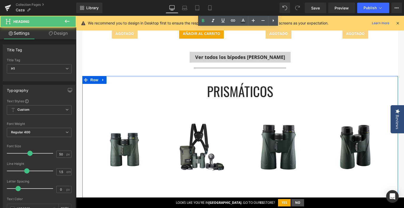
click at [221, 89] on h1 "prismáticos" at bounding box center [240, 91] width 308 height 20
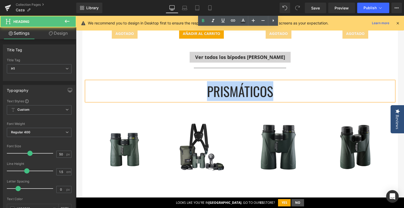
click at [221, 89] on h1 "prismáticos" at bounding box center [240, 91] width 308 height 20
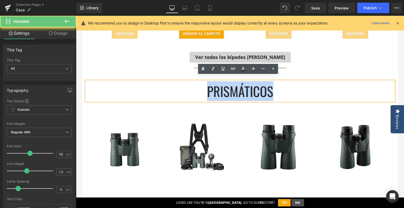
click at [221, 89] on h1 "prismáticos" at bounding box center [240, 91] width 308 height 20
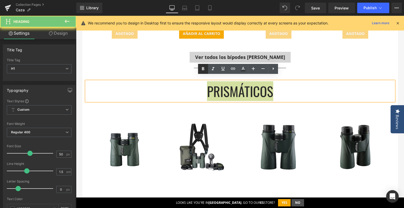
click at [202, 70] on icon at bounding box center [203, 69] width 6 height 6
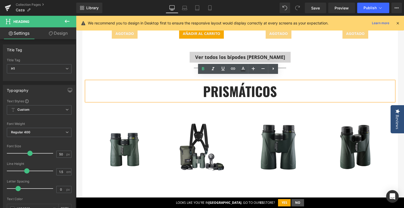
click at [206, 87] on strong "prismáticos" at bounding box center [240, 90] width 74 height 19
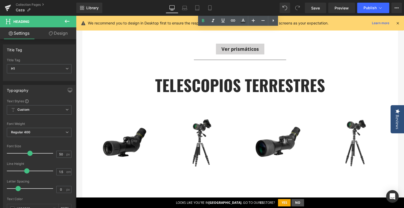
scroll to position [915, 0]
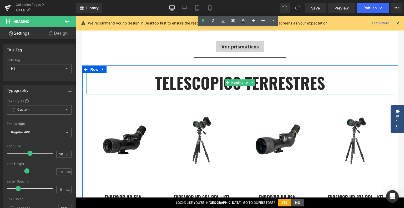
click at [175, 79] on h1 "telescopios terrestres" at bounding box center [240, 83] width 308 height 24
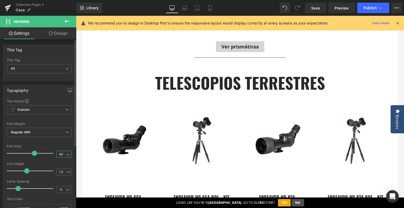
click at [58, 151] on input "60" at bounding box center [61, 154] width 9 height 7
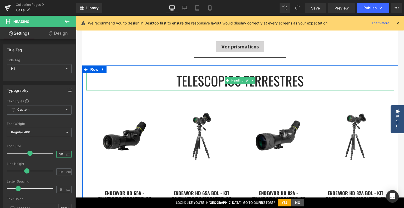
type input "50"
click at [183, 71] on h1 "telescopios terrestres" at bounding box center [240, 81] width 308 height 20
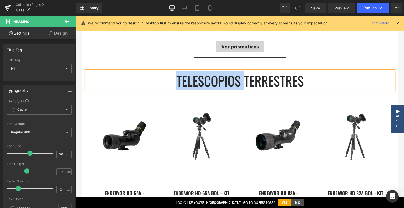
click at [183, 71] on h1 "telescopios terrestres" at bounding box center [240, 81] width 308 height 20
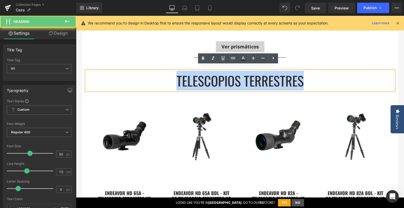
click at [183, 71] on h1 "telescopios terrestres" at bounding box center [240, 81] width 308 height 20
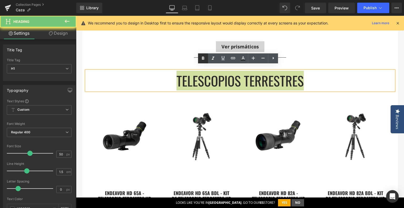
click at [204, 55] on icon at bounding box center [203, 58] width 6 height 6
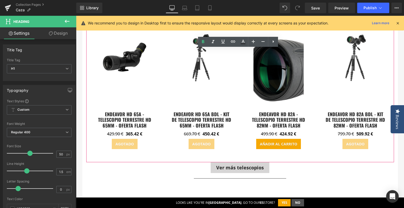
scroll to position [1047, 0]
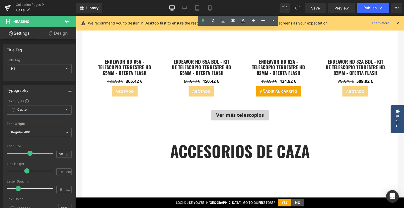
click at [198, 149] on h1 "accesorios de caza" at bounding box center [240, 151] width 308 height 24
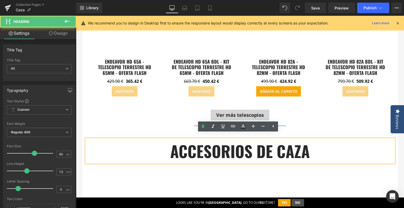
click at [199, 149] on h1 "accesorios de caza" at bounding box center [240, 151] width 308 height 24
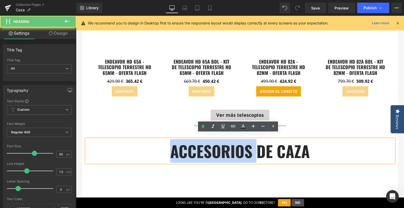
click at [199, 149] on h1 "accesorios de caza" at bounding box center [240, 151] width 308 height 24
click at [199, 148] on h1 "accesorios de caza" at bounding box center [240, 151] width 308 height 24
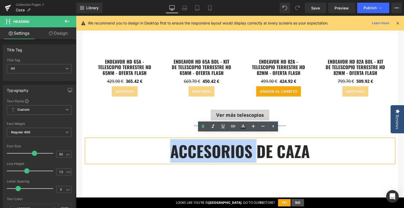
click at [200, 147] on h1 "accesorios de caza" at bounding box center [240, 151] width 308 height 24
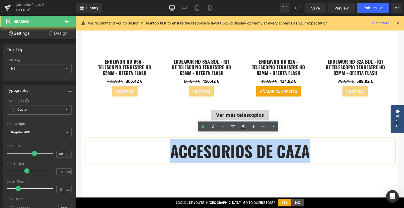
click at [200, 147] on h1 "accesorios de caza" at bounding box center [240, 151] width 308 height 24
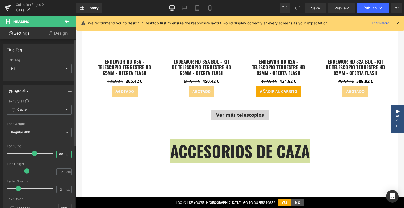
click at [60, 154] on input "60" at bounding box center [61, 154] width 9 height 7
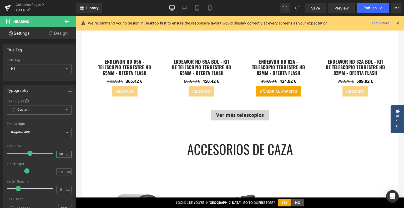
type input "50"
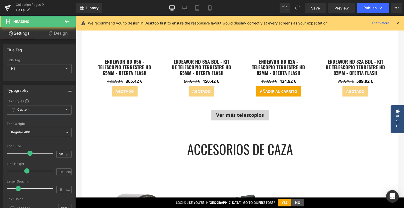
click at [208, 147] on h1 "accesorios de caza" at bounding box center [240, 149] width 308 height 20
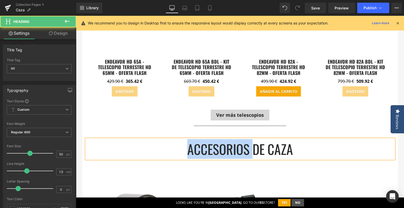
click at [208, 147] on h1 "accesorios de caza" at bounding box center [240, 149] width 308 height 20
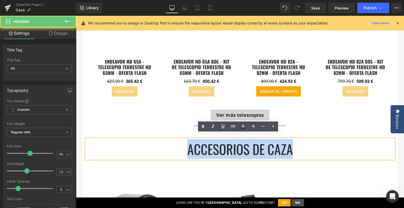
click at [208, 147] on h1 "accesorios de caza" at bounding box center [240, 149] width 308 height 20
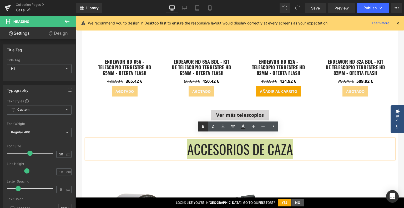
click at [203, 127] on icon at bounding box center [203, 126] width 6 height 6
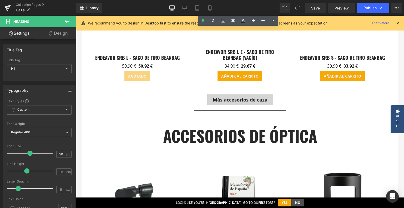
scroll to position [1678, 0]
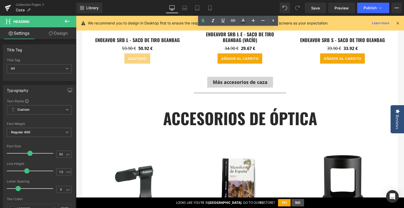
click at [186, 116] on h1 "accesorios de óptica" at bounding box center [240, 118] width 308 height 24
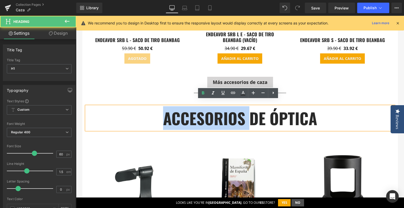
click at [186, 116] on h1 "accesorios de óptica" at bounding box center [240, 118] width 308 height 24
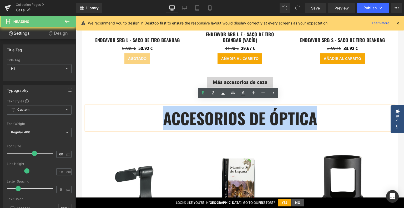
click at [186, 116] on h1 "accesorios de óptica" at bounding box center [240, 118] width 308 height 24
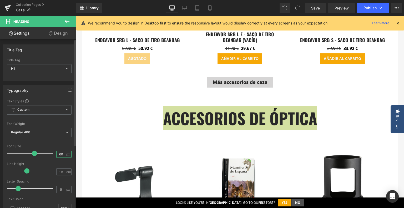
click at [59, 153] on input "60" at bounding box center [61, 154] width 9 height 7
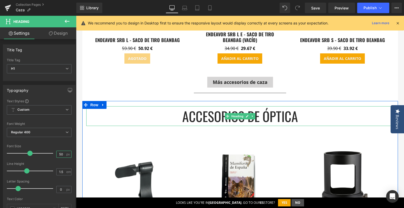
type input "50"
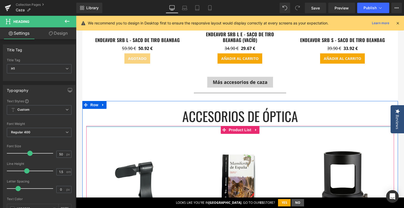
click at [197, 116] on h1 "accesorios de óptica" at bounding box center [240, 116] width 308 height 20
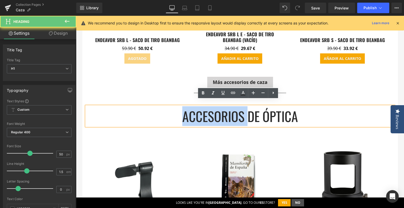
click at [197, 116] on h1 "accesorios de óptica" at bounding box center [240, 116] width 308 height 20
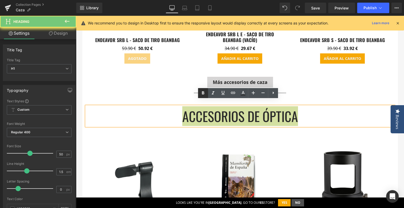
click at [205, 90] on icon at bounding box center [203, 93] width 6 height 6
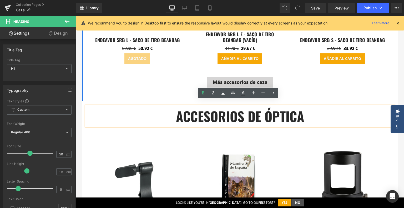
click at [142, 96] on div at bounding box center [240, 98] width 316 height 5
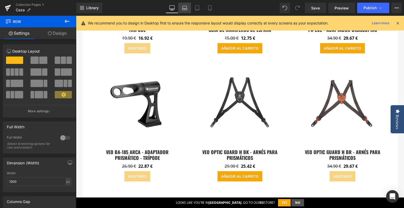
click at [186, 8] on icon at bounding box center [184, 9] width 5 height 2
type input "100"
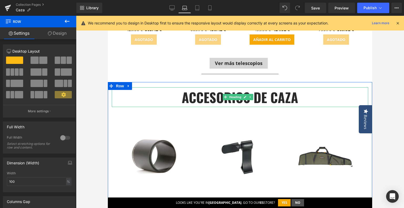
click at [184, 98] on strong "accesorios de caza" at bounding box center [240, 96] width 116 height 19
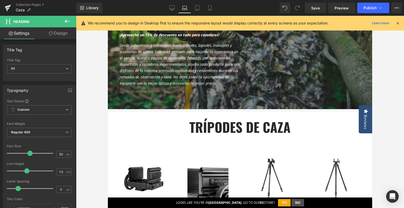
scroll to position [0, 0]
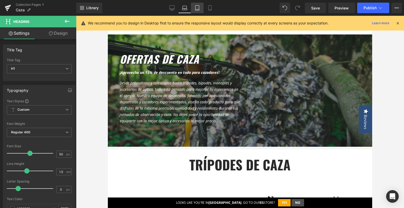
click at [193, 8] on link "Tablet" at bounding box center [197, 8] width 13 height 11
type input "100"
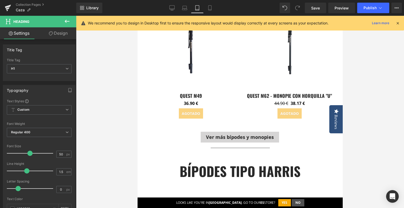
scroll to position [634, 0]
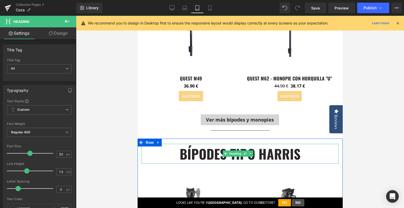
click at [194, 154] on b "bípodes tipo harris" at bounding box center [239, 153] width 121 height 19
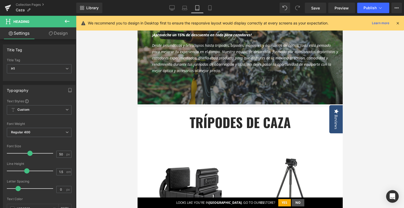
scroll to position [0, 0]
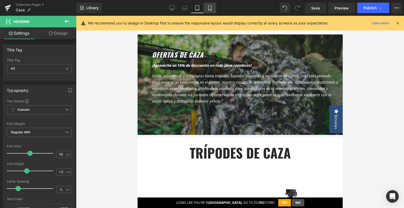
click at [206, 8] on link "Mobile" at bounding box center [210, 8] width 13 height 11
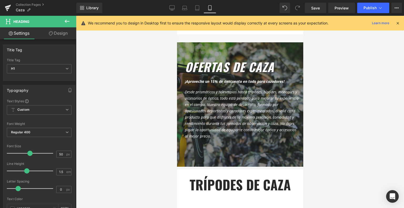
type input "100"
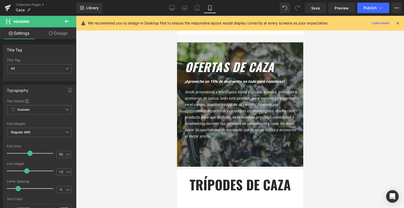
scroll to position [53, 0]
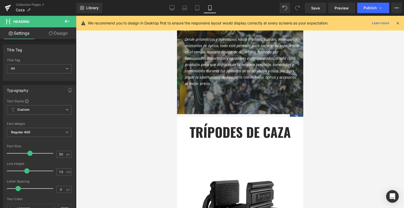
click at [216, 136] on strong "trípodes de caza" at bounding box center [239, 131] width 101 height 19
click at [60, 154] on input "50" at bounding box center [61, 154] width 9 height 7
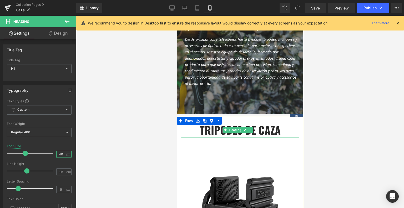
type input "40"
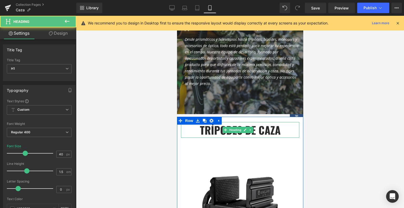
click at [200, 127] on strong "trípodes de caza" at bounding box center [240, 130] width 81 height 16
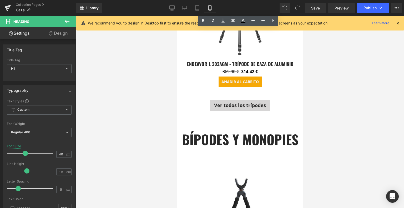
scroll to position [657, 0]
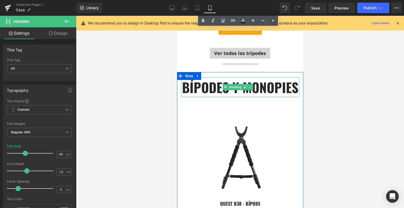
click at [218, 88] on strong "bípodes y monopies" at bounding box center [240, 86] width 116 height 19
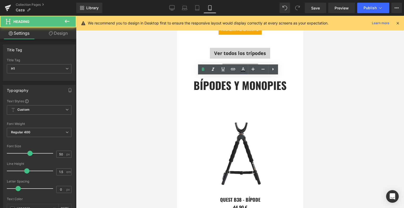
click at [338, 110] on div at bounding box center [240, 112] width 328 height 192
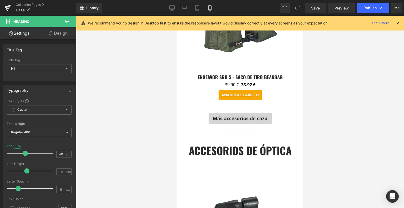
scroll to position [4287, 0]
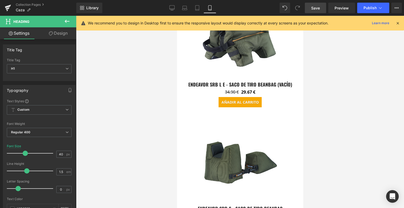
click at [316, 9] on span "Save" at bounding box center [315, 8] width 9 height 6
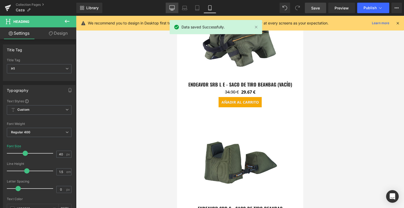
click at [164, 7] on div "Library Mobile Desktop Laptop Tablet Mobile Save Preview Publish Scheduled View…" at bounding box center [240, 8] width 328 height 11
click at [174, 6] on icon at bounding box center [172, 8] width 5 height 4
type input "50"
type input "100"
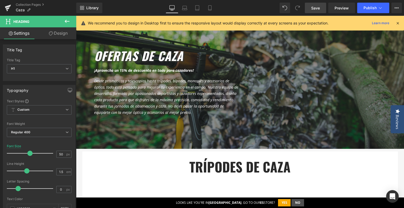
scroll to position [12, 0]
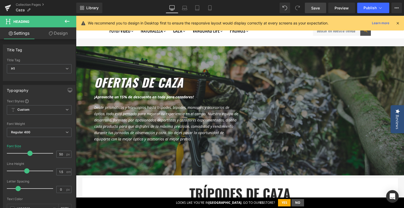
drag, startPoint x: 402, startPoint y: 121, endPoint x: 478, endPoint y: 46, distance: 106.9
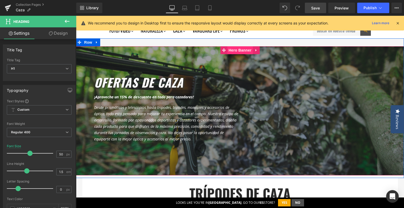
click at [243, 51] on span "Hero Banner" at bounding box center [240, 50] width 26 height 8
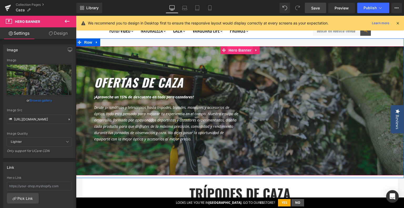
click at [239, 53] on span "Hero Banner" at bounding box center [240, 50] width 26 height 8
click at [230, 50] on span "Hero Banner" at bounding box center [240, 50] width 26 height 8
click at [242, 48] on span "Hero Banner" at bounding box center [240, 50] width 26 height 8
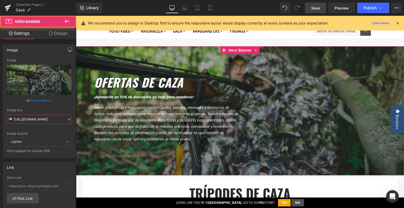
click at [34, 119] on input "[URL][DOMAIN_NAME]" at bounding box center [39, 119] width 65 height 9
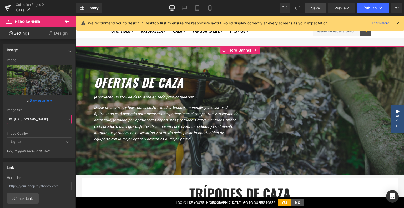
click at [34, 119] on input "[URL][DOMAIN_NAME]" at bounding box center [39, 119] width 65 height 9
paste input "PROMO_Caza_Header_desktop_1920x800_497ca33c-8646-4822-a342-f3d405c7fff0.jpg?v=1…"
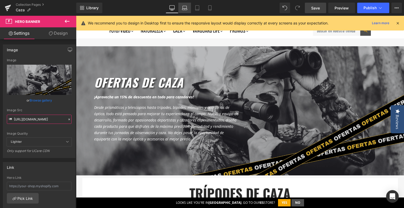
type input "[URL][DOMAIN_NAME]"
click at [185, 9] on icon at bounding box center [184, 7] width 5 height 5
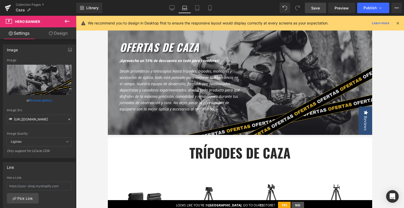
scroll to position [0, 0]
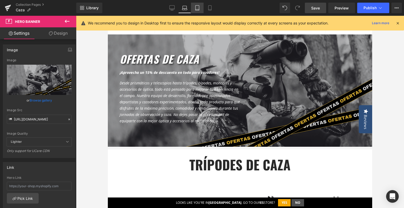
click at [197, 7] on icon at bounding box center [197, 7] width 5 height 5
type input "auto"
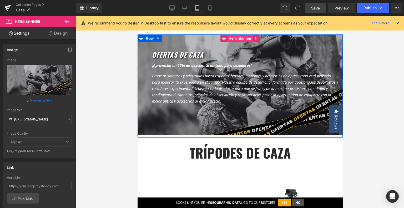
click at [234, 40] on span "Hero Banner" at bounding box center [240, 38] width 26 height 8
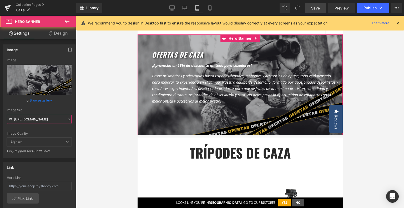
click at [47, 120] on input "[URL][DOMAIN_NAME]" at bounding box center [39, 119] width 65 height 9
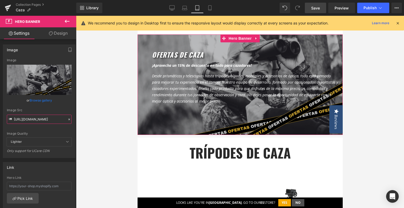
click at [47, 120] on input "[URL][DOMAIN_NAME]" at bounding box center [39, 119] width 65 height 9
paste input "tablet_1024_x_500_px"
type input "[URL][DOMAIN_NAME]"
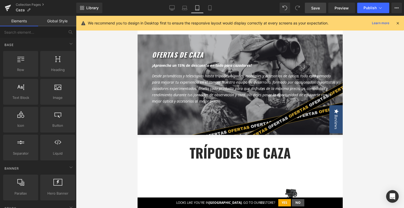
click at [357, 114] on div at bounding box center [240, 112] width 328 height 192
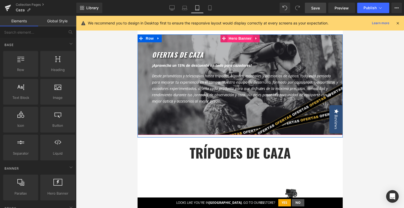
click at [241, 38] on span "Hero Banner" at bounding box center [240, 38] width 26 height 8
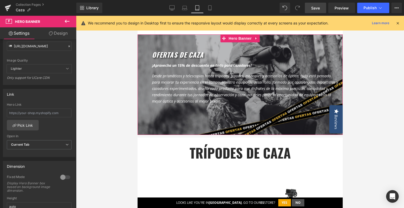
scroll to position [79, 0]
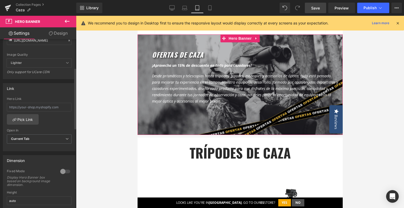
click at [65, 170] on div at bounding box center [65, 171] width 13 height 8
click at [63, 169] on div at bounding box center [65, 171] width 13 height 8
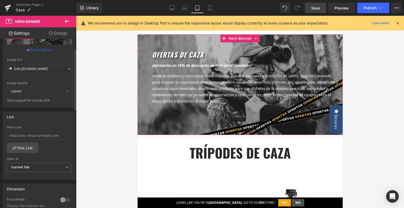
scroll to position [26, 0]
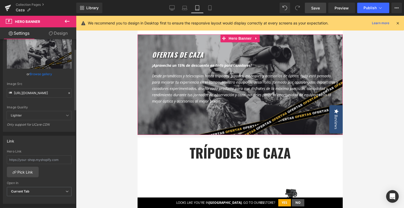
click at [36, 118] on span "Lighter" at bounding box center [39, 115] width 65 height 9
click at [215, 11] on link "Mobile" at bounding box center [210, 8] width 13 height 11
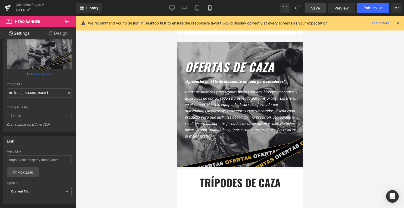
scroll to position [8, 0]
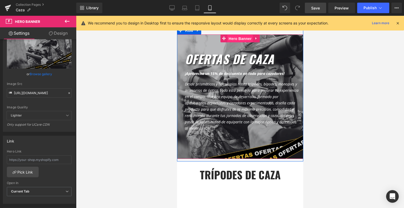
click at [234, 39] on span "Hero Banner" at bounding box center [240, 39] width 26 height 8
click at [239, 39] on span "Hero Banner" at bounding box center [240, 39] width 26 height 8
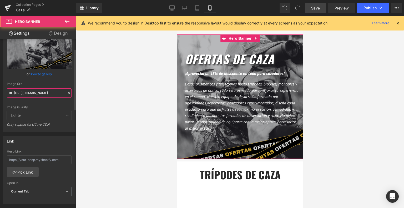
click at [31, 95] on input "[URL][DOMAIN_NAME]" at bounding box center [39, 92] width 65 height 9
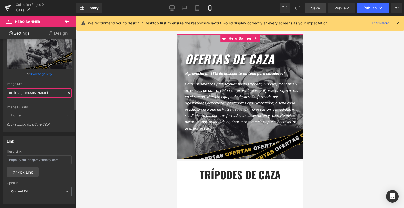
click at [31, 95] on input "[URL][DOMAIN_NAME]" at bounding box center [39, 92] width 65 height 9
paste input "movil_375_x_400_px"
type input "[URL][DOMAIN_NAME]"
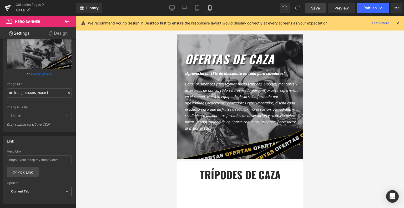
scroll to position [0, 0]
click at [355, 130] on div at bounding box center [240, 112] width 328 height 192
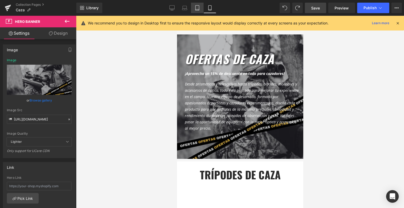
click at [200, 10] on icon at bounding box center [197, 7] width 5 height 5
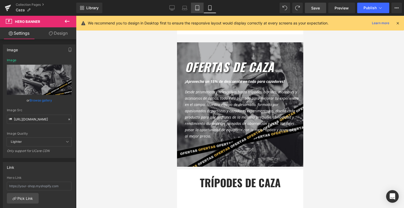
type input "[URL][DOMAIN_NAME]"
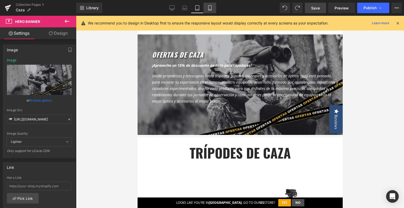
click at [211, 8] on icon at bounding box center [209, 8] width 3 height 5
type input "auto"
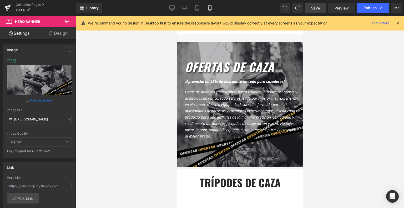
type input "[URL][DOMAIN_NAME]"
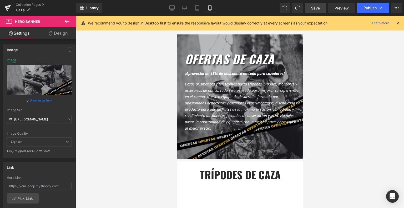
click at [340, 87] on div at bounding box center [240, 112] width 328 height 192
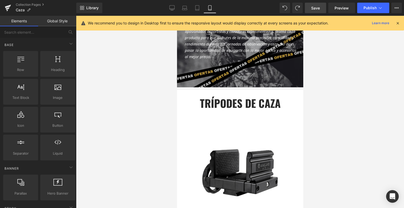
scroll to position [113, 0]
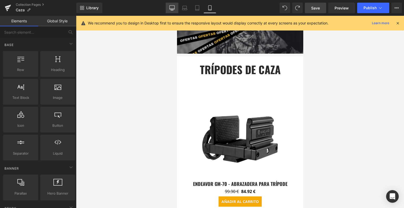
click at [167, 11] on link "Desktop" at bounding box center [172, 8] width 13 height 11
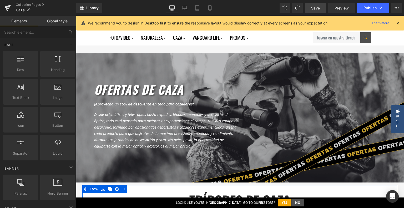
scroll to position [0, 0]
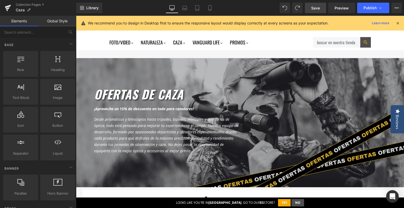
click at [318, 8] on span "Save" at bounding box center [315, 8] width 9 height 6
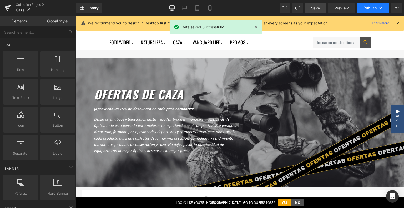
click at [372, 5] on button "Publish" at bounding box center [373, 8] width 32 height 11
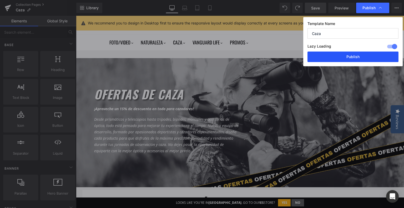
click at [365, 53] on button "Publish" at bounding box center [352, 57] width 91 height 11
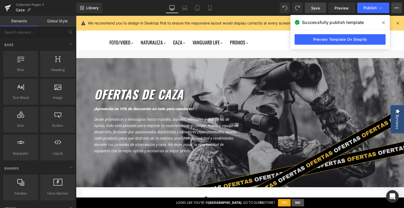
click at [396, 8] on icon at bounding box center [396, 8] width 4 height 4
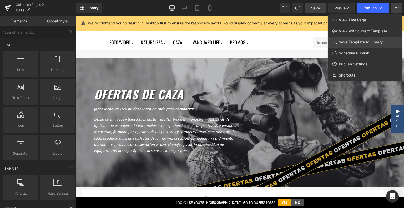
click at [357, 42] on span "Save Template to Library" at bounding box center [361, 42] width 44 height 5
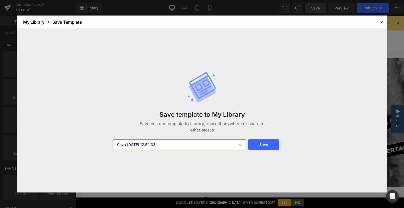
drag, startPoint x: 121, startPoint y: 145, endPoint x: 195, endPoint y: 144, distance: 73.9
click at [195, 144] on input "Caza [DATE] 12:52:32" at bounding box center [180, 144] width 134 height 11
type input "Caccia Collection"
click at [271, 144] on button "Save" at bounding box center [263, 144] width 31 height 11
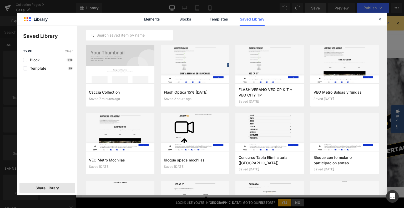
click at [37, 191] on div "Share Library" at bounding box center [46, 188] width 55 height 11
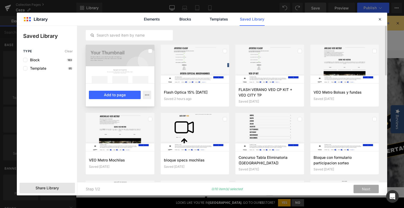
click at [153, 49] on div at bounding box center [120, 64] width 69 height 39
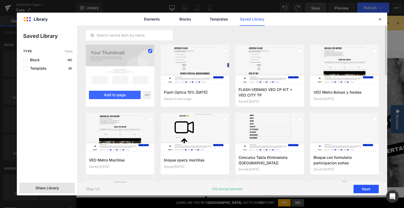
click at [362, 189] on button "Next" at bounding box center [365, 189] width 25 height 8
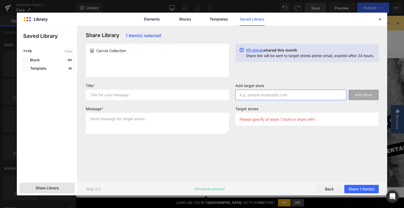
click at [306, 98] on input "text" at bounding box center [290, 95] width 111 height 11
paste input "[DOMAIN_NAME]"
type input "[DOMAIN_NAME]"
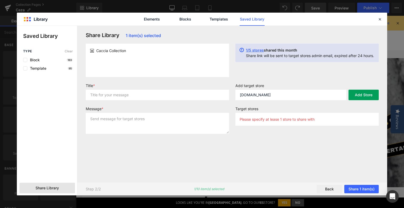
click at [354, 97] on button "Add Store" at bounding box center [363, 95] width 30 height 11
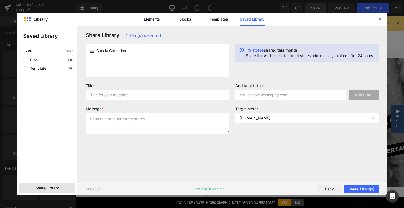
drag, startPoint x: 131, startPoint y: 96, endPoint x: 126, endPoint y: 120, distance: 24.2
click at [130, 97] on input "text" at bounding box center [157, 95] width 143 height 11
type input "v"
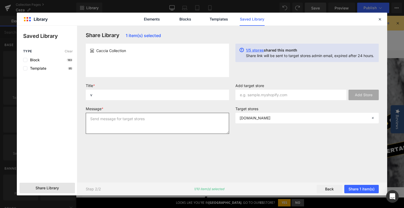
click at [125, 120] on textarea at bounding box center [157, 123] width 143 height 21
type textarea "v"
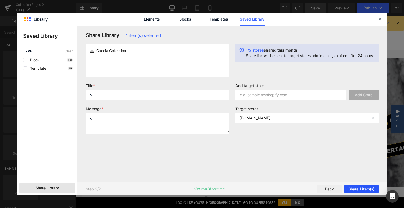
click at [358, 191] on button "Share 1 item(s)" at bounding box center [361, 189] width 34 height 8
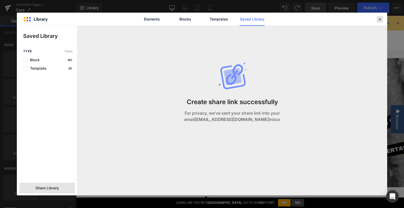
click at [378, 18] on icon at bounding box center [379, 19] width 5 height 5
